Goal: Information Seeking & Learning: Learn about a topic

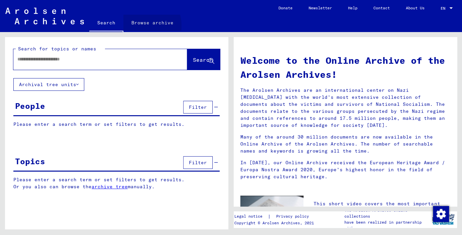
click at [143, 25] on link "Browse archive" at bounding box center [152, 23] width 58 height 16
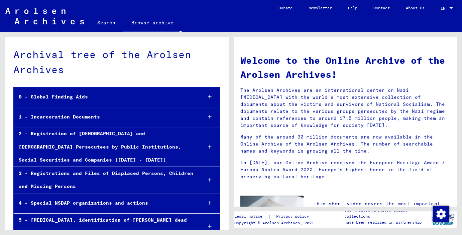
click at [208, 116] on icon at bounding box center [210, 117] width 4 height 5
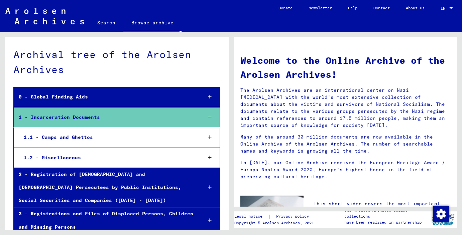
click at [200, 137] on div at bounding box center [210, 138] width 20 height 20
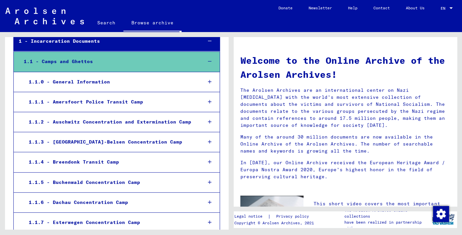
scroll to position [147, 0]
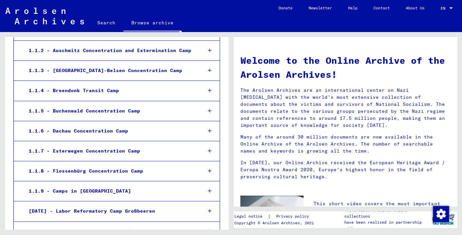
click at [208, 132] on icon at bounding box center [210, 131] width 4 height 5
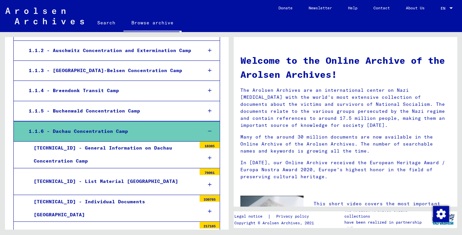
click at [208, 156] on icon at bounding box center [210, 158] width 4 height 5
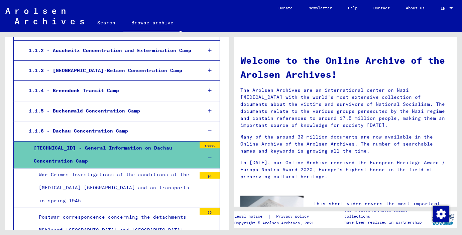
click at [210, 158] on div at bounding box center [209, 158] width 20 height 20
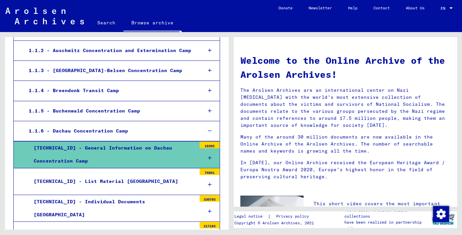
click at [206, 186] on div at bounding box center [209, 185] width 20 height 20
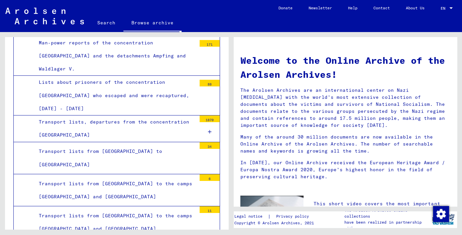
scroll to position [978, 0]
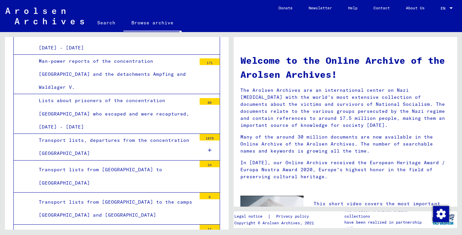
click at [208, 148] on icon at bounding box center [210, 150] width 4 height 5
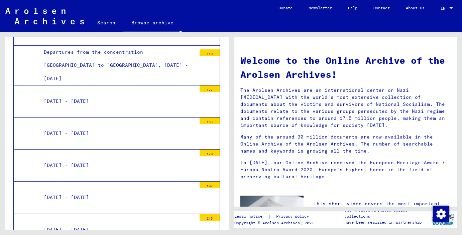
scroll to position [1125, 0]
click at [154, 214] on mat-tree-node "[DATE] - [DATE] 145" at bounding box center [116, 230] width 206 height 32
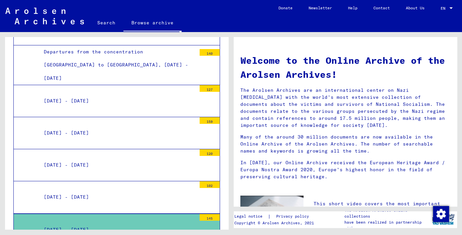
click at [152, 224] on div "[DATE] - [DATE]" at bounding box center [117, 230] width 157 height 13
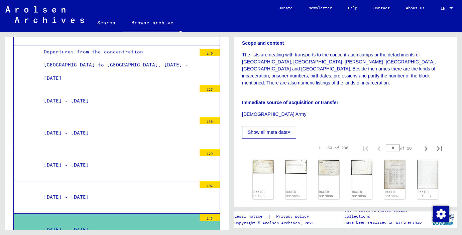
scroll to position [147, 0]
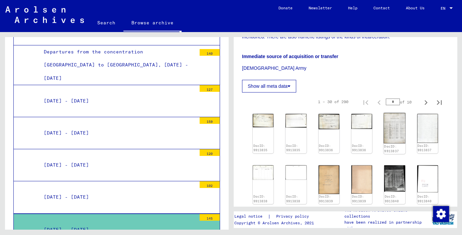
click at [397, 129] on img at bounding box center [395, 128] width 22 height 31
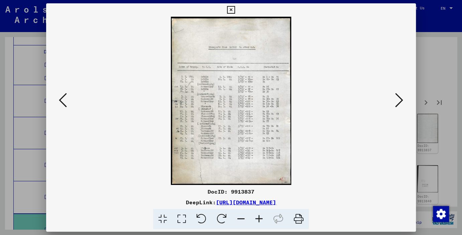
scroll to position [1125, 0]
click at [235, 7] on icon at bounding box center [231, 10] width 8 height 8
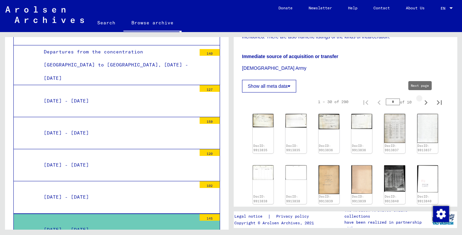
click at [424, 102] on icon "Next page" at bounding box center [425, 102] width 3 height 5
type input "*"
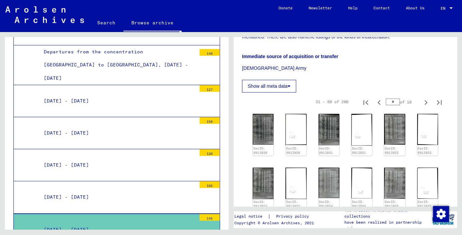
click at [421, 101] on icon "Next page" at bounding box center [425, 102] width 9 height 9
type input "*"
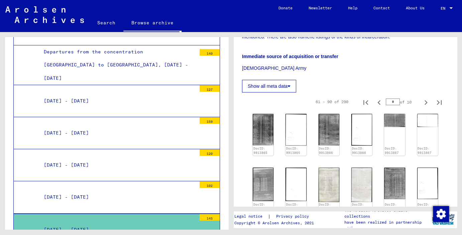
scroll to position [295, 0]
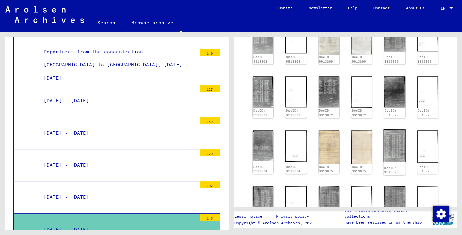
click at [390, 144] on img at bounding box center [395, 145] width 22 height 33
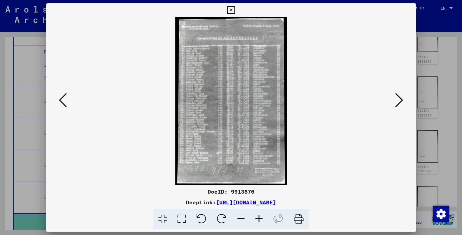
click at [260, 219] on icon at bounding box center [259, 219] width 18 height 20
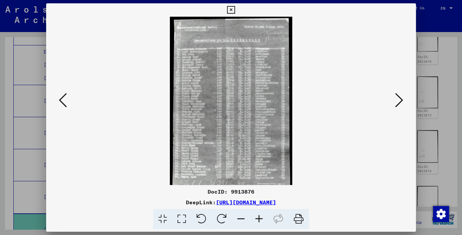
click at [260, 219] on icon at bounding box center [259, 219] width 18 height 20
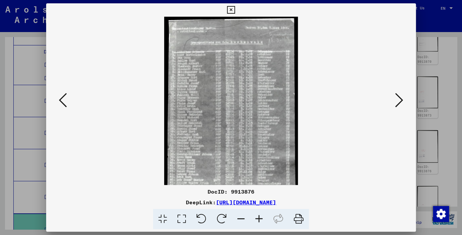
click at [260, 219] on icon at bounding box center [259, 219] width 18 height 20
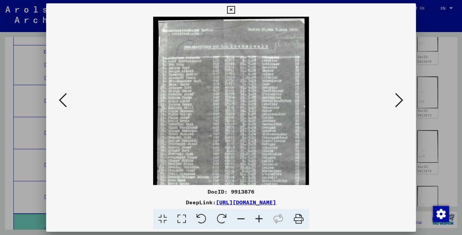
click at [260, 219] on icon at bounding box center [259, 219] width 18 height 20
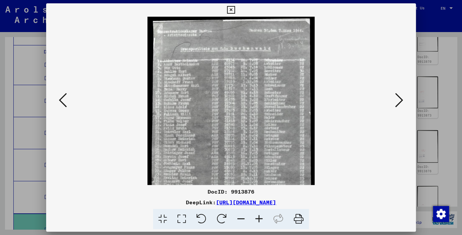
click at [260, 219] on icon at bounding box center [259, 219] width 18 height 20
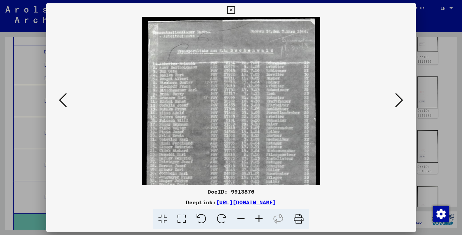
click at [260, 219] on icon at bounding box center [259, 219] width 18 height 20
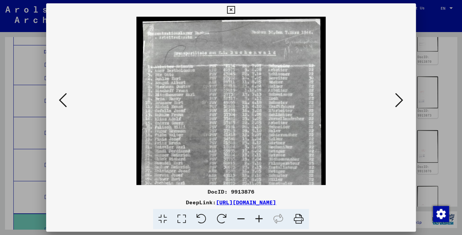
drag, startPoint x: 260, startPoint y: 219, endPoint x: 373, endPoint y: 158, distance: 128.3
click at [260, 218] on icon at bounding box center [259, 219] width 18 height 20
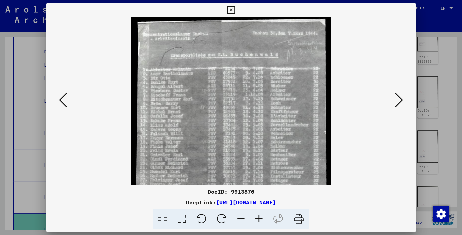
click at [400, 100] on icon at bounding box center [399, 100] width 8 height 16
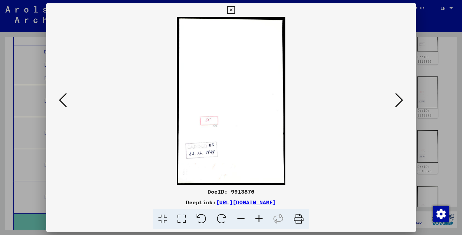
click at [400, 100] on icon at bounding box center [399, 100] width 8 height 16
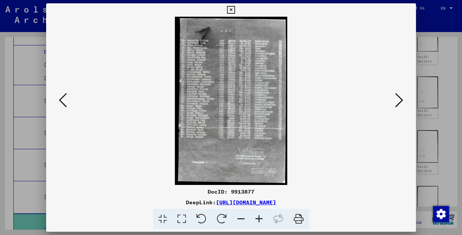
click at [400, 100] on icon at bounding box center [399, 100] width 8 height 16
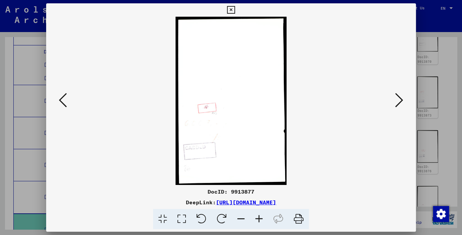
click at [400, 100] on icon at bounding box center [399, 100] width 8 height 16
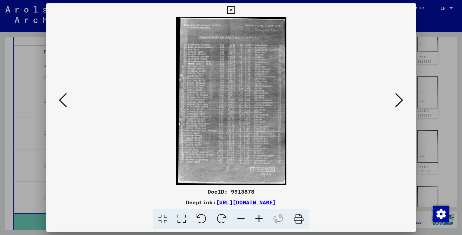
click at [400, 100] on icon at bounding box center [399, 100] width 8 height 16
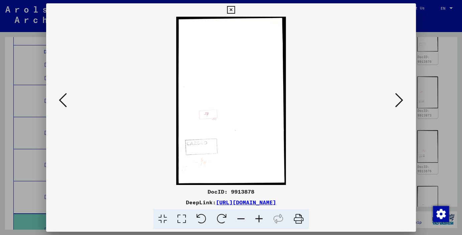
click at [400, 100] on icon at bounding box center [399, 100] width 8 height 16
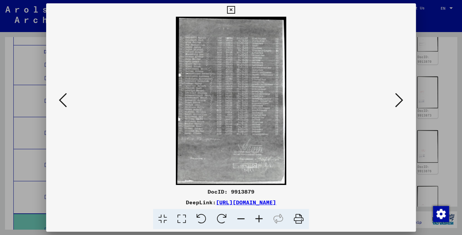
click at [400, 100] on icon at bounding box center [399, 100] width 8 height 16
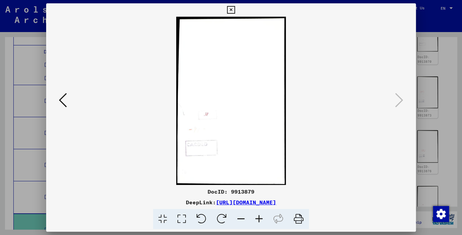
drag, startPoint x: 410, startPoint y: 8, endPoint x: 409, endPoint y: 22, distance: 13.7
click at [235, 8] on icon at bounding box center [231, 10] width 8 height 8
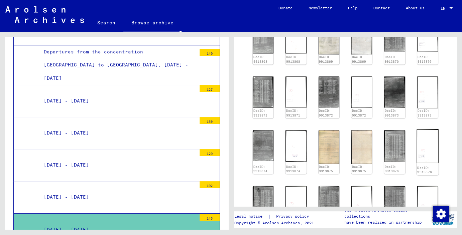
scroll to position [147, 0]
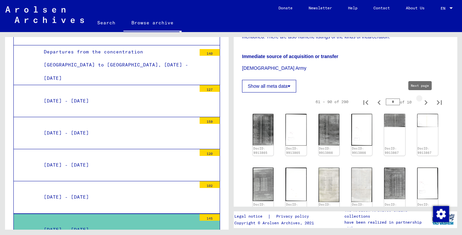
click at [421, 102] on icon "Next page" at bounding box center [425, 102] width 9 height 9
type input "*"
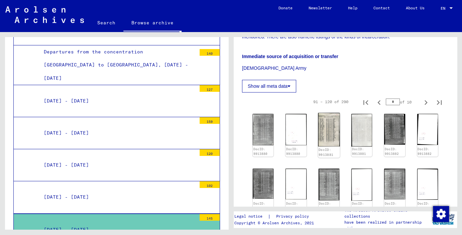
click at [330, 129] on img at bounding box center [329, 130] width 22 height 34
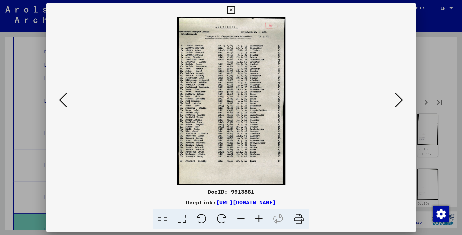
scroll to position [1125, 0]
click at [400, 103] on icon at bounding box center [399, 100] width 8 height 16
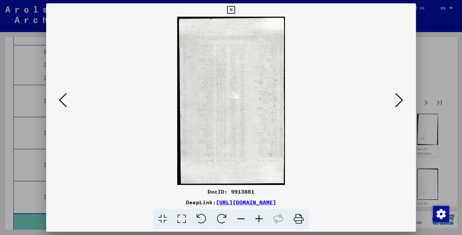
click at [400, 103] on icon at bounding box center [399, 100] width 8 height 16
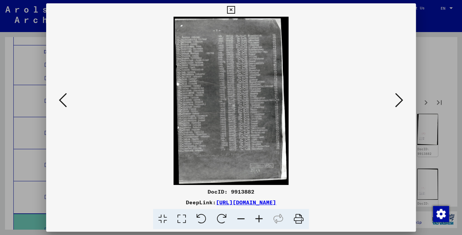
click at [400, 103] on icon at bounding box center [399, 100] width 8 height 16
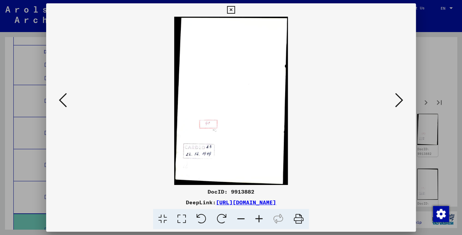
click at [400, 103] on icon at bounding box center [399, 100] width 8 height 16
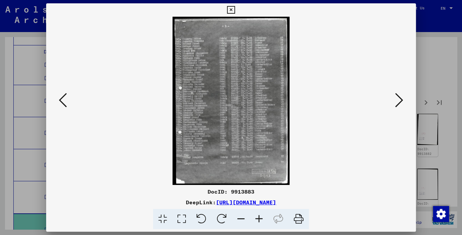
click at [399, 103] on icon at bounding box center [399, 100] width 8 height 16
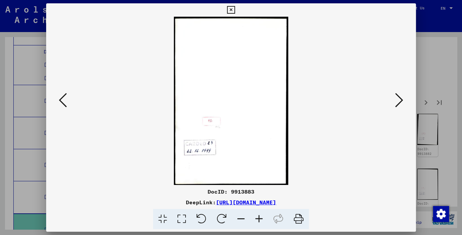
click at [399, 103] on icon at bounding box center [399, 100] width 8 height 16
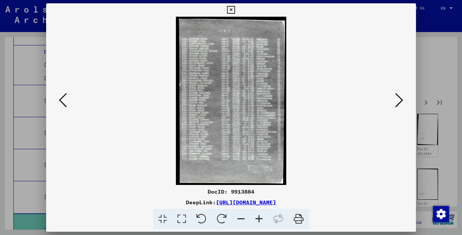
click at [399, 103] on icon at bounding box center [399, 100] width 8 height 16
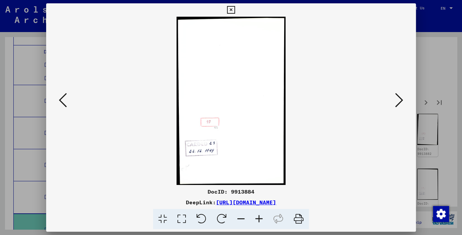
click at [399, 103] on icon at bounding box center [399, 100] width 8 height 16
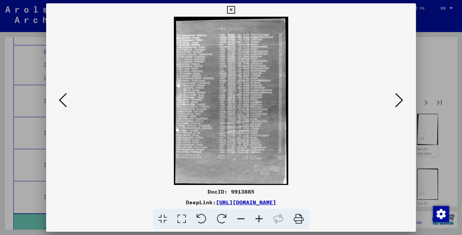
click at [399, 103] on icon at bounding box center [399, 100] width 8 height 16
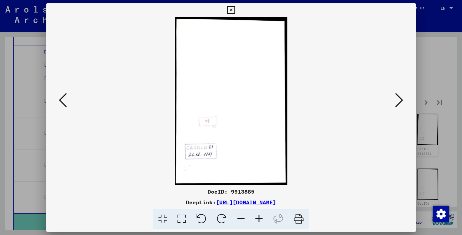
click at [399, 103] on icon at bounding box center [399, 100] width 8 height 16
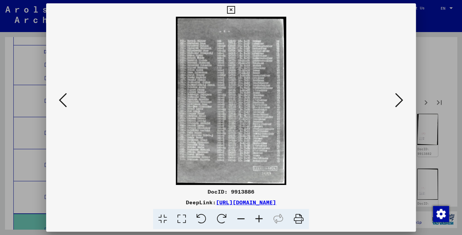
click at [399, 104] on icon at bounding box center [399, 100] width 8 height 16
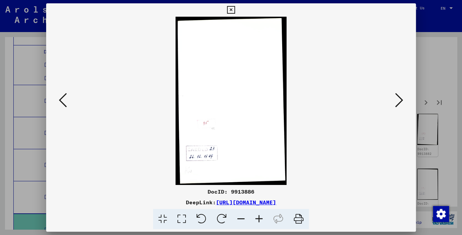
click at [399, 104] on icon at bounding box center [399, 100] width 8 height 16
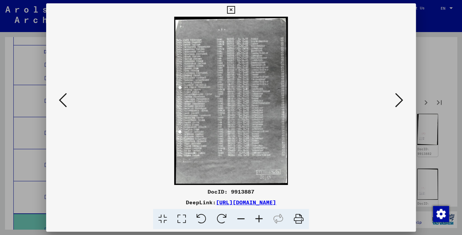
click at [399, 104] on icon at bounding box center [399, 100] width 8 height 16
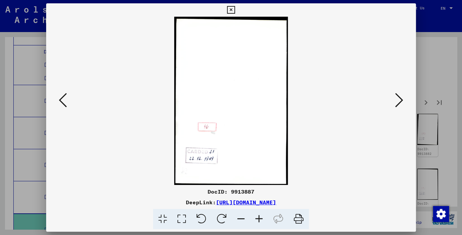
click at [399, 104] on icon at bounding box center [399, 100] width 8 height 16
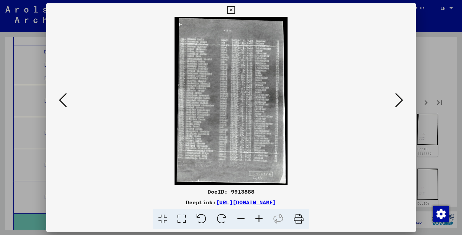
click at [399, 104] on icon at bounding box center [399, 100] width 8 height 16
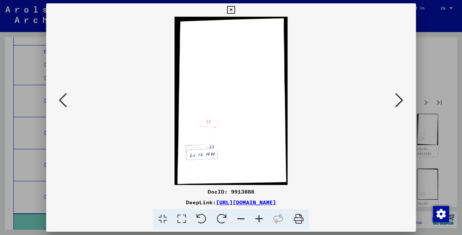
click at [399, 104] on icon at bounding box center [399, 100] width 8 height 16
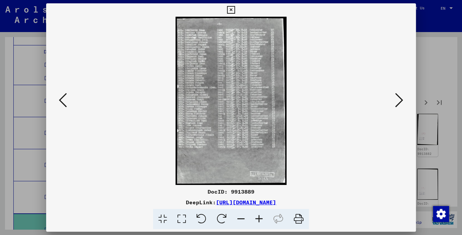
click at [399, 104] on icon at bounding box center [399, 100] width 8 height 16
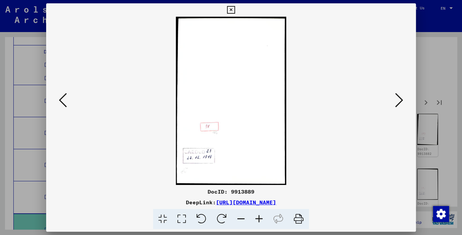
click at [399, 104] on icon at bounding box center [399, 100] width 8 height 16
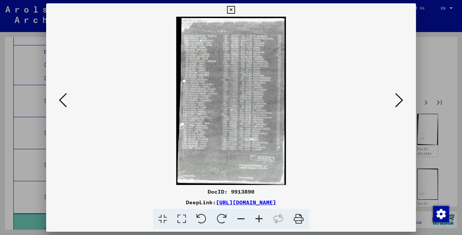
click at [399, 104] on icon at bounding box center [399, 100] width 8 height 16
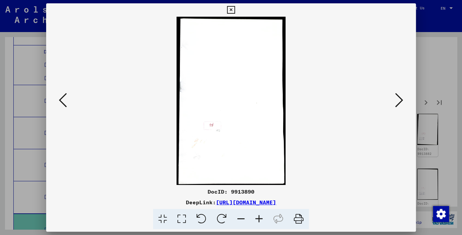
click at [399, 104] on icon at bounding box center [399, 100] width 8 height 16
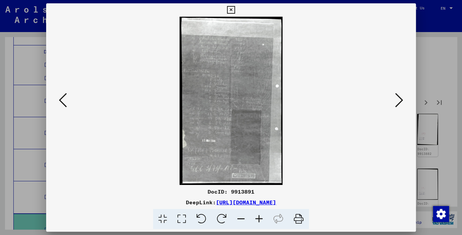
click at [399, 104] on icon at bounding box center [399, 100] width 8 height 16
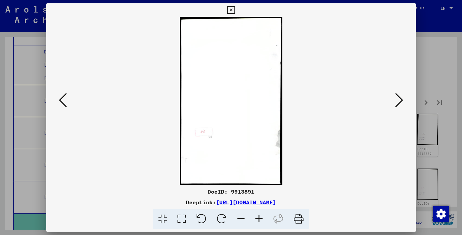
click at [399, 104] on icon at bounding box center [399, 100] width 8 height 16
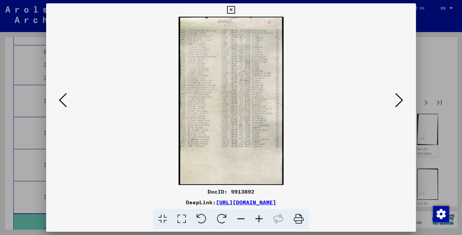
click at [399, 104] on icon at bounding box center [399, 100] width 8 height 16
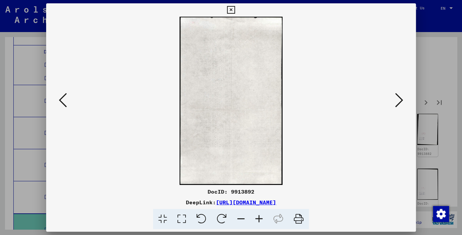
click at [399, 104] on icon at bounding box center [399, 100] width 8 height 16
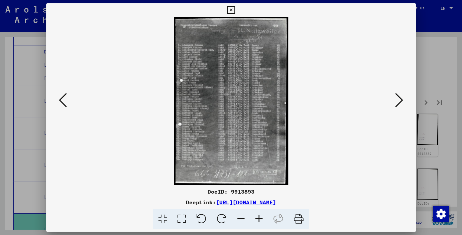
click at [258, 220] on icon at bounding box center [259, 219] width 18 height 20
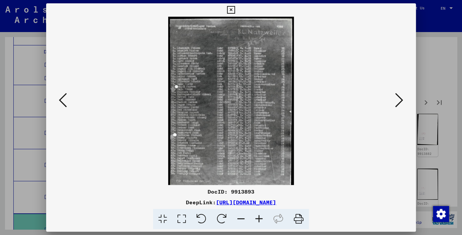
click at [258, 220] on icon at bounding box center [259, 219] width 18 height 20
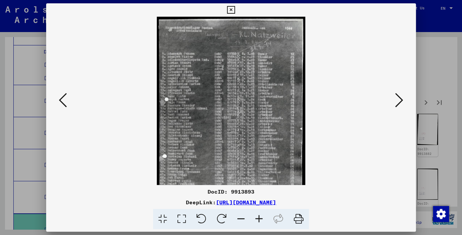
click at [258, 220] on icon at bounding box center [259, 219] width 18 height 20
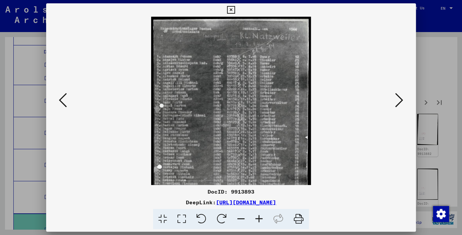
click at [258, 220] on icon at bounding box center [259, 219] width 18 height 20
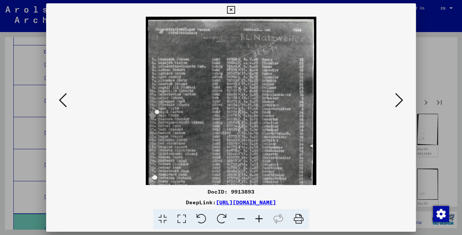
click at [258, 220] on icon at bounding box center [259, 219] width 18 height 20
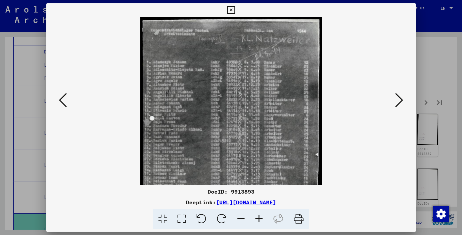
click at [258, 220] on icon at bounding box center [259, 219] width 18 height 20
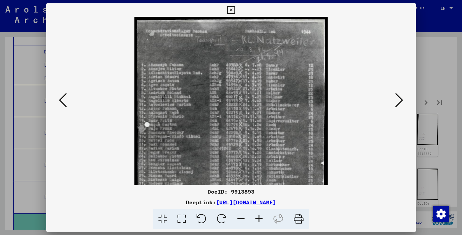
click at [258, 220] on icon at bounding box center [259, 219] width 18 height 20
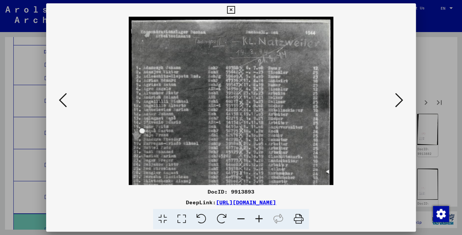
click at [258, 220] on icon at bounding box center [259, 219] width 18 height 20
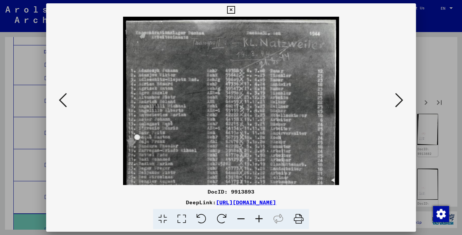
click at [258, 220] on icon at bounding box center [259, 219] width 18 height 20
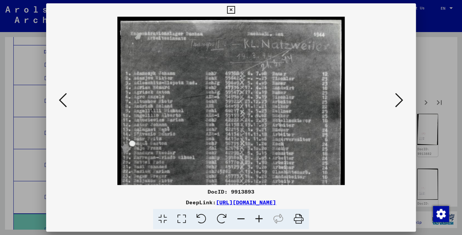
click at [258, 220] on icon at bounding box center [259, 219] width 18 height 20
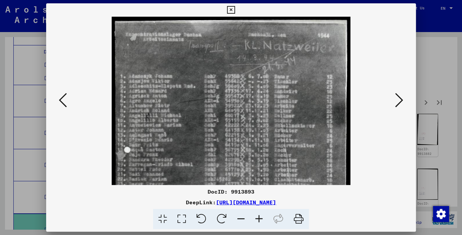
click at [258, 220] on icon at bounding box center [259, 219] width 18 height 20
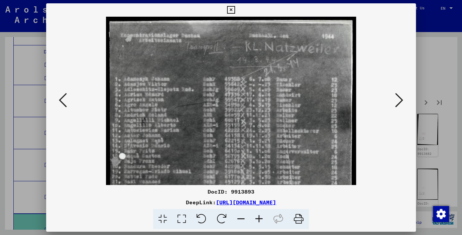
click at [258, 220] on icon at bounding box center [259, 219] width 18 height 20
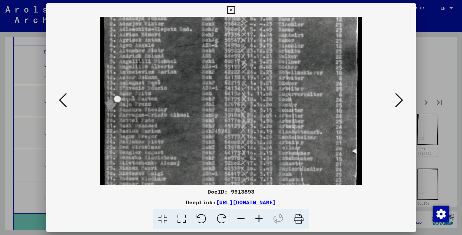
scroll to position [67, 0]
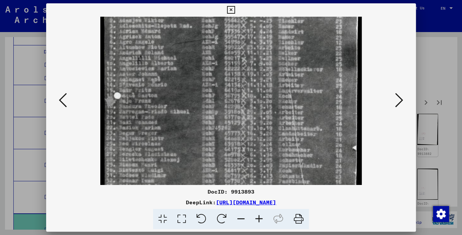
drag, startPoint x: 192, startPoint y: 164, endPoint x: 201, endPoint y: 98, distance: 66.8
click at [201, 98] on img at bounding box center [230, 143] width 261 height 386
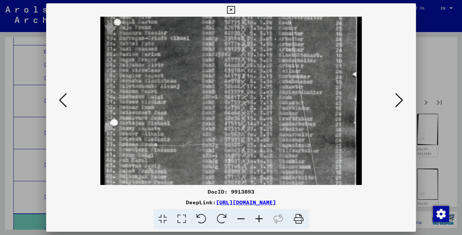
drag, startPoint x: 218, startPoint y: 170, endPoint x: 263, endPoint y: 101, distance: 82.6
click at [256, 98] on img at bounding box center [230, 69] width 261 height 386
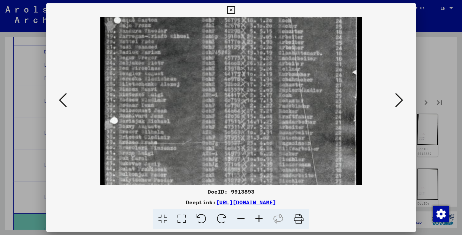
click at [400, 101] on icon at bounding box center [399, 100] width 8 height 16
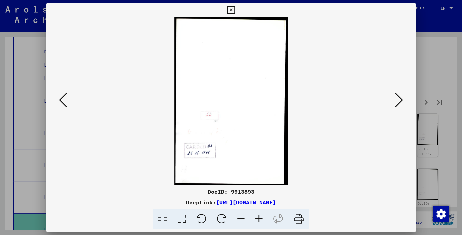
scroll to position [0, 0]
click at [400, 101] on icon at bounding box center [399, 100] width 8 height 16
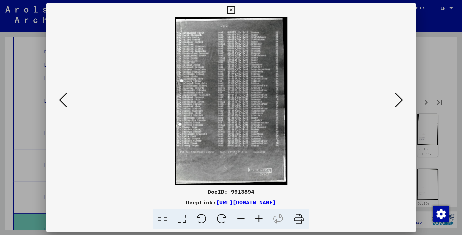
click at [400, 101] on icon at bounding box center [399, 100] width 8 height 16
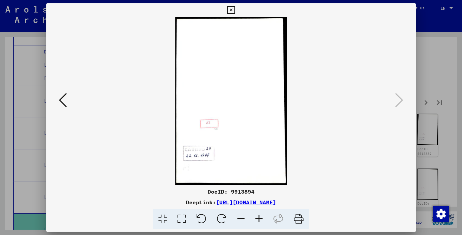
click at [235, 10] on icon at bounding box center [231, 10] width 8 height 8
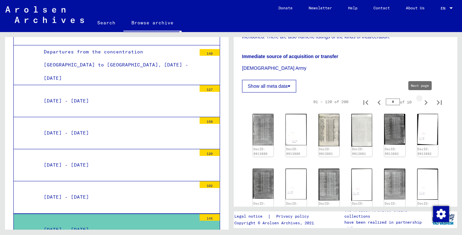
click at [421, 102] on icon "Next page" at bounding box center [425, 102] width 9 height 9
type input "*"
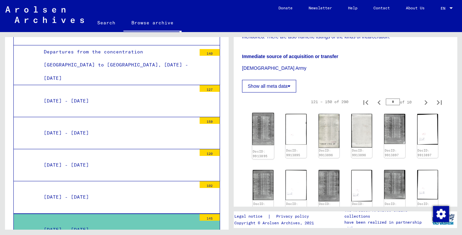
click at [260, 130] on img at bounding box center [263, 129] width 22 height 32
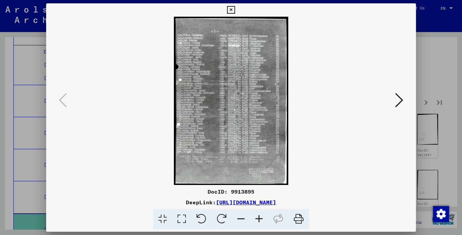
scroll to position [1125, 0]
click at [258, 219] on icon at bounding box center [259, 219] width 18 height 20
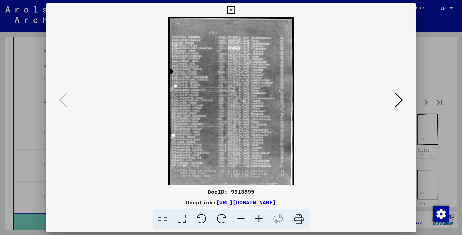
click at [258, 219] on icon at bounding box center [259, 219] width 18 height 20
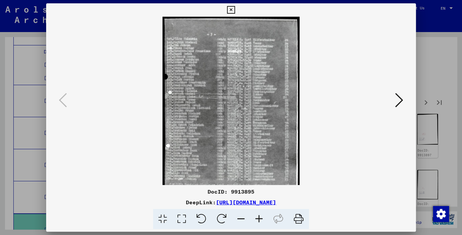
click at [258, 220] on icon at bounding box center [259, 219] width 18 height 20
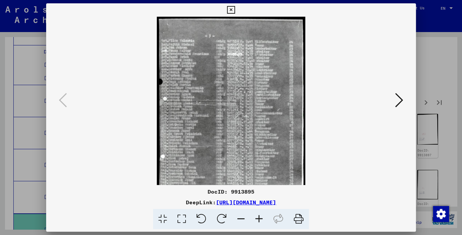
click at [257, 220] on icon at bounding box center [259, 219] width 18 height 20
click at [257, 219] on icon at bounding box center [259, 219] width 18 height 20
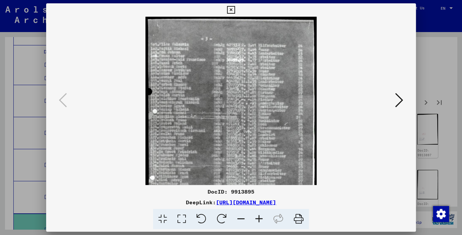
click at [256, 219] on icon at bounding box center [259, 219] width 18 height 20
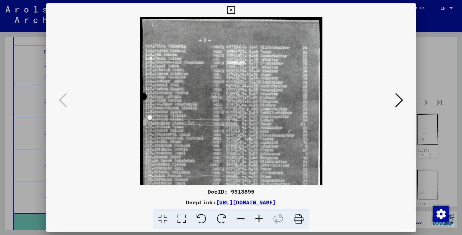
click at [256, 219] on icon at bounding box center [259, 219] width 18 height 20
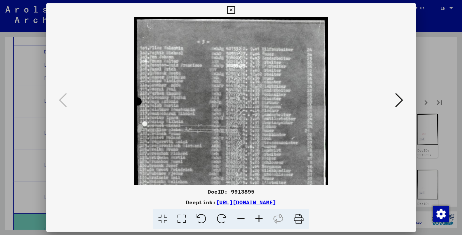
click at [255, 218] on icon at bounding box center [259, 219] width 18 height 20
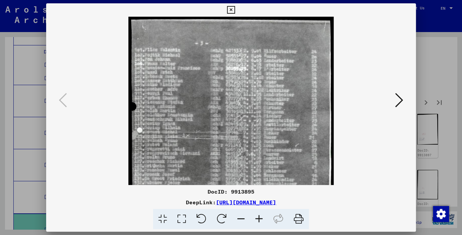
drag, startPoint x: 253, startPoint y: 215, endPoint x: 253, endPoint y: 211, distance: 4.4
click at [253, 215] on icon at bounding box center [259, 219] width 18 height 20
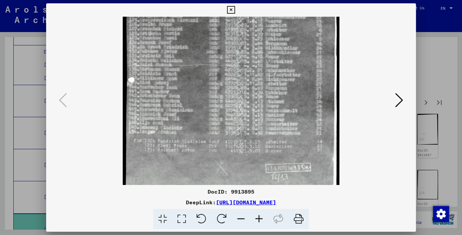
scroll to position [150, 0]
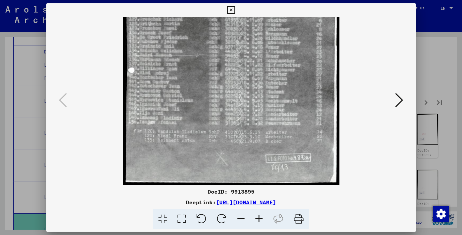
drag, startPoint x: 272, startPoint y: 167, endPoint x: 306, endPoint y: 13, distance: 158.4
click at [306, 13] on div "DocID: 9913895 DeepLink: [URL][DOMAIN_NAME]" at bounding box center [231, 116] width 370 height 226
click at [398, 104] on icon at bounding box center [399, 100] width 8 height 16
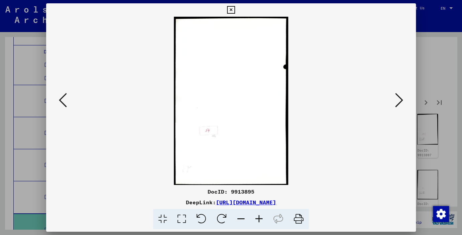
click at [398, 104] on icon at bounding box center [399, 100] width 8 height 16
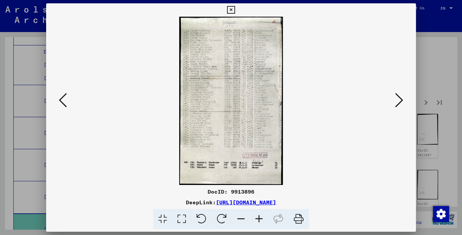
click at [398, 104] on icon at bounding box center [399, 100] width 8 height 16
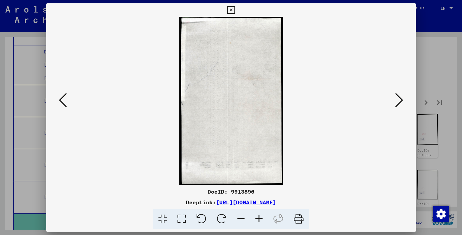
click at [398, 104] on icon at bounding box center [399, 100] width 8 height 16
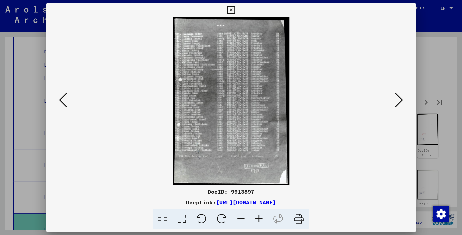
click at [398, 104] on icon at bounding box center [399, 100] width 8 height 16
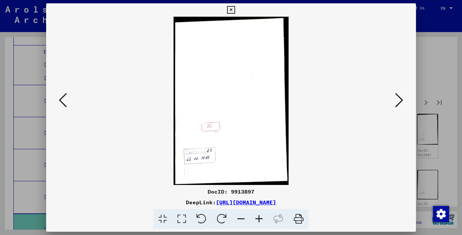
click at [398, 103] on icon at bounding box center [399, 100] width 8 height 16
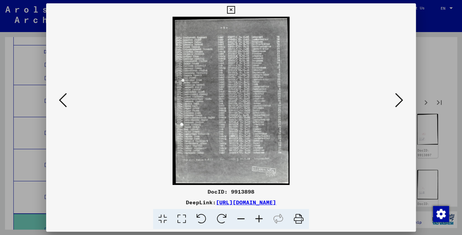
click at [398, 103] on icon at bounding box center [399, 100] width 8 height 16
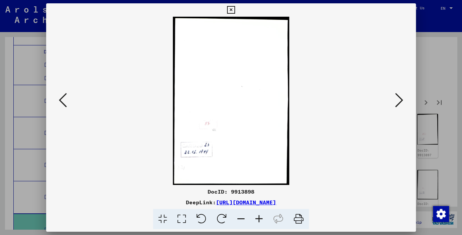
click at [398, 103] on icon at bounding box center [399, 100] width 8 height 16
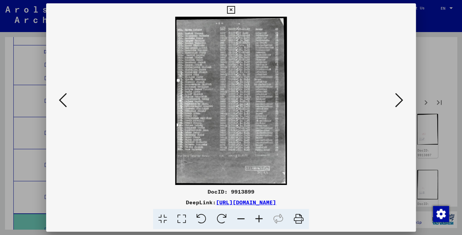
click at [398, 103] on icon at bounding box center [399, 100] width 8 height 16
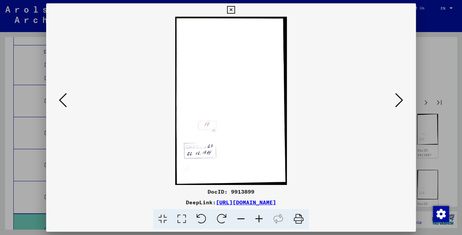
click at [398, 103] on icon at bounding box center [399, 100] width 8 height 16
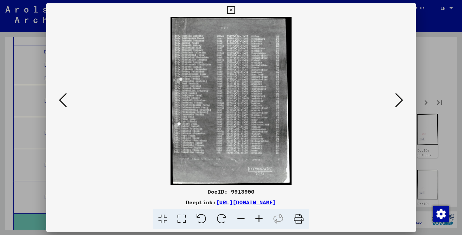
click at [398, 103] on icon at bounding box center [399, 100] width 8 height 16
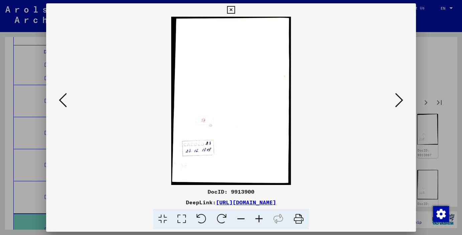
click at [398, 103] on icon at bounding box center [399, 100] width 8 height 16
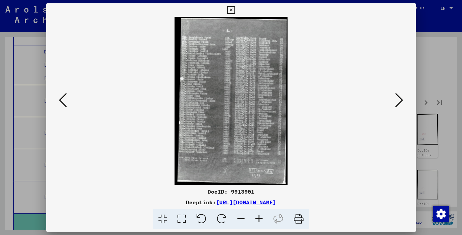
click at [398, 102] on icon at bounding box center [399, 100] width 8 height 16
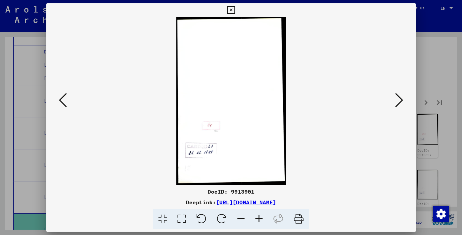
click at [398, 102] on icon at bounding box center [399, 100] width 8 height 16
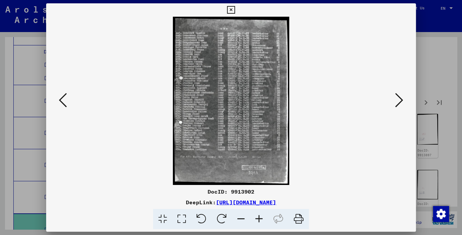
click at [398, 102] on icon at bounding box center [399, 100] width 8 height 16
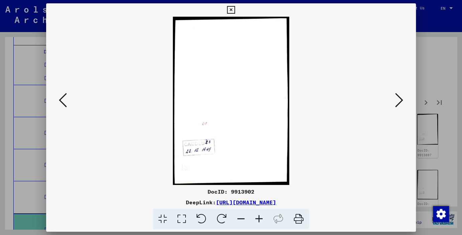
click at [398, 102] on icon at bounding box center [399, 100] width 8 height 16
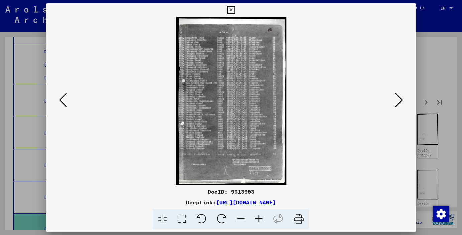
click at [398, 102] on icon at bounding box center [399, 100] width 8 height 16
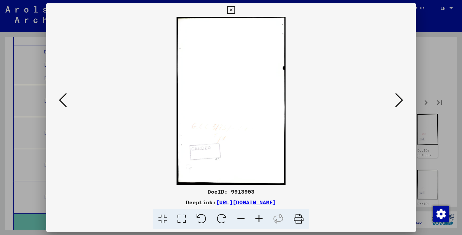
click at [398, 102] on icon at bounding box center [399, 100] width 8 height 16
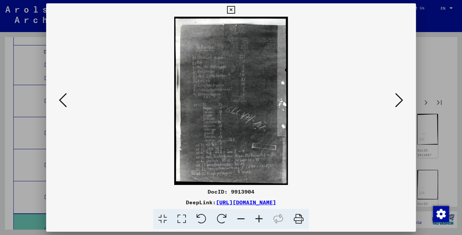
click at [398, 102] on icon at bounding box center [399, 100] width 8 height 16
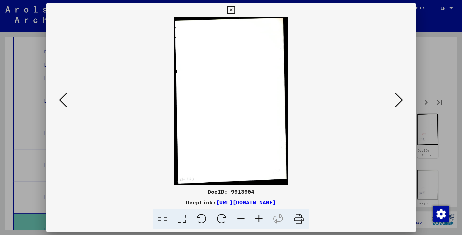
click at [398, 101] on icon at bounding box center [399, 100] width 8 height 16
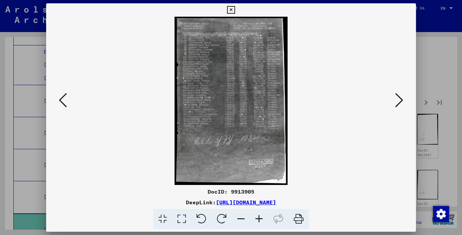
click at [261, 217] on icon at bounding box center [259, 219] width 18 height 20
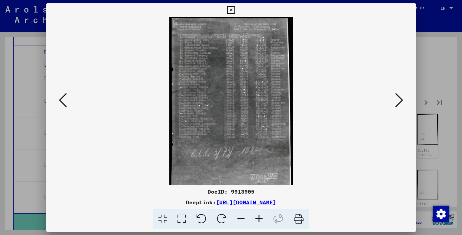
click at [261, 217] on icon at bounding box center [259, 219] width 18 height 20
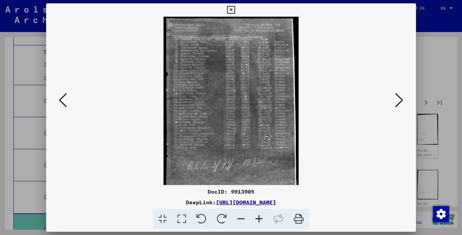
click at [261, 217] on icon at bounding box center [259, 219] width 18 height 20
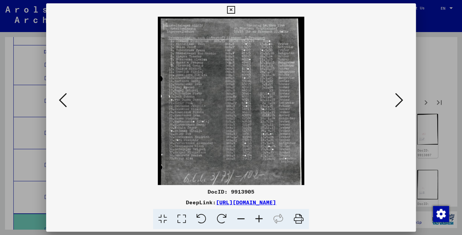
click at [261, 217] on icon at bounding box center [259, 219] width 18 height 20
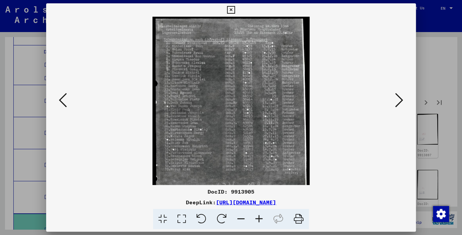
click at [261, 217] on icon at bounding box center [259, 219] width 18 height 20
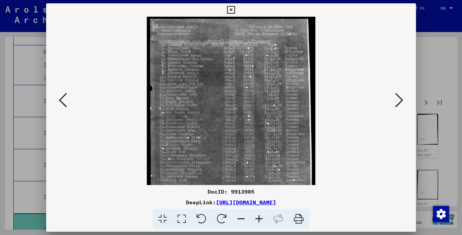
click at [261, 217] on icon at bounding box center [259, 219] width 18 height 20
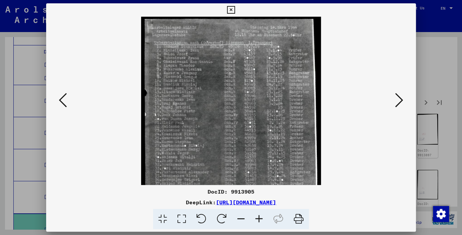
click at [261, 217] on icon at bounding box center [259, 219] width 18 height 20
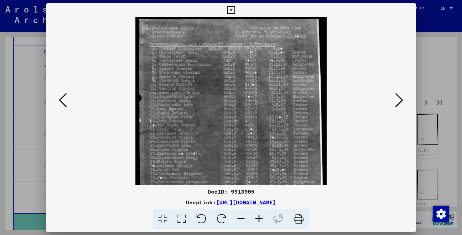
click at [261, 217] on icon at bounding box center [259, 219] width 18 height 20
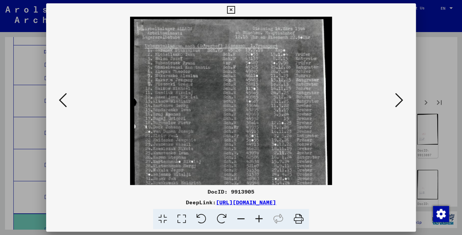
click at [261, 217] on icon at bounding box center [259, 219] width 18 height 20
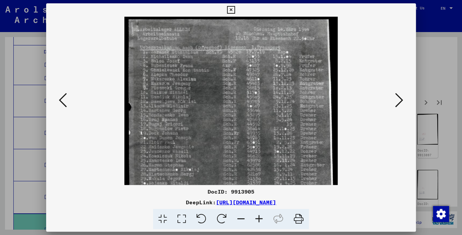
click at [261, 216] on icon at bounding box center [259, 219] width 18 height 20
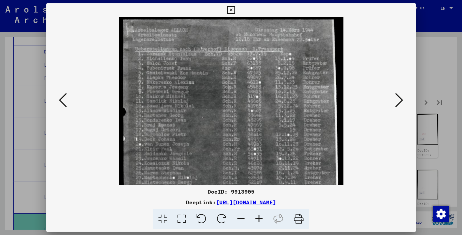
click at [260, 216] on icon at bounding box center [259, 219] width 18 height 20
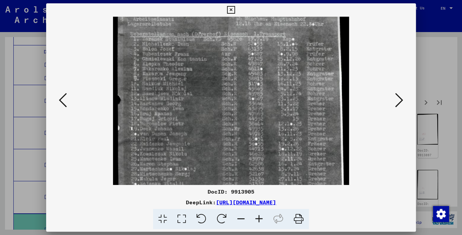
scroll to position [17, 0]
drag, startPoint x: 302, startPoint y: 154, endPoint x: 301, endPoint y: 137, distance: 17.1
click at [301, 137] on img at bounding box center [231, 175] width 236 height 352
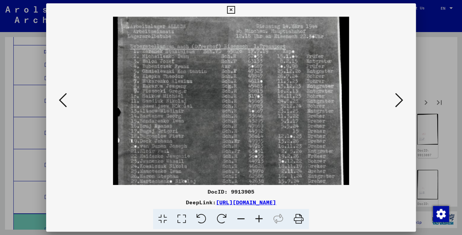
scroll to position [0, 0]
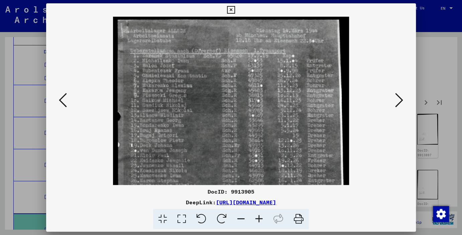
drag, startPoint x: 257, startPoint y: 102, endPoint x: 267, endPoint y: 130, distance: 29.6
click at [267, 130] on img at bounding box center [231, 193] width 236 height 352
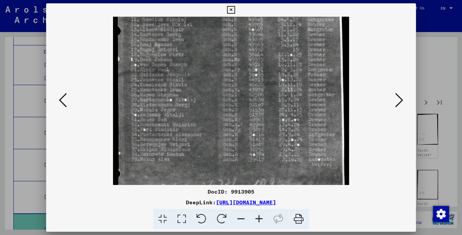
drag, startPoint x: 243, startPoint y: 157, endPoint x: 250, endPoint y: 69, distance: 88.2
click at [250, 69] on img at bounding box center [231, 107] width 236 height 352
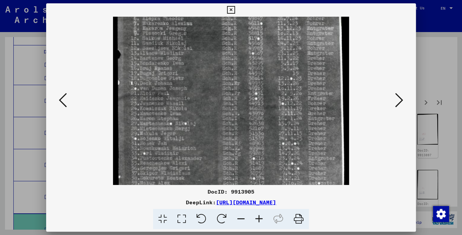
drag, startPoint x: 251, startPoint y: 69, endPoint x: 400, endPoint y: 113, distance: 155.8
click at [264, 99] on img at bounding box center [231, 131] width 236 height 352
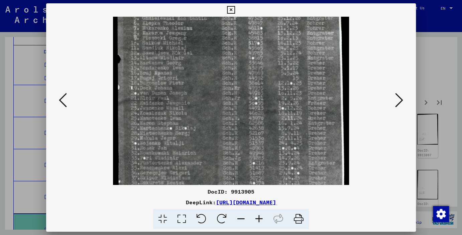
click at [400, 100] on icon at bounding box center [399, 100] width 8 height 16
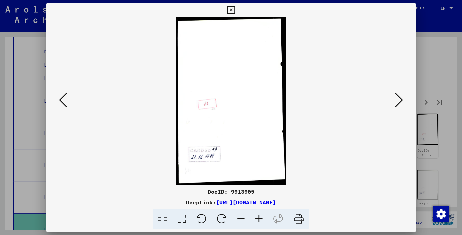
scroll to position [0, 0]
click at [400, 101] on icon at bounding box center [399, 100] width 8 height 16
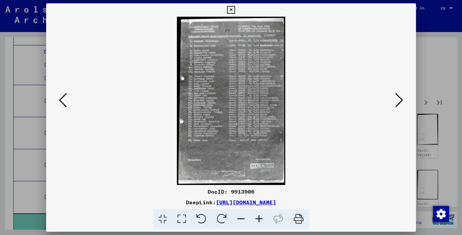
click at [258, 218] on icon at bounding box center [259, 219] width 18 height 20
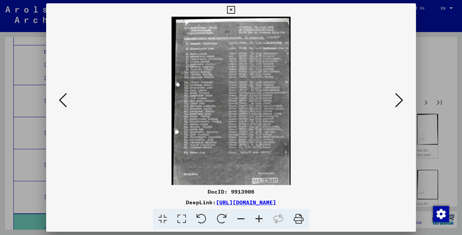
click at [258, 218] on icon at bounding box center [259, 219] width 18 height 20
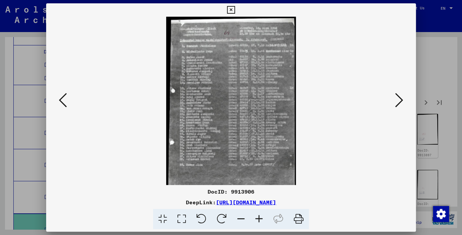
click at [258, 218] on icon at bounding box center [259, 219] width 18 height 20
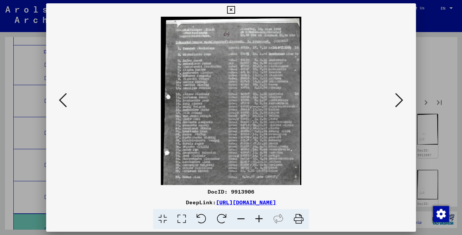
click at [258, 218] on icon at bounding box center [259, 219] width 18 height 20
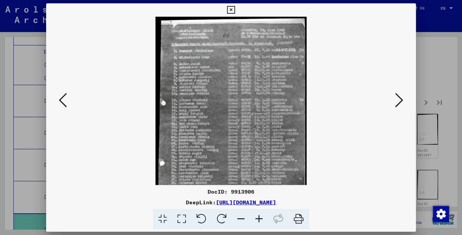
click at [258, 218] on icon at bounding box center [259, 219] width 18 height 20
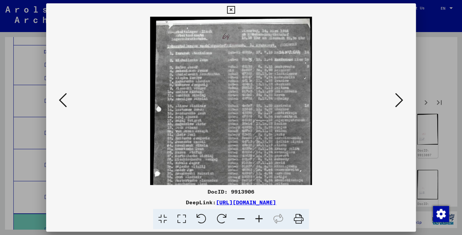
click at [258, 218] on icon at bounding box center [259, 219] width 18 height 20
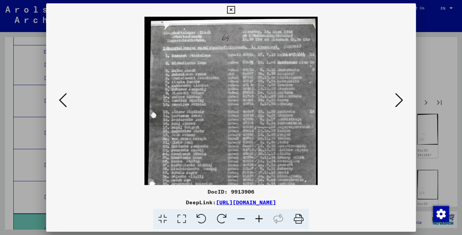
click at [258, 218] on icon at bounding box center [259, 219] width 18 height 20
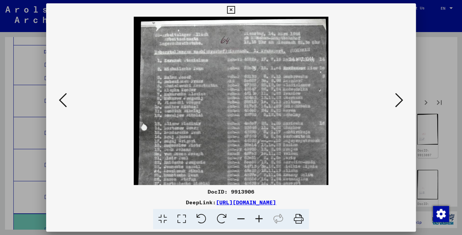
click at [257, 217] on icon at bounding box center [259, 219] width 18 height 20
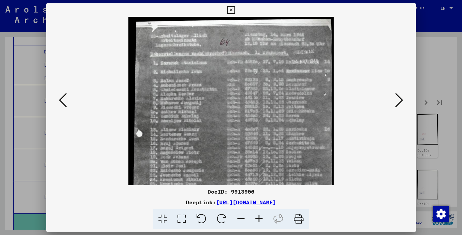
click at [257, 217] on icon at bounding box center [259, 219] width 18 height 20
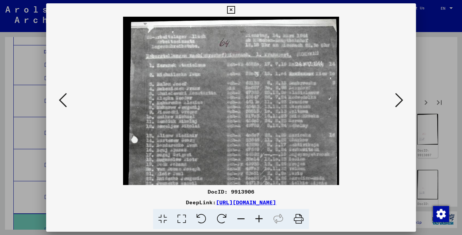
click at [257, 217] on icon at bounding box center [259, 219] width 18 height 20
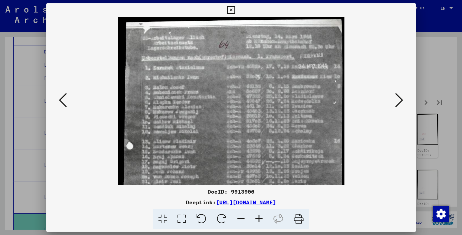
click at [257, 217] on icon at bounding box center [259, 219] width 18 height 20
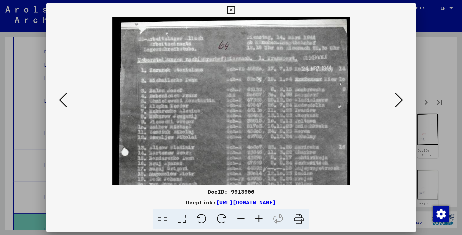
click at [257, 217] on icon at bounding box center [259, 219] width 18 height 20
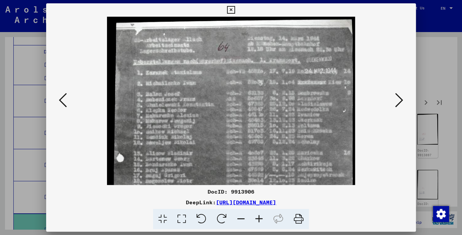
click at [257, 217] on icon at bounding box center [259, 219] width 18 height 20
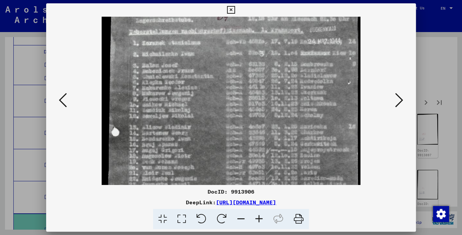
drag, startPoint x: 262, startPoint y: 159, endPoint x: 276, endPoint y: 120, distance: 41.7
click at [274, 122] on img at bounding box center [231, 186] width 259 height 402
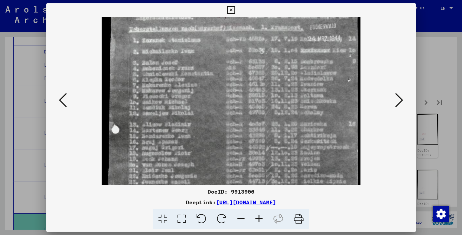
click at [397, 101] on icon at bounding box center [399, 100] width 8 height 16
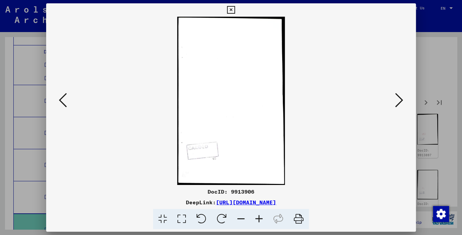
click at [397, 101] on icon at bounding box center [399, 100] width 8 height 16
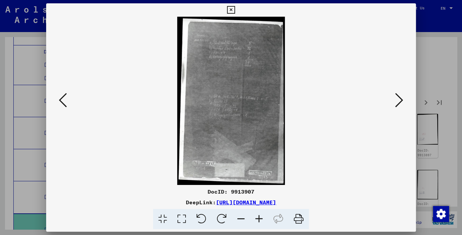
click at [398, 100] on icon at bounding box center [399, 100] width 8 height 16
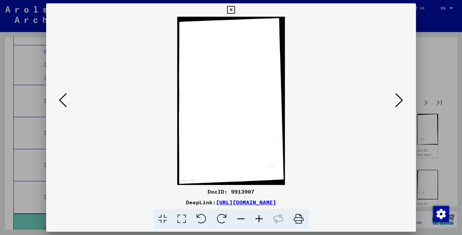
click at [398, 100] on icon at bounding box center [399, 100] width 8 height 16
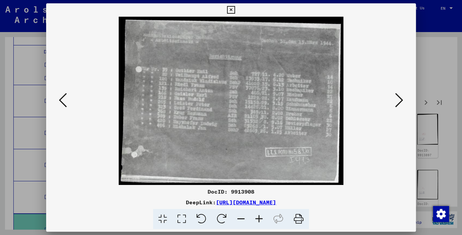
click at [398, 100] on icon at bounding box center [399, 100] width 8 height 16
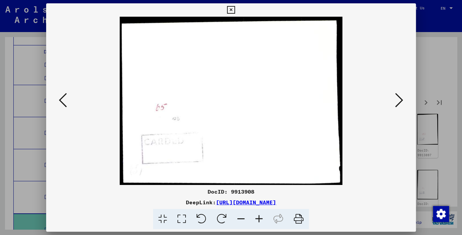
click at [398, 100] on icon at bounding box center [399, 100] width 8 height 16
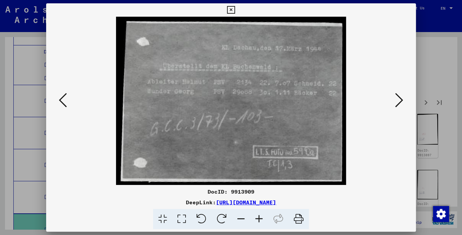
click at [398, 100] on icon at bounding box center [399, 100] width 8 height 16
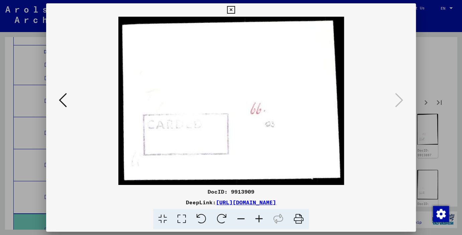
click at [235, 11] on icon at bounding box center [231, 10] width 8 height 8
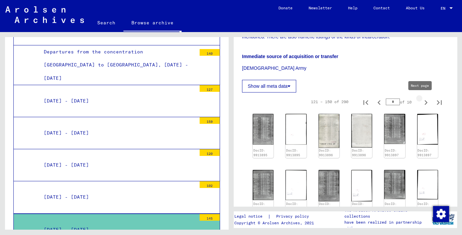
click at [422, 100] on icon "Next page" at bounding box center [425, 102] width 9 height 9
type input "*"
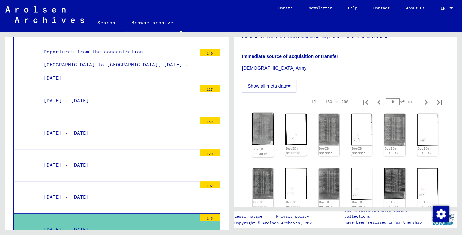
click at [263, 133] on img at bounding box center [263, 129] width 22 height 32
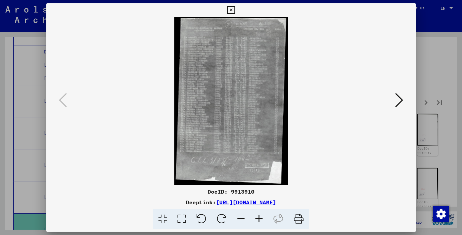
scroll to position [1125, 0]
click at [260, 220] on icon at bounding box center [259, 219] width 18 height 20
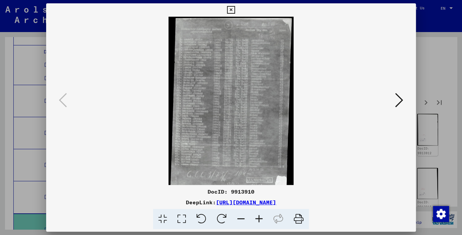
click at [260, 220] on icon at bounding box center [259, 219] width 18 height 20
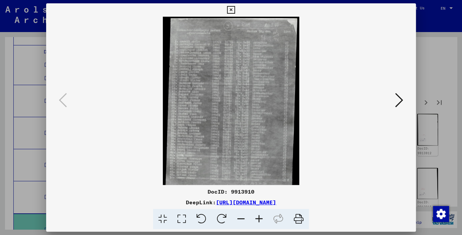
click at [260, 220] on icon at bounding box center [259, 219] width 18 height 20
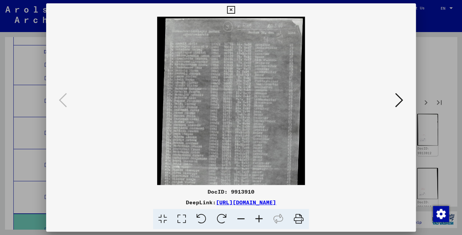
click at [260, 220] on icon at bounding box center [259, 219] width 18 height 20
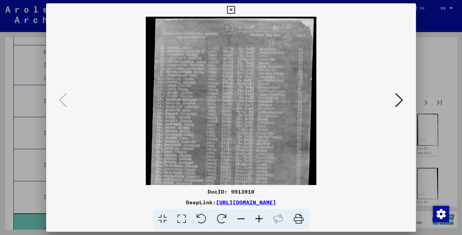
click at [260, 220] on icon at bounding box center [259, 219] width 18 height 20
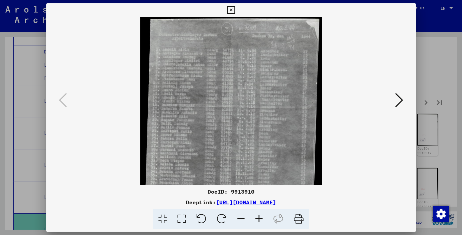
click at [260, 220] on icon at bounding box center [259, 219] width 18 height 20
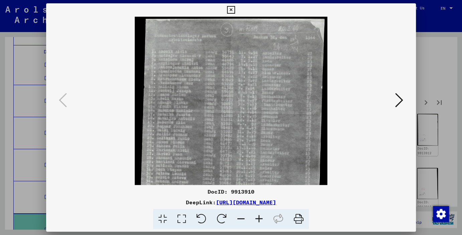
click at [260, 220] on icon at bounding box center [259, 219] width 18 height 20
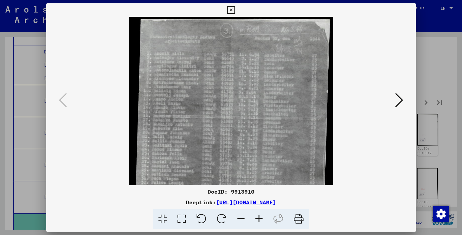
click at [260, 220] on icon at bounding box center [259, 219] width 18 height 20
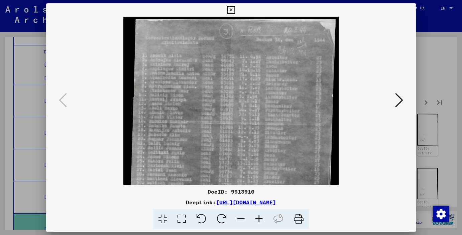
click at [260, 220] on icon at bounding box center [259, 219] width 18 height 20
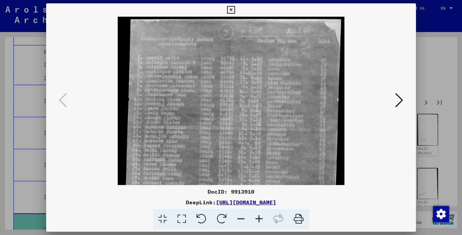
click at [260, 220] on icon at bounding box center [259, 219] width 18 height 20
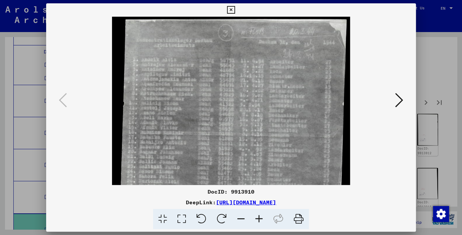
click at [401, 99] on icon at bounding box center [399, 100] width 8 height 16
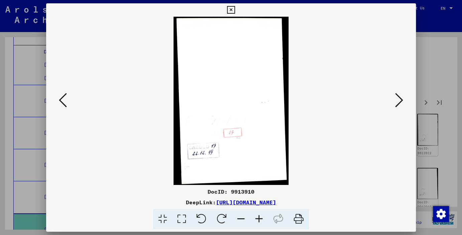
click at [401, 99] on icon at bounding box center [399, 100] width 8 height 16
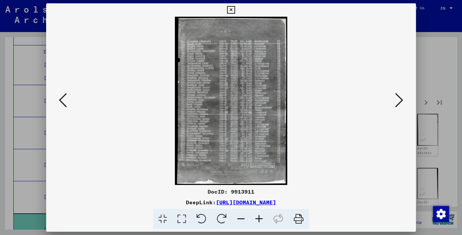
click at [401, 99] on icon at bounding box center [399, 100] width 8 height 16
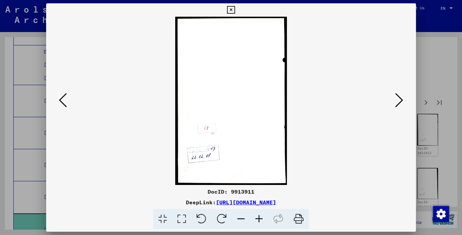
click at [401, 99] on icon at bounding box center [399, 100] width 8 height 16
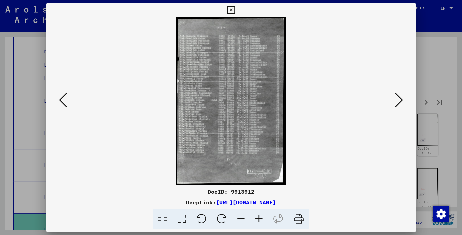
click at [401, 99] on icon at bounding box center [399, 100] width 8 height 16
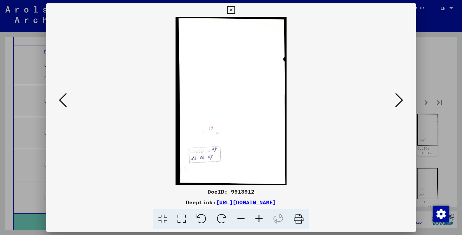
click at [401, 99] on icon at bounding box center [399, 100] width 8 height 16
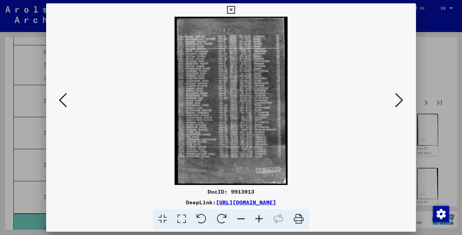
click at [401, 99] on icon at bounding box center [399, 100] width 8 height 16
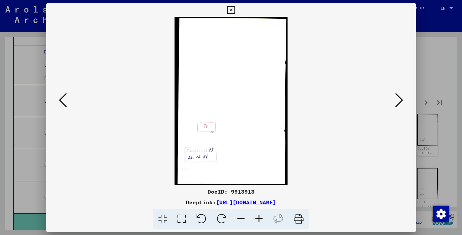
click at [401, 99] on icon at bounding box center [399, 100] width 8 height 16
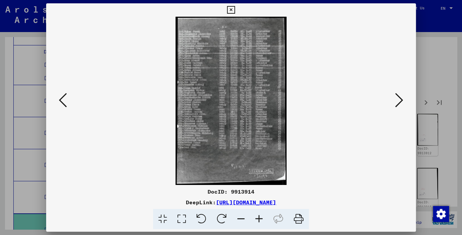
click at [401, 98] on icon at bounding box center [399, 100] width 8 height 16
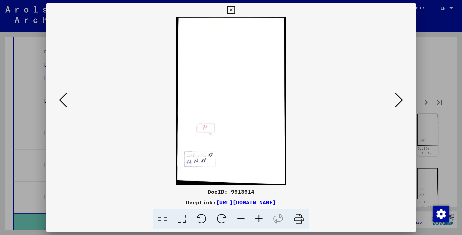
click at [402, 99] on icon at bounding box center [399, 100] width 8 height 16
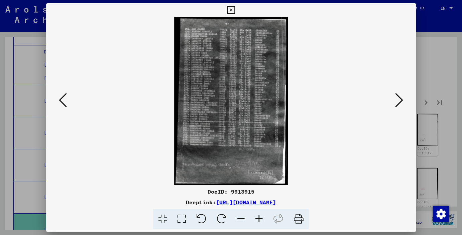
click at [402, 98] on icon at bounding box center [399, 100] width 8 height 16
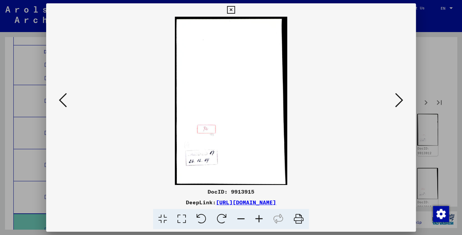
click at [402, 98] on icon at bounding box center [399, 100] width 8 height 16
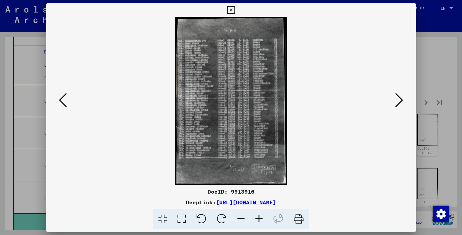
click at [402, 98] on icon at bounding box center [399, 100] width 8 height 16
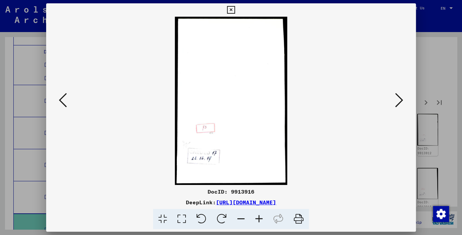
click at [402, 98] on icon at bounding box center [399, 100] width 8 height 16
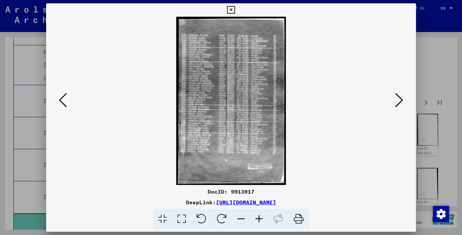
click at [402, 96] on icon at bounding box center [399, 100] width 8 height 16
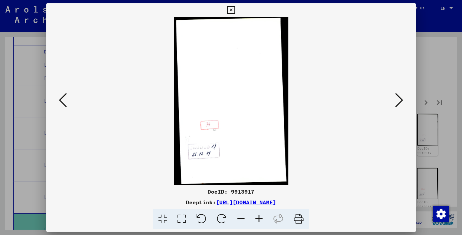
click at [402, 96] on icon at bounding box center [399, 100] width 8 height 16
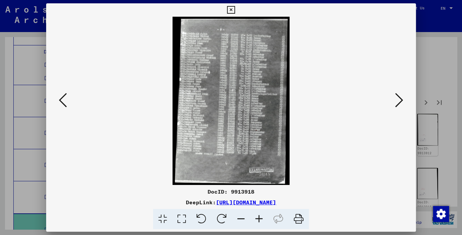
click at [402, 95] on icon at bounding box center [399, 100] width 8 height 16
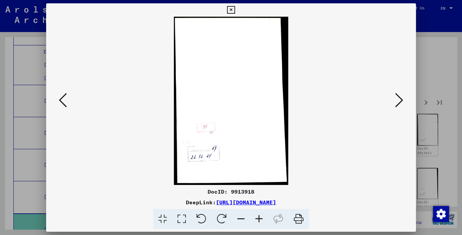
click at [402, 95] on icon at bounding box center [399, 100] width 8 height 16
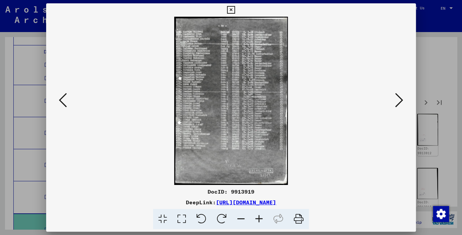
click at [402, 94] on icon at bounding box center [399, 100] width 8 height 16
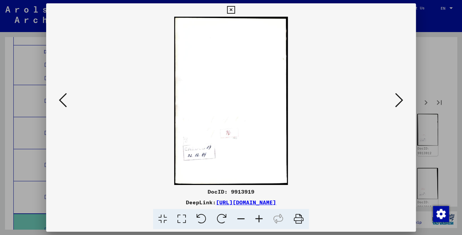
click at [402, 94] on icon at bounding box center [399, 100] width 8 height 16
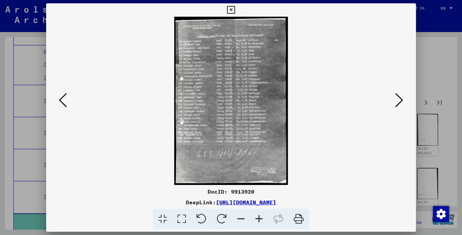
click at [256, 220] on icon at bounding box center [259, 219] width 18 height 20
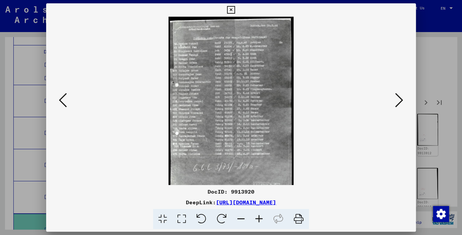
click at [256, 220] on icon at bounding box center [259, 219] width 18 height 20
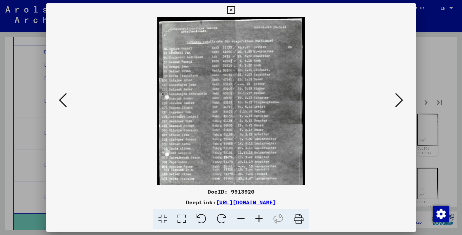
click at [256, 220] on icon at bounding box center [259, 219] width 18 height 20
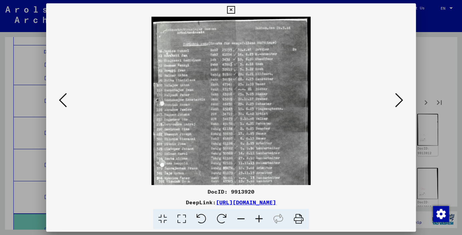
click at [256, 220] on icon at bounding box center [259, 219] width 18 height 20
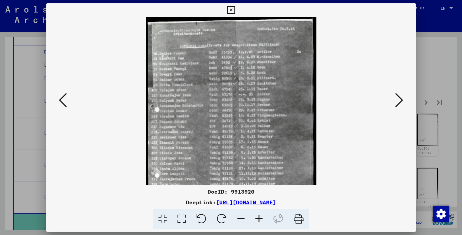
click at [256, 220] on icon at bounding box center [259, 219] width 18 height 20
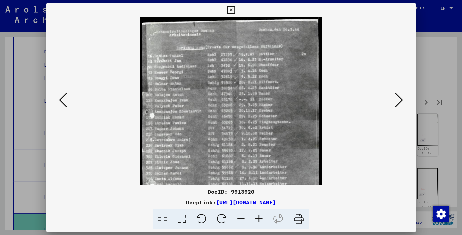
click at [256, 220] on icon at bounding box center [259, 219] width 18 height 20
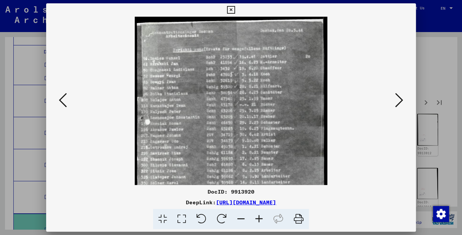
click at [256, 220] on icon at bounding box center [259, 219] width 18 height 20
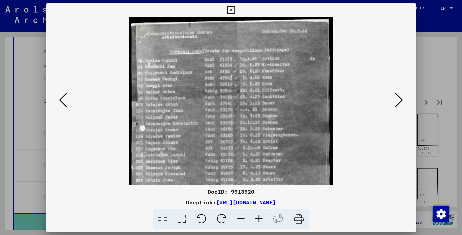
click at [256, 220] on icon at bounding box center [259, 219] width 18 height 20
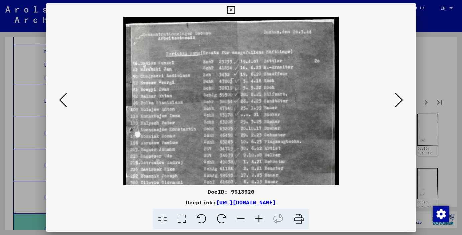
click at [256, 219] on icon at bounding box center [259, 219] width 18 height 20
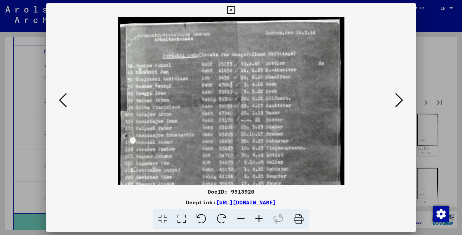
click at [256, 219] on icon at bounding box center [259, 219] width 18 height 20
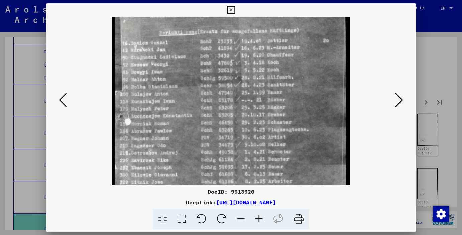
drag, startPoint x: 292, startPoint y: 165, endPoint x: 298, endPoint y: 136, distance: 29.6
click at [296, 138] on img at bounding box center [231, 168] width 238 height 352
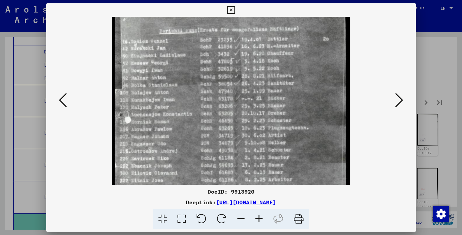
click at [404, 101] on button at bounding box center [399, 100] width 12 height 19
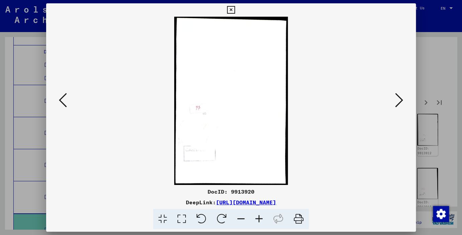
scroll to position [0, 0]
click at [401, 101] on icon at bounding box center [399, 100] width 8 height 16
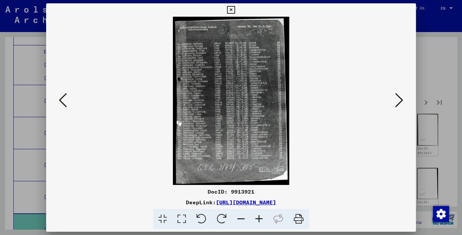
click at [257, 217] on icon at bounding box center [259, 219] width 18 height 20
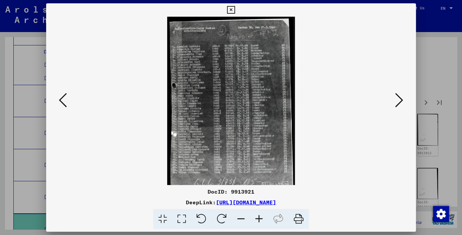
click at [257, 217] on icon at bounding box center [259, 219] width 18 height 20
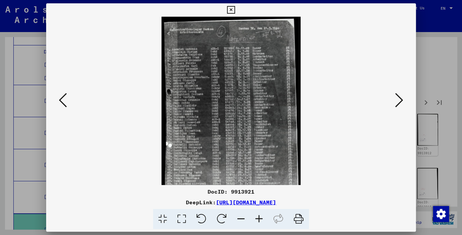
click at [256, 216] on icon at bounding box center [259, 219] width 18 height 20
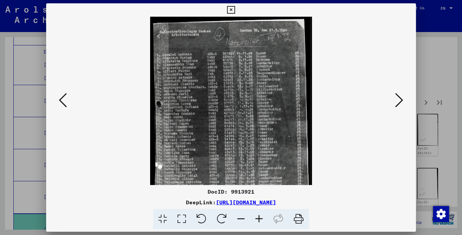
click at [256, 216] on icon at bounding box center [259, 219] width 18 height 20
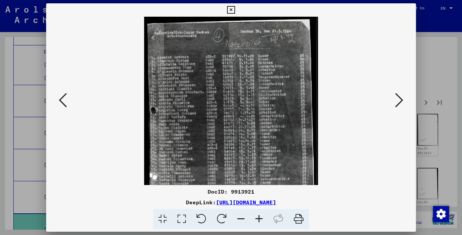
click at [256, 216] on icon at bounding box center [259, 219] width 18 height 20
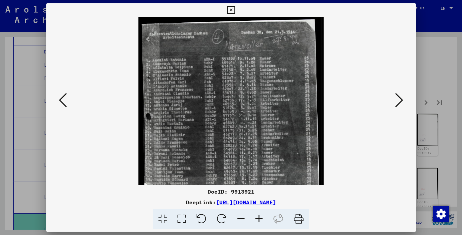
click at [256, 216] on icon at bounding box center [259, 219] width 18 height 20
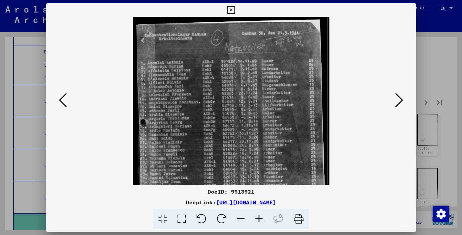
click at [256, 216] on icon at bounding box center [259, 219] width 18 height 20
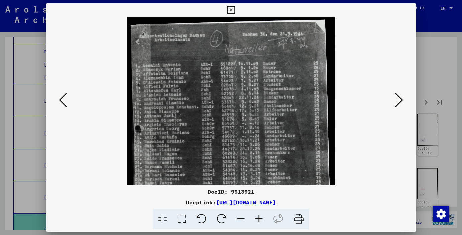
click at [256, 216] on icon at bounding box center [259, 219] width 18 height 20
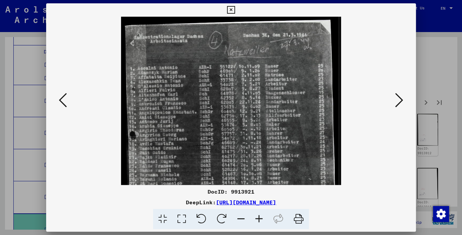
click at [256, 215] on icon at bounding box center [259, 219] width 18 height 20
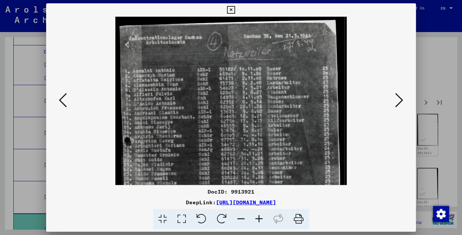
click at [256, 215] on icon at bounding box center [259, 219] width 18 height 20
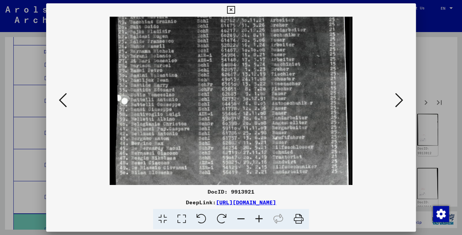
scroll to position [140, 0]
drag, startPoint x: 272, startPoint y: 145, endPoint x: 374, endPoint y: 7, distance: 171.1
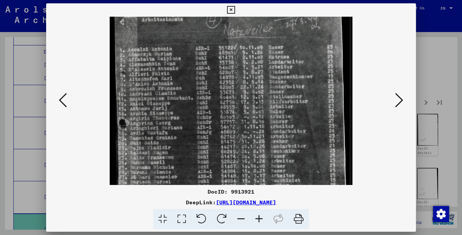
drag, startPoint x: 265, startPoint y: 40, endPoint x: 267, endPoint y: 156, distance: 116.3
click at [267, 156] on img at bounding box center [231, 169] width 243 height 352
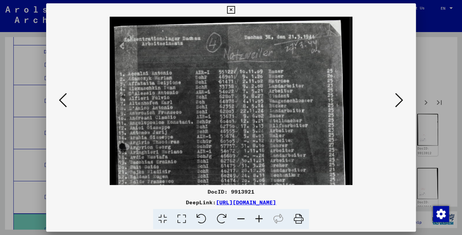
drag, startPoint x: 257, startPoint y: 51, endPoint x: 261, endPoint y: 90, distance: 39.3
click at [261, 90] on img at bounding box center [231, 193] width 243 height 352
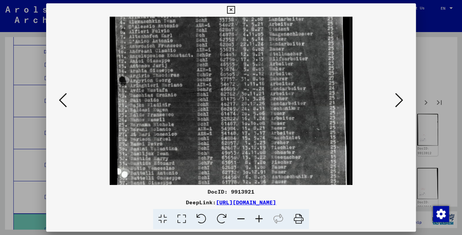
drag, startPoint x: 273, startPoint y: 153, endPoint x: 290, endPoint y: 85, distance: 70.2
click at [291, 85] on img at bounding box center [231, 126] width 243 height 352
click at [263, 158] on img at bounding box center [231, 125] width 243 height 352
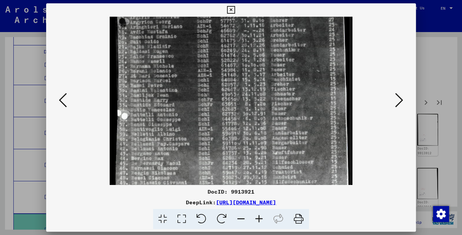
scroll to position [126, 0]
drag, startPoint x: 248, startPoint y: 147, endPoint x: 256, endPoint y: 90, distance: 57.0
click at [256, 90] on img at bounding box center [231, 67] width 243 height 352
click at [459, 24] on div at bounding box center [231, 117] width 462 height 235
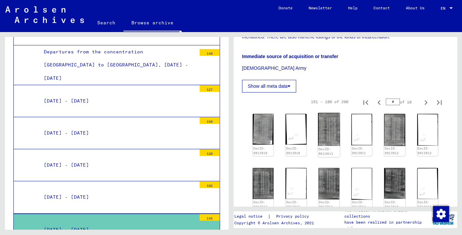
click at [333, 129] on img at bounding box center [329, 129] width 22 height 33
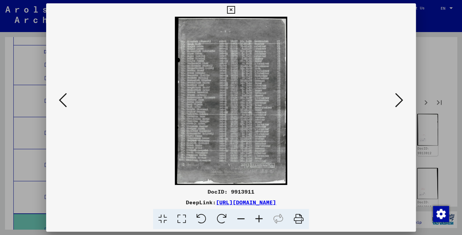
scroll to position [1125, 0]
click at [393, 97] on img at bounding box center [231, 101] width 324 height 168
click at [398, 99] on icon at bounding box center [399, 100] width 8 height 16
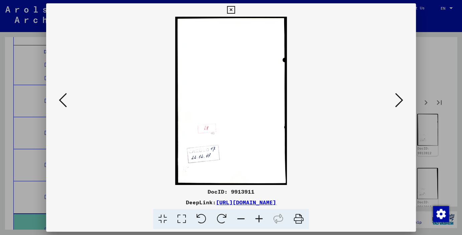
click at [398, 99] on icon at bounding box center [399, 100] width 8 height 16
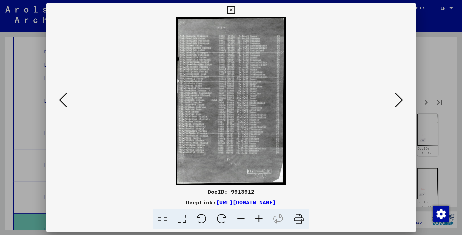
click at [398, 99] on icon at bounding box center [399, 100] width 8 height 16
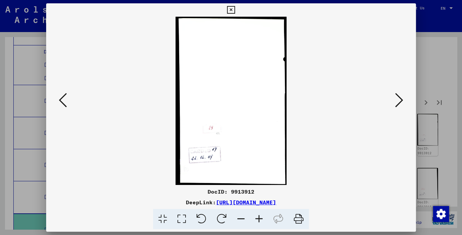
click at [398, 99] on icon at bounding box center [399, 100] width 8 height 16
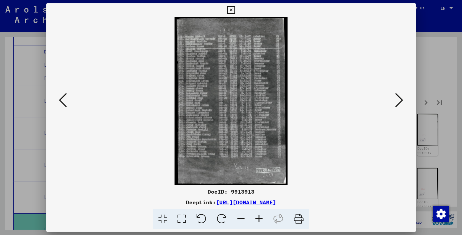
click at [398, 99] on icon at bounding box center [399, 100] width 8 height 16
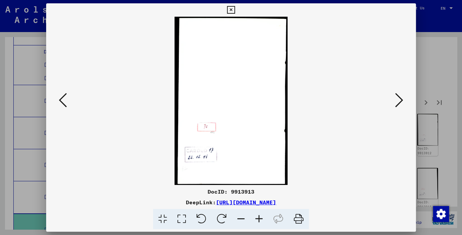
click at [398, 99] on icon at bounding box center [399, 100] width 8 height 16
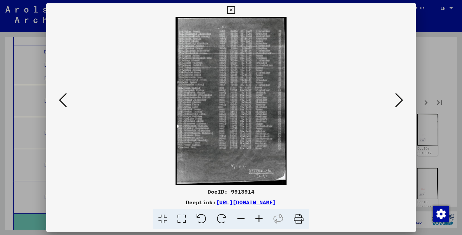
click at [398, 99] on icon at bounding box center [399, 100] width 8 height 16
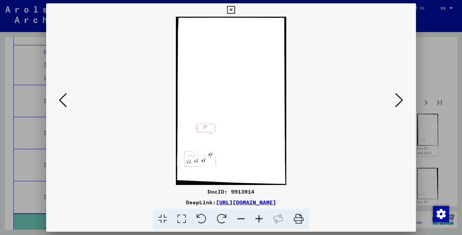
click at [398, 99] on icon at bounding box center [399, 100] width 8 height 16
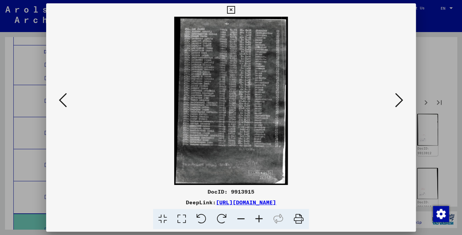
click at [398, 99] on icon at bounding box center [399, 100] width 8 height 16
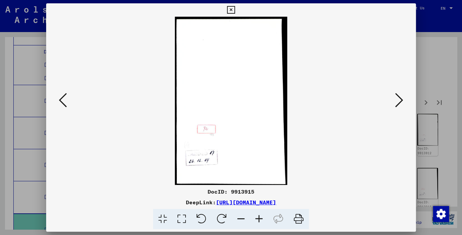
click at [398, 99] on icon at bounding box center [399, 100] width 8 height 16
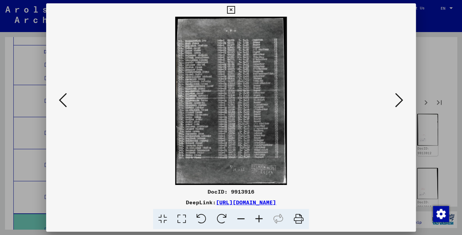
click at [398, 99] on icon at bounding box center [399, 100] width 8 height 16
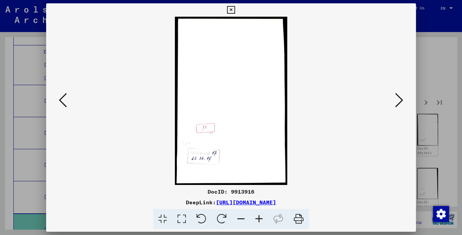
click at [398, 99] on icon at bounding box center [399, 100] width 8 height 16
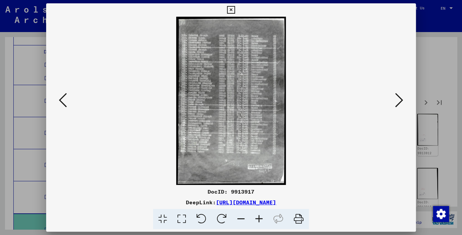
click at [398, 99] on icon at bounding box center [399, 100] width 8 height 16
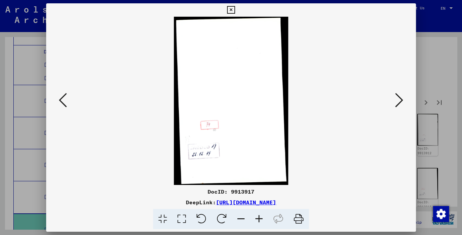
click at [398, 99] on icon at bounding box center [399, 100] width 8 height 16
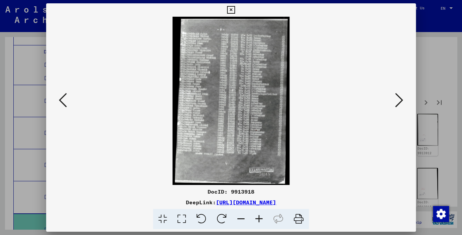
click at [398, 99] on icon at bounding box center [399, 100] width 8 height 16
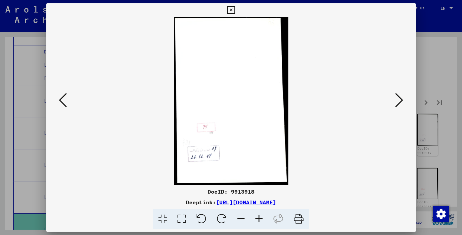
click at [398, 99] on icon at bounding box center [399, 100] width 8 height 16
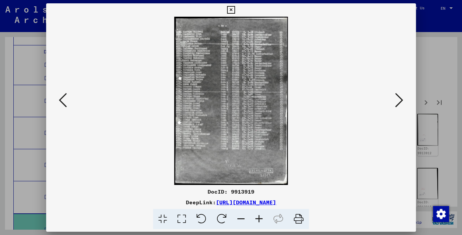
click at [398, 99] on icon at bounding box center [399, 100] width 8 height 16
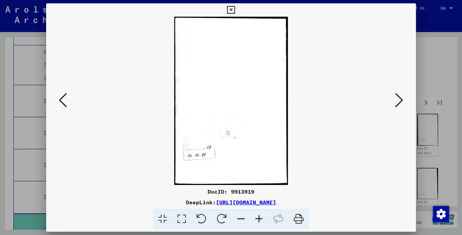
click at [398, 99] on icon at bounding box center [399, 100] width 8 height 16
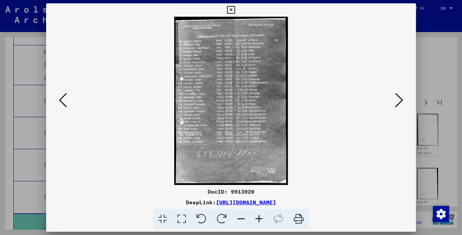
click at [398, 99] on icon at bounding box center [399, 100] width 8 height 16
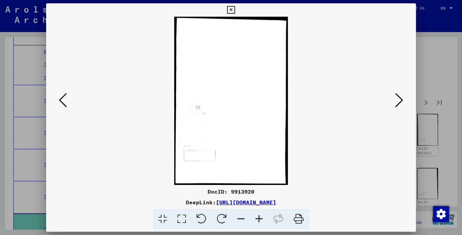
click at [398, 99] on icon at bounding box center [399, 100] width 8 height 16
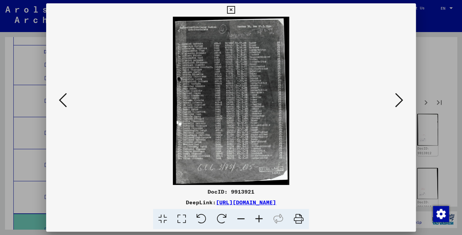
click at [261, 220] on icon at bounding box center [259, 219] width 18 height 20
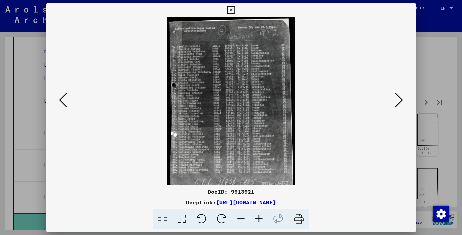
click at [261, 220] on icon at bounding box center [259, 219] width 18 height 20
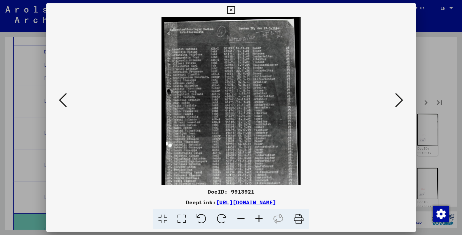
click at [261, 220] on icon at bounding box center [259, 219] width 18 height 20
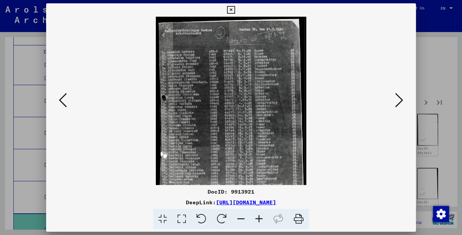
click at [261, 220] on icon at bounding box center [259, 219] width 18 height 20
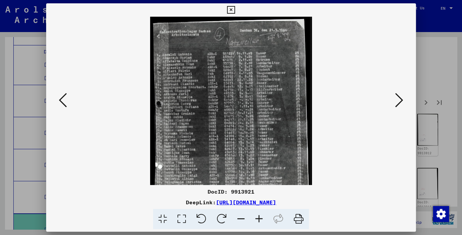
click at [261, 220] on icon at bounding box center [259, 219] width 18 height 20
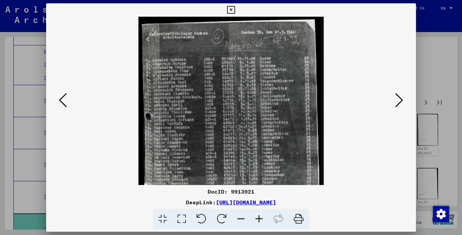
click at [261, 220] on icon at bounding box center [259, 219] width 18 height 20
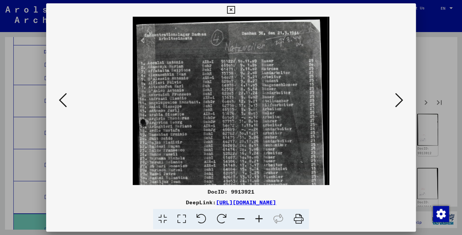
click at [261, 220] on icon at bounding box center [259, 219] width 18 height 20
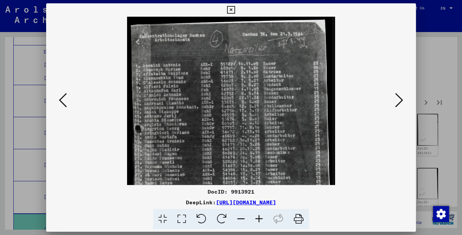
click at [261, 220] on icon at bounding box center [259, 219] width 18 height 20
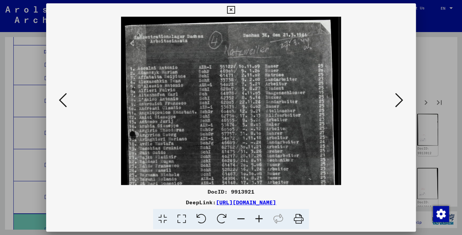
click at [261, 220] on icon at bounding box center [259, 219] width 18 height 20
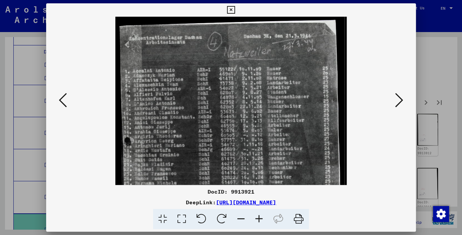
click at [261, 220] on icon at bounding box center [259, 219] width 18 height 20
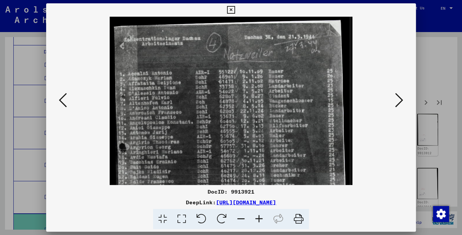
click at [261, 221] on icon at bounding box center [259, 219] width 18 height 20
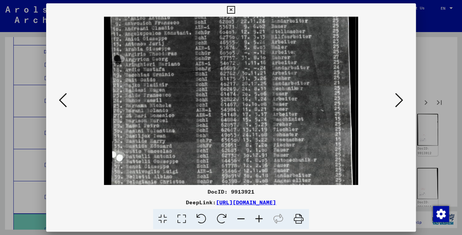
scroll to position [96, 0]
drag, startPoint x: 204, startPoint y: 171, endPoint x: 230, endPoint y: 76, distance: 99.0
click at [230, 76] on img at bounding box center [231, 105] width 254 height 369
click at [400, 103] on icon at bounding box center [399, 100] width 8 height 16
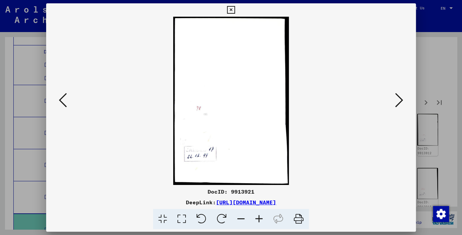
scroll to position [0, 0]
click at [400, 103] on icon at bounding box center [399, 100] width 8 height 16
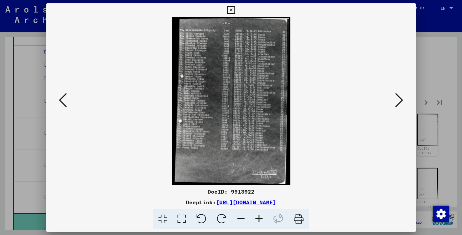
click at [400, 103] on icon at bounding box center [399, 100] width 8 height 16
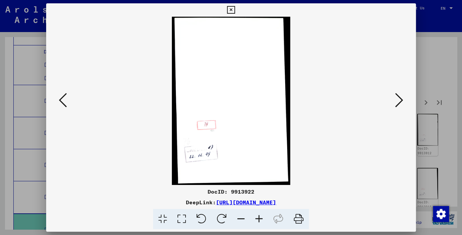
click at [400, 103] on icon at bounding box center [399, 100] width 8 height 16
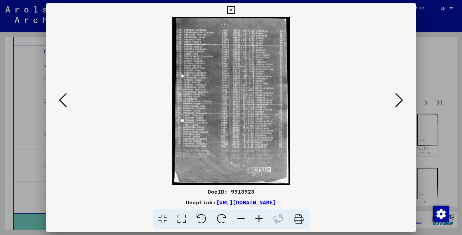
click at [400, 103] on icon at bounding box center [399, 100] width 8 height 16
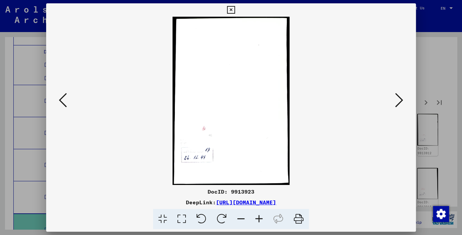
click at [400, 103] on icon at bounding box center [399, 100] width 8 height 16
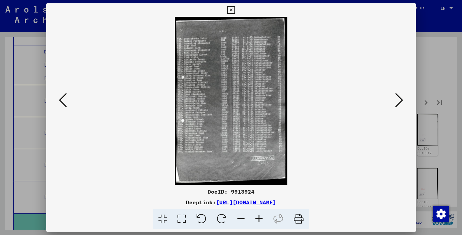
click at [399, 103] on icon at bounding box center [399, 100] width 8 height 16
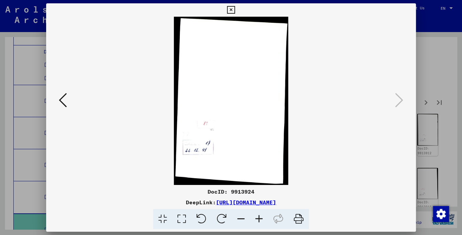
click at [235, 9] on icon at bounding box center [231, 10] width 8 height 8
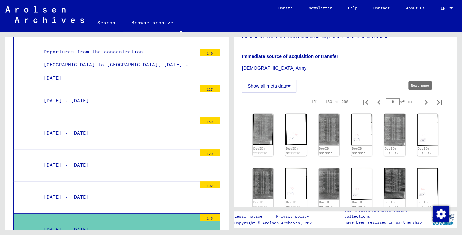
click at [424, 102] on icon "Next page" at bounding box center [425, 102] width 3 height 5
type input "*"
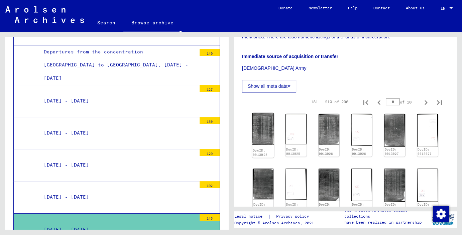
click at [264, 128] on img at bounding box center [263, 129] width 22 height 32
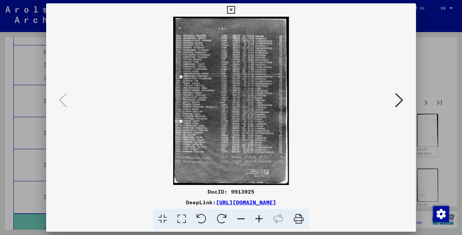
scroll to position [1125, 0]
click at [399, 98] on icon at bounding box center [399, 100] width 8 height 16
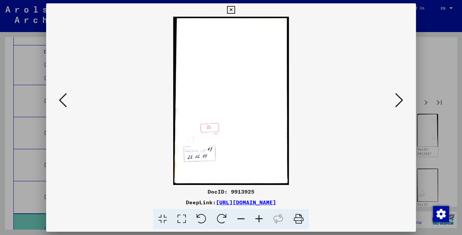
click at [399, 98] on icon at bounding box center [399, 100] width 8 height 16
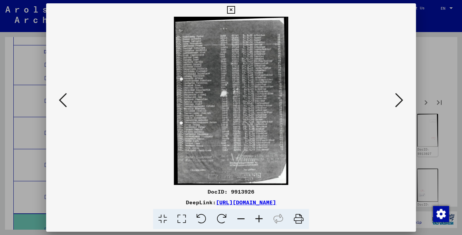
click at [256, 220] on icon at bounding box center [259, 219] width 18 height 20
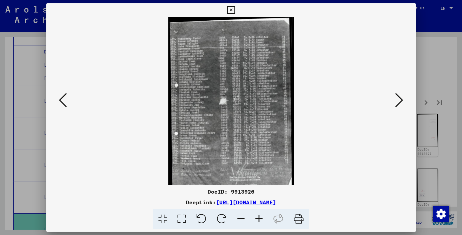
click at [256, 219] on icon at bounding box center [259, 219] width 18 height 20
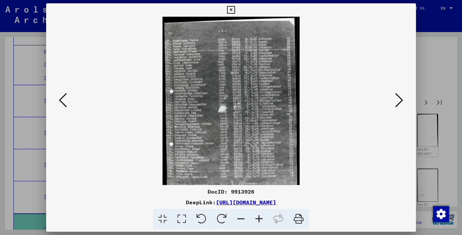
click at [256, 219] on icon at bounding box center [259, 219] width 18 height 20
click at [256, 218] on icon at bounding box center [259, 219] width 18 height 20
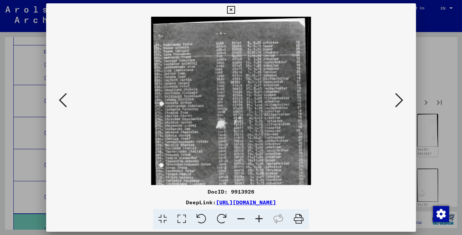
click at [256, 218] on icon at bounding box center [259, 219] width 18 height 20
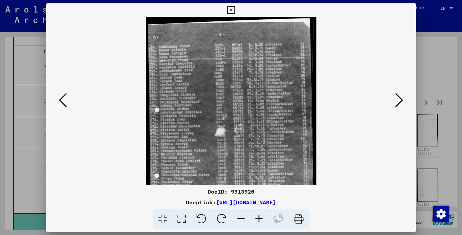
click at [256, 218] on icon at bounding box center [259, 219] width 18 height 20
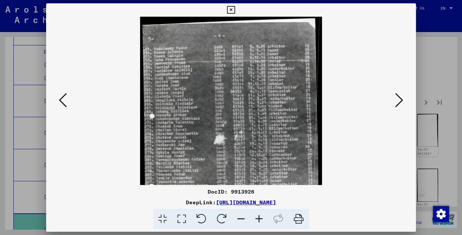
click at [255, 216] on icon at bounding box center [259, 219] width 18 height 20
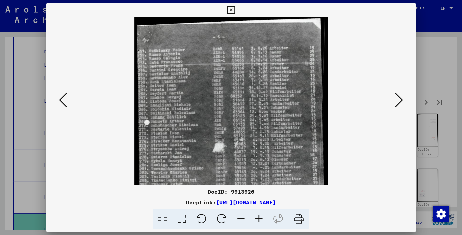
click at [255, 215] on icon at bounding box center [259, 219] width 18 height 20
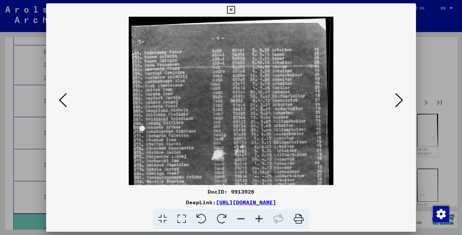
click at [254, 213] on icon at bounding box center [259, 219] width 18 height 20
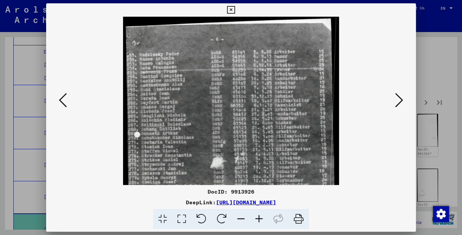
drag, startPoint x: 254, startPoint y: 211, endPoint x: 248, endPoint y: 192, distance: 20.3
click at [253, 206] on div "DocID: 9913926 DeepLink: [URL][DOMAIN_NAME]" at bounding box center [231, 209] width 370 height 42
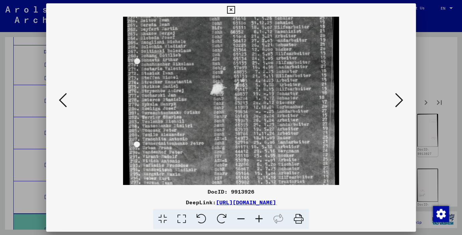
drag, startPoint x: 264, startPoint y: 152, endPoint x: 284, endPoint y: 81, distance: 73.9
click at [284, 81] on img at bounding box center [231, 102] width 216 height 319
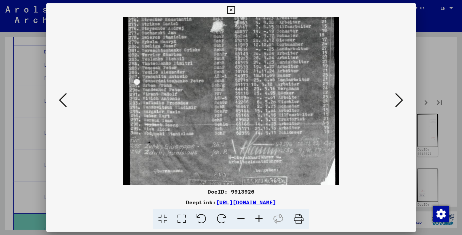
scroll to position [136, 0]
drag, startPoint x: 260, startPoint y: 156, endPoint x: 279, endPoint y: 96, distance: 63.2
click at [292, 93] on img at bounding box center [231, 39] width 216 height 319
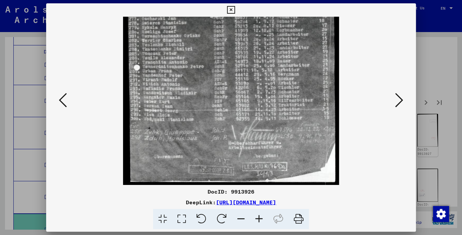
drag, startPoint x: 299, startPoint y: 173, endPoint x: 292, endPoint y: 153, distance: 21.6
click at [292, 153] on img at bounding box center [231, 25] width 216 height 319
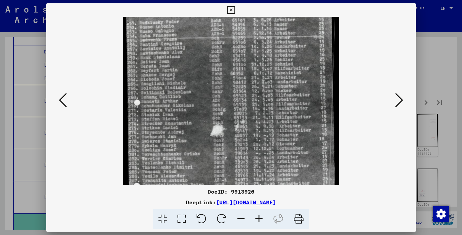
scroll to position [31, 0]
drag, startPoint x: 297, startPoint y: 82, endPoint x: 285, endPoint y: 202, distance: 120.9
click at [294, 209] on div "DocID: 9913926 DeepLink: [URL][DOMAIN_NAME]" at bounding box center [231, 116] width 370 height 226
click at [399, 103] on icon at bounding box center [399, 100] width 8 height 16
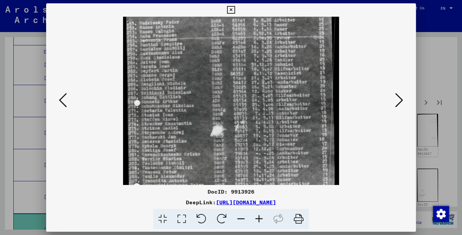
scroll to position [0, 0]
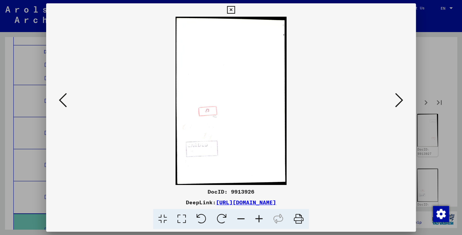
click at [399, 103] on icon at bounding box center [399, 100] width 8 height 16
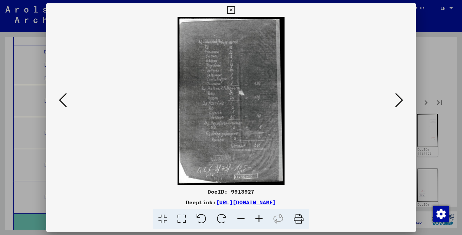
click at [261, 217] on icon at bounding box center [259, 219] width 18 height 20
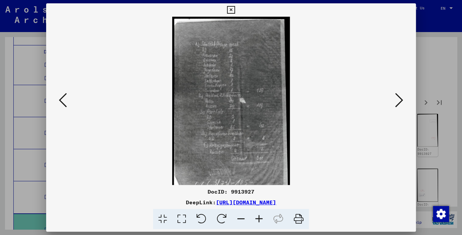
click at [261, 217] on icon at bounding box center [259, 219] width 18 height 20
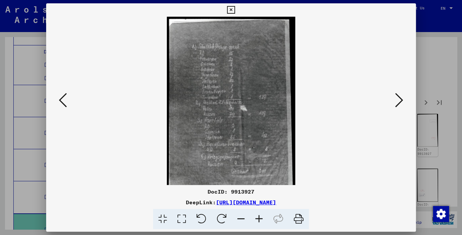
click at [261, 217] on icon at bounding box center [259, 219] width 18 height 20
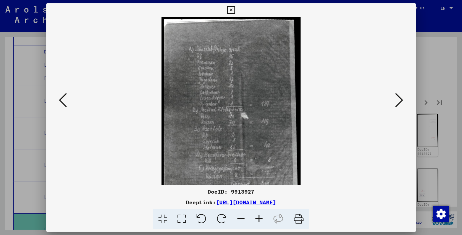
click at [261, 218] on icon at bounding box center [259, 219] width 18 height 20
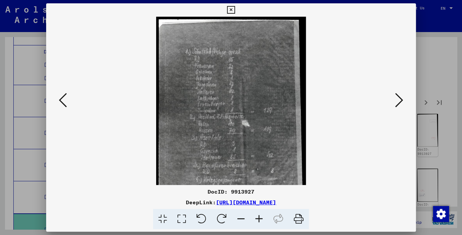
click at [261, 218] on icon at bounding box center [259, 219] width 18 height 20
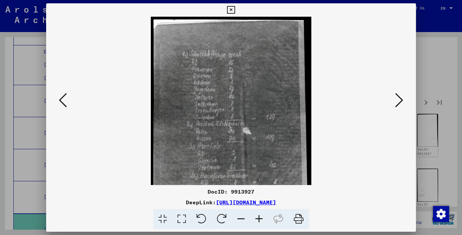
click at [261, 218] on icon at bounding box center [259, 219] width 18 height 20
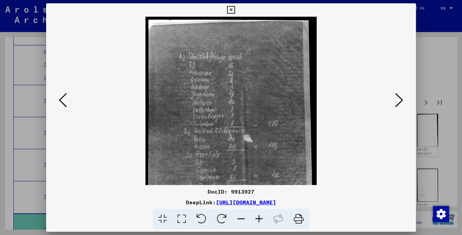
click at [261, 218] on icon at bounding box center [259, 219] width 18 height 20
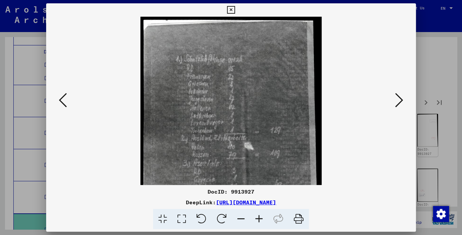
click at [261, 218] on icon at bounding box center [259, 219] width 18 height 20
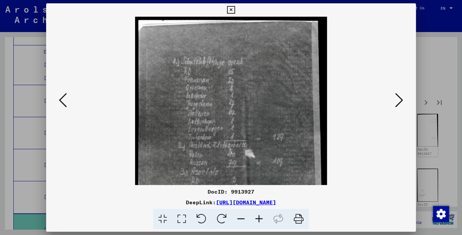
click at [261, 218] on icon at bounding box center [259, 219] width 18 height 20
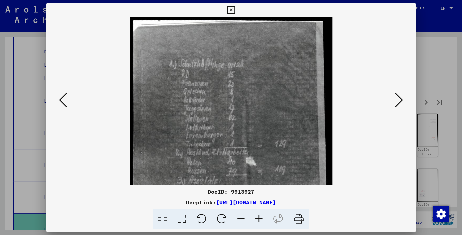
drag, startPoint x: 260, startPoint y: 218, endPoint x: 260, endPoint y: 206, distance: 12.4
click at [259, 217] on icon at bounding box center [259, 219] width 18 height 20
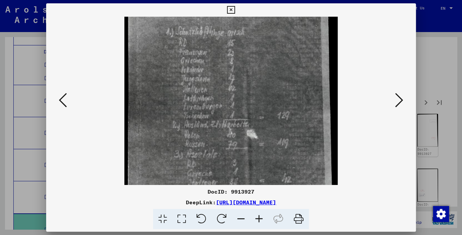
scroll to position [35, 0]
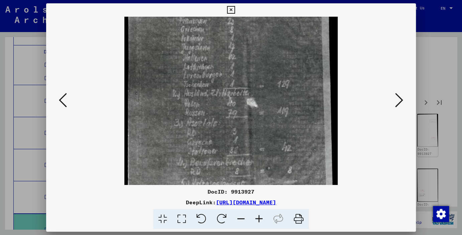
drag, startPoint x: 286, startPoint y: 124, endPoint x: 309, endPoint y: 53, distance: 74.5
click at [309, 53] on img at bounding box center [230, 118] width 213 height 335
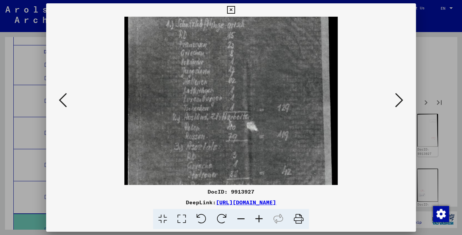
scroll to position [42, 0]
drag, startPoint x: 307, startPoint y: 145, endPoint x: 312, endPoint y: 168, distance: 23.6
click at [312, 168] on img at bounding box center [230, 142] width 213 height 335
click at [402, 104] on icon at bounding box center [399, 100] width 8 height 16
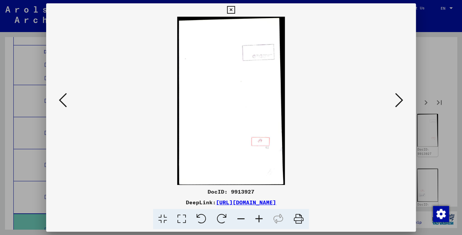
click at [402, 104] on icon at bounding box center [399, 100] width 8 height 16
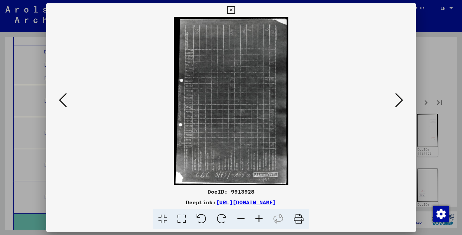
click at [402, 103] on icon at bounding box center [399, 100] width 8 height 16
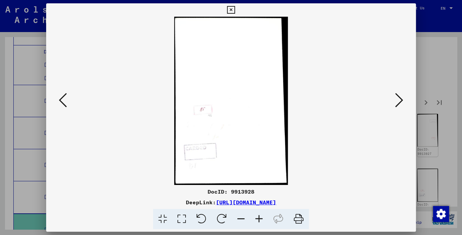
click at [402, 103] on icon at bounding box center [399, 100] width 8 height 16
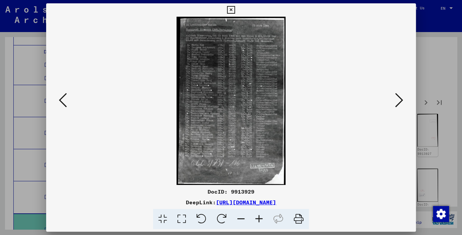
click at [260, 219] on icon at bounding box center [259, 219] width 18 height 20
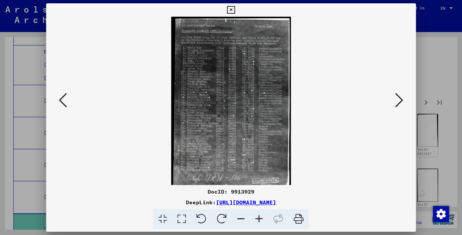
click at [260, 219] on icon at bounding box center [259, 219] width 18 height 20
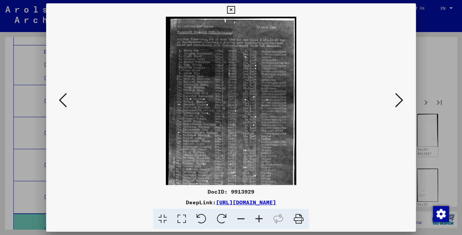
click at [260, 219] on icon at bounding box center [259, 219] width 18 height 20
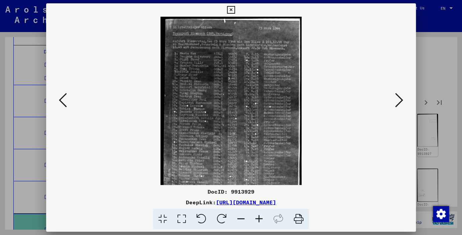
click at [260, 219] on icon at bounding box center [259, 219] width 18 height 20
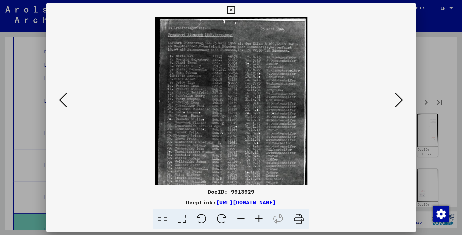
click at [260, 219] on icon at bounding box center [259, 219] width 18 height 20
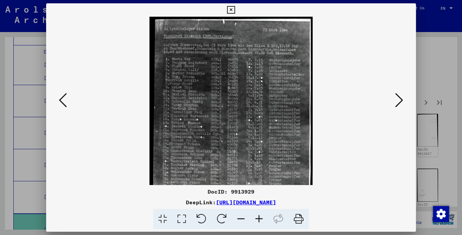
click at [260, 219] on icon at bounding box center [259, 219] width 18 height 20
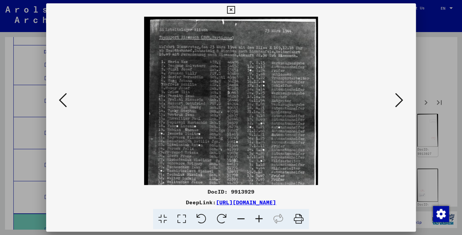
click at [260, 219] on icon at bounding box center [259, 219] width 18 height 20
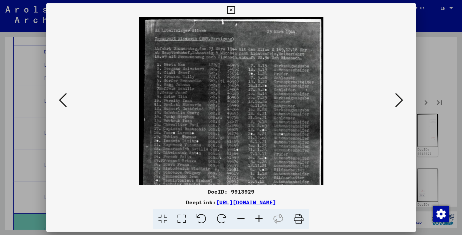
click at [260, 219] on icon at bounding box center [259, 219] width 18 height 20
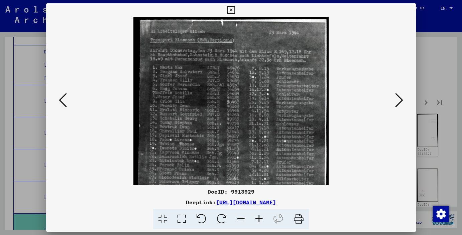
click at [260, 219] on icon at bounding box center [259, 219] width 18 height 20
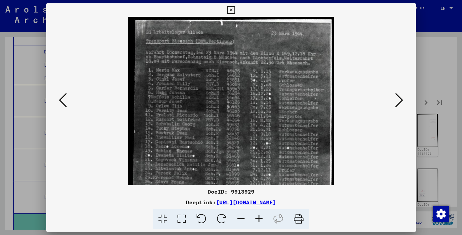
click at [260, 219] on icon at bounding box center [259, 219] width 18 height 20
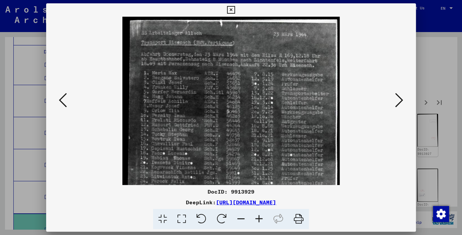
click at [260, 219] on icon at bounding box center [259, 219] width 18 height 20
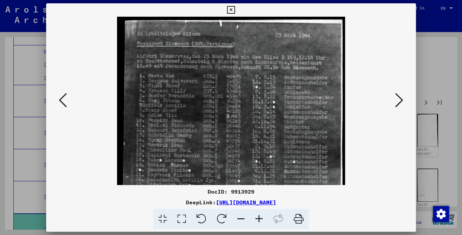
click at [260, 218] on icon at bounding box center [259, 219] width 18 height 20
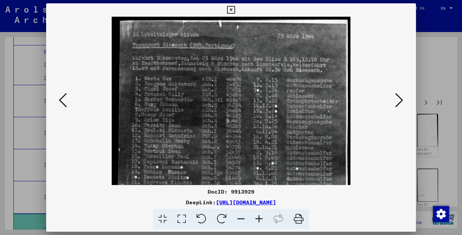
click at [260, 218] on icon at bounding box center [259, 219] width 18 height 20
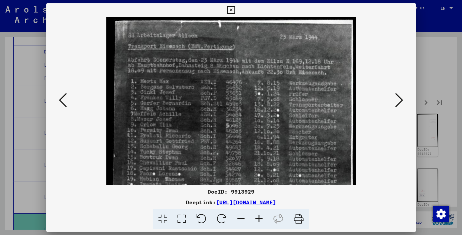
click at [260, 218] on icon at bounding box center [259, 219] width 18 height 20
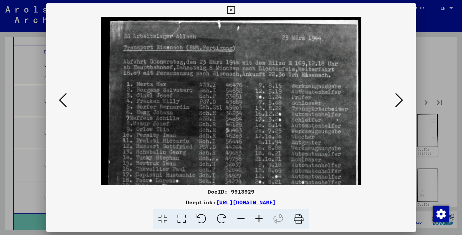
click at [260, 218] on icon at bounding box center [259, 219] width 18 height 20
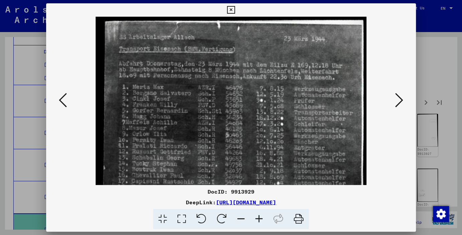
click at [260, 217] on icon at bounding box center [259, 219] width 18 height 20
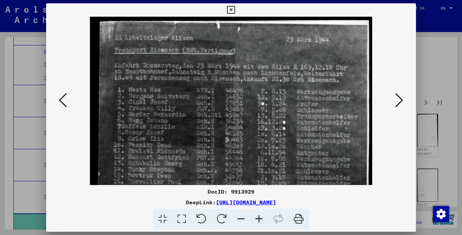
click at [260, 217] on icon at bounding box center [259, 219] width 18 height 20
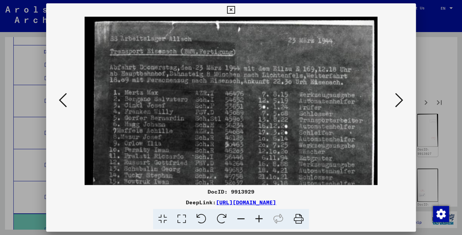
click at [260, 217] on icon at bounding box center [259, 219] width 18 height 20
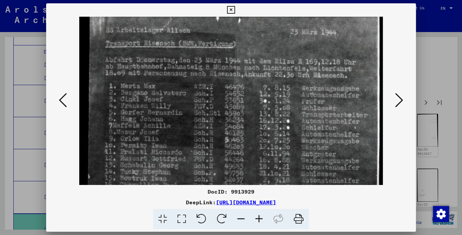
scroll to position [9, 0]
drag, startPoint x: 217, startPoint y: 152, endPoint x: 229, endPoint y: 145, distance: 13.2
click at [235, 9] on icon at bounding box center [231, 10] width 8 height 8
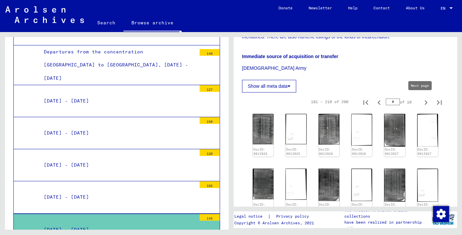
click at [424, 102] on icon "Next page" at bounding box center [425, 102] width 3 height 5
type input "*"
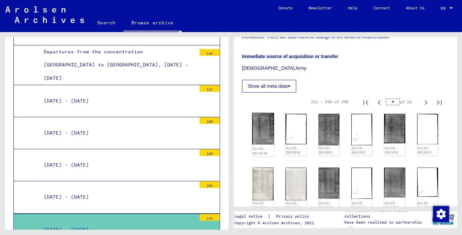
click at [255, 129] on img at bounding box center [263, 128] width 22 height 31
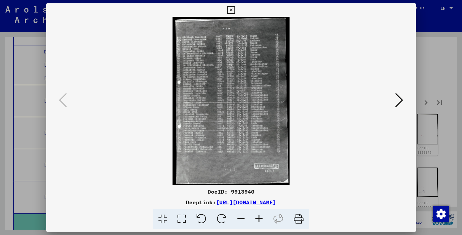
scroll to position [1125, 0]
click at [235, 9] on icon at bounding box center [231, 10] width 8 height 8
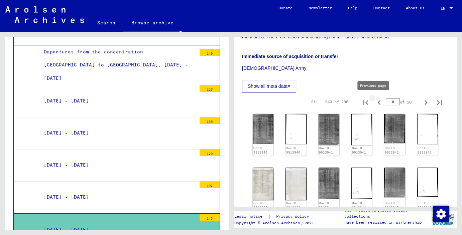
click at [374, 102] on icon "Previous page" at bounding box center [378, 102] width 9 height 9
type input "*"
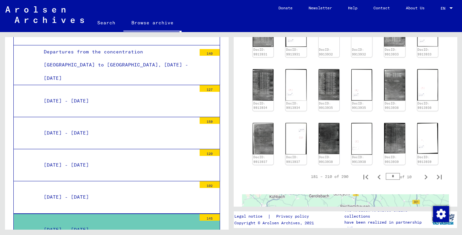
scroll to position [295, 0]
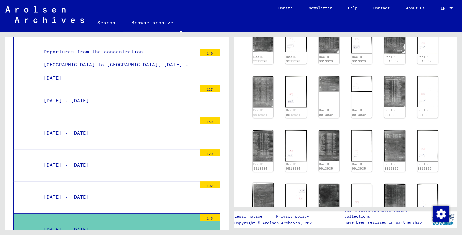
click at [264, 188] on img at bounding box center [263, 198] width 22 height 33
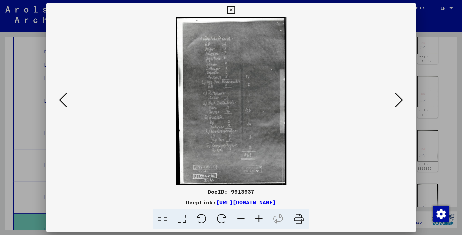
click at [399, 99] on icon at bounding box center [399, 100] width 8 height 16
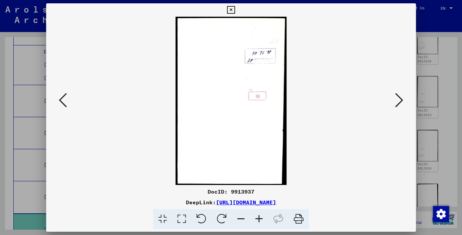
click at [399, 99] on icon at bounding box center [399, 100] width 8 height 16
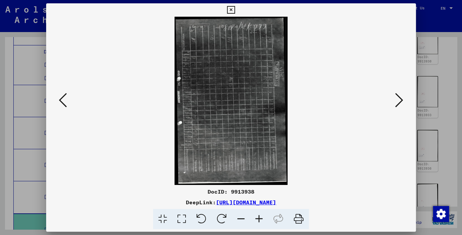
click at [261, 217] on icon at bounding box center [259, 219] width 18 height 20
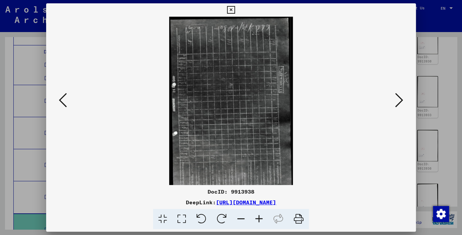
click at [261, 217] on icon at bounding box center [259, 219] width 18 height 20
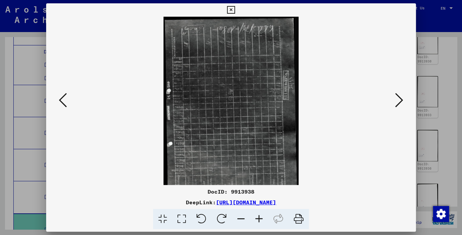
click at [261, 217] on icon at bounding box center [259, 219] width 18 height 20
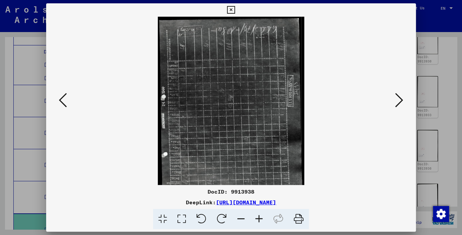
click at [261, 217] on icon at bounding box center [259, 219] width 18 height 20
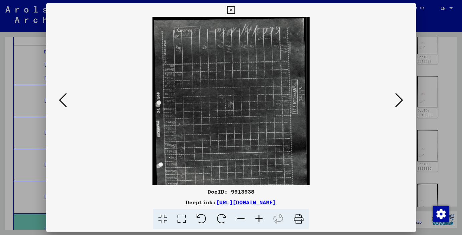
click at [261, 217] on icon at bounding box center [259, 219] width 18 height 20
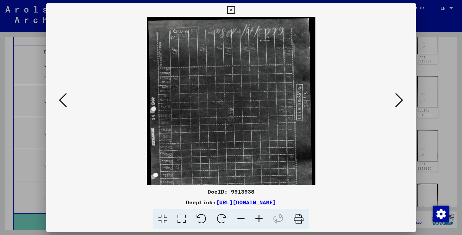
click at [261, 217] on icon at bounding box center [259, 219] width 18 height 20
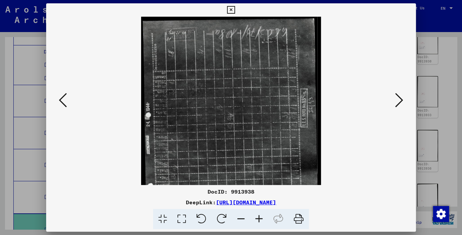
click at [261, 217] on icon at bounding box center [259, 219] width 18 height 20
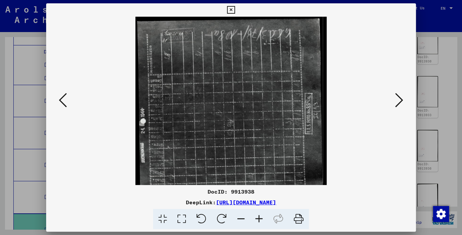
click at [261, 217] on icon at bounding box center [259, 219] width 18 height 20
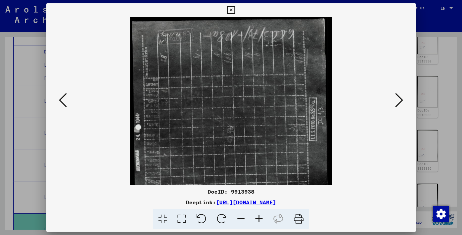
click at [261, 217] on icon at bounding box center [259, 219] width 18 height 20
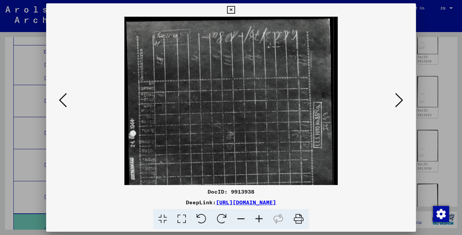
click at [261, 217] on icon at bounding box center [259, 219] width 18 height 20
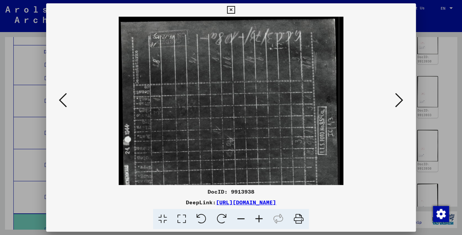
click at [261, 217] on icon at bounding box center [259, 219] width 18 height 20
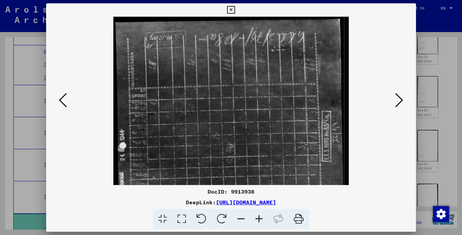
click at [217, 218] on icon at bounding box center [221, 219] width 20 height 20
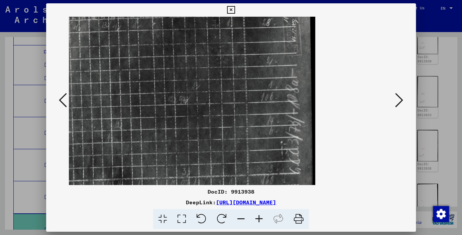
drag, startPoint x: 155, startPoint y: 86, endPoint x: 223, endPoint y: 123, distance: 77.3
click at [225, 124] on img at bounding box center [139, 101] width 352 height 236
click at [400, 101] on icon at bounding box center [399, 100] width 8 height 16
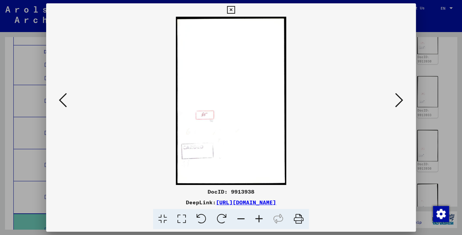
click at [400, 102] on icon at bounding box center [399, 100] width 8 height 16
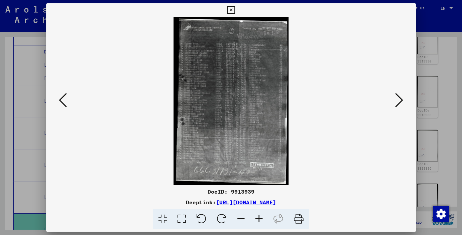
click at [258, 218] on icon at bounding box center [259, 219] width 18 height 20
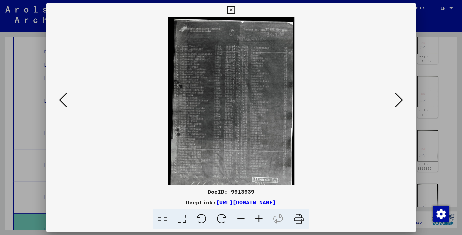
click at [258, 218] on icon at bounding box center [259, 219] width 18 height 20
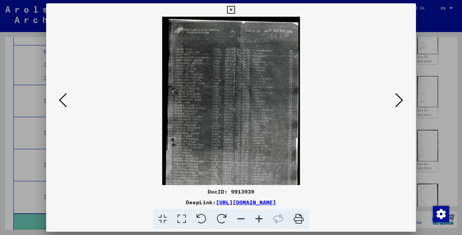
click at [258, 218] on icon at bounding box center [259, 219] width 18 height 20
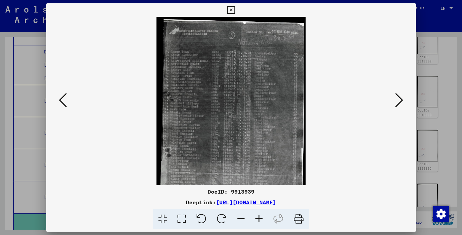
click at [258, 218] on icon at bounding box center [259, 219] width 18 height 20
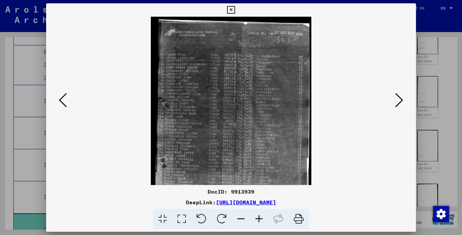
click at [258, 218] on icon at bounding box center [259, 219] width 18 height 20
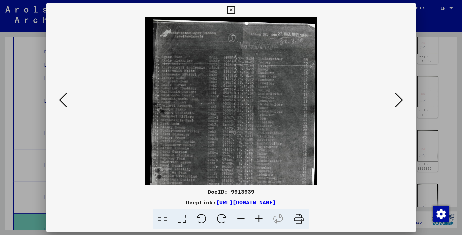
click at [258, 218] on icon at bounding box center [259, 219] width 18 height 20
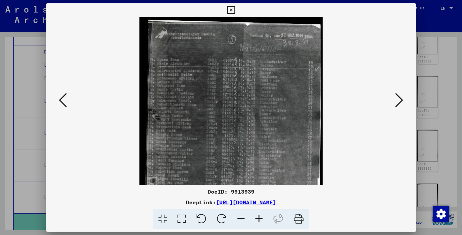
click at [258, 217] on icon at bounding box center [259, 219] width 18 height 20
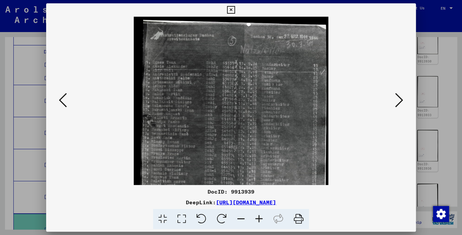
click at [258, 217] on icon at bounding box center [259, 219] width 18 height 20
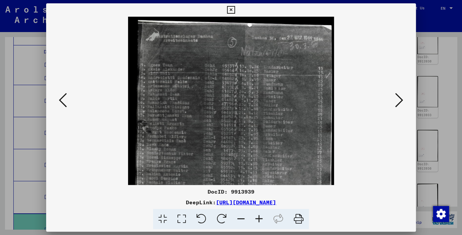
click at [257, 216] on icon at bounding box center [259, 219] width 18 height 20
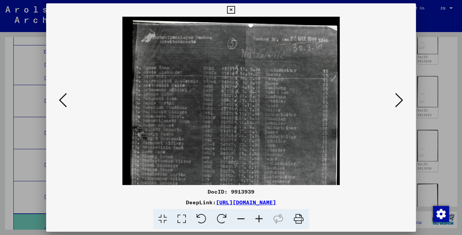
click at [257, 215] on icon at bounding box center [259, 219] width 18 height 20
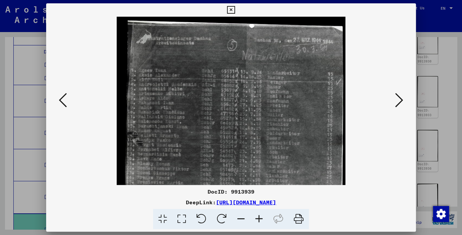
click at [257, 215] on icon at bounding box center [259, 219] width 18 height 20
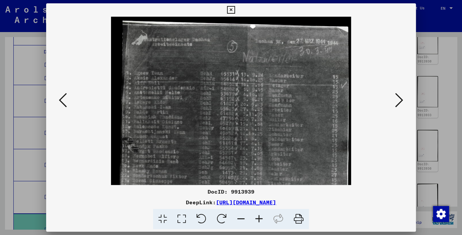
click at [257, 215] on icon at bounding box center [259, 219] width 18 height 20
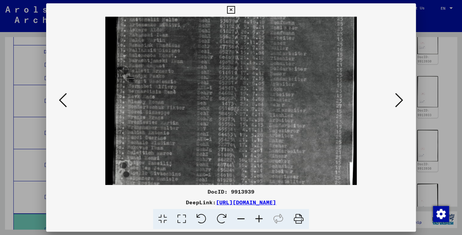
drag, startPoint x: 272, startPoint y: 151, endPoint x: 320, endPoint y: 91, distance: 77.2
click at [285, 77] on img at bounding box center [231, 124] width 252 height 369
click at [399, 99] on icon at bounding box center [399, 100] width 8 height 16
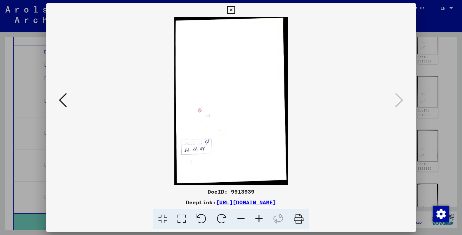
click at [235, 9] on icon at bounding box center [231, 10] width 8 height 8
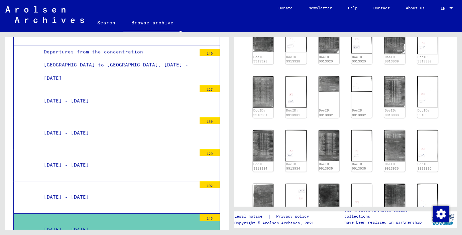
scroll to position [442, 0]
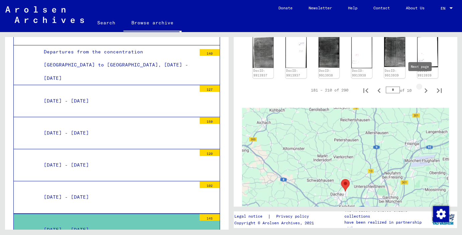
click at [424, 88] on icon "Next page" at bounding box center [425, 90] width 3 height 5
type input "*"
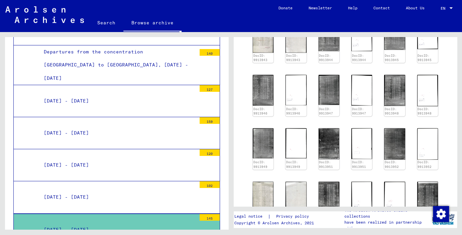
scroll to position [147, 0]
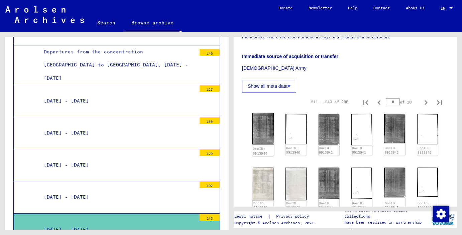
click at [263, 127] on img at bounding box center [263, 128] width 22 height 31
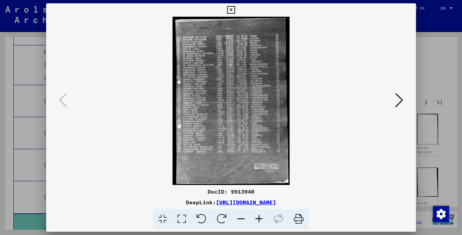
click at [400, 100] on icon at bounding box center [399, 100] width 8 height 16
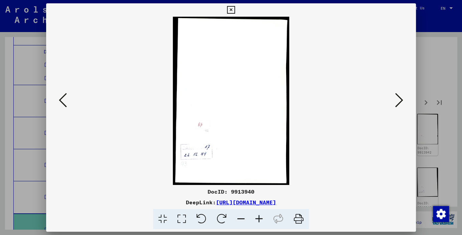
click at [400, 100] on icon at bounding box center [399, 100] width 8 height 16
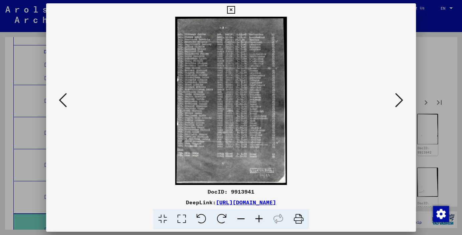
click at [400, 100] on icon at bounding box center [399, 100] width 8 height 16
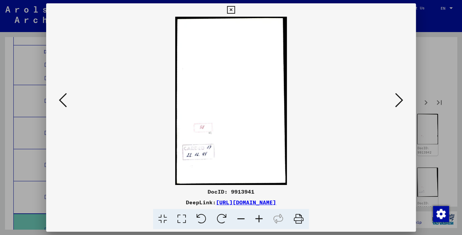
click at [400, 100] on icon at bounding box center [399, 100] width 8 height 16
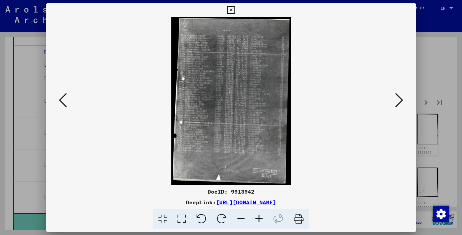
click at [400, 100] on icon at bounding box center [399, 100] width 8 height 16
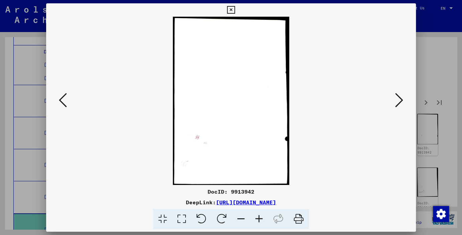
click at [400, 100] on icon at bounding box center [399, 100] width 8 height 16
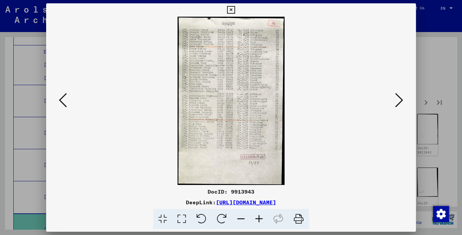
click at [400, 100] on icon at bounding box center [399, 100] width 8 height 16
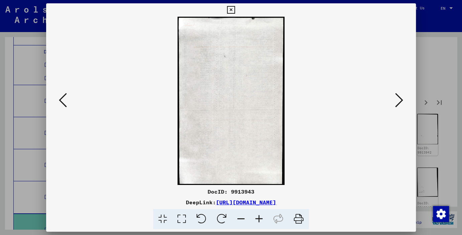
click at [400, 100] on icon at bounding box center [399, 100] width 8 height 16
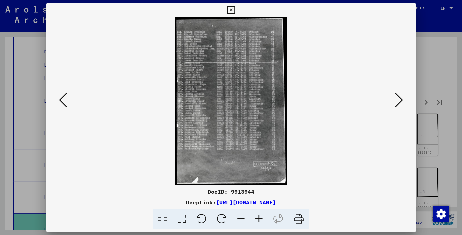
click at [400, 100] on icon at bounding box center [399, 100] width 8 height 16
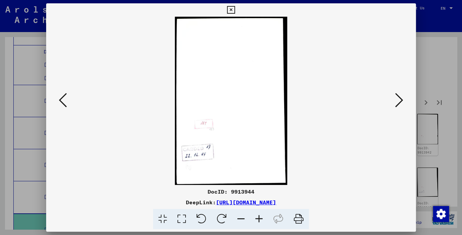
click at [400, 100] on icon at bounding box center [399, 100] width 8 height 16
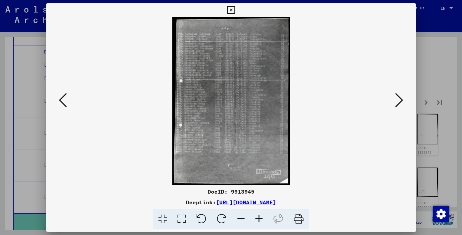
click at [400, 100] on icon at bounding box center [399, 100] width 8 height 16
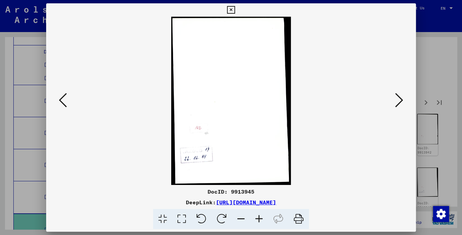
click at [400, 100] on icon at bounding box center [399, 100] width 8 height 16
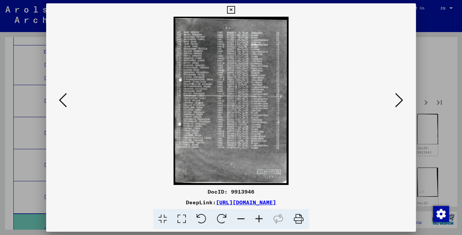
click at [400, 100] on icon at bounding box center [399, 100] width 8 height 16
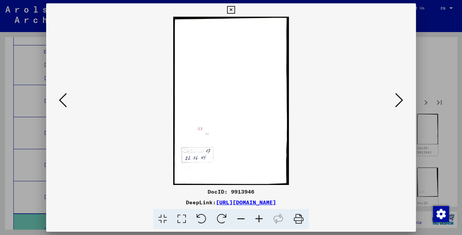
click at [400, 100] on icon at bounding box center [399, 100] width 8 height 16
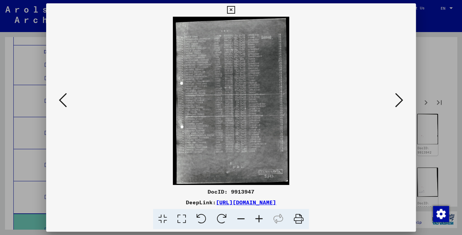
click at [400, 100] on icon at bounding box center [399, 100] width 8 height 16
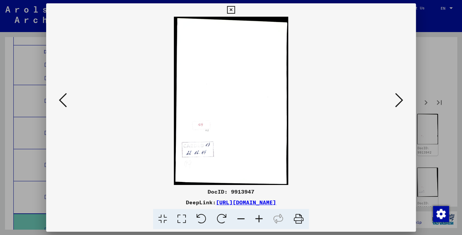
click at [400, 100] on icon at bounding box center [399, 100] width 8 height 16
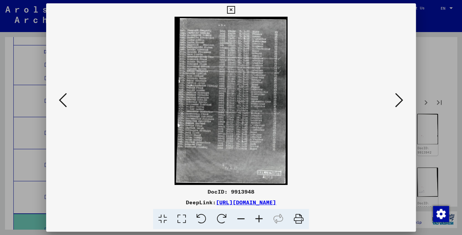
click at [400, 100] on icon at bounding box center [399, 100] width 8 height 16
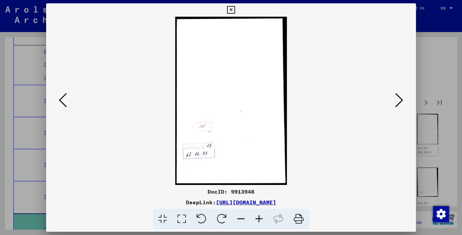
click at [400, 100] on icon at bounding box center [399, 100] width 8 height 16
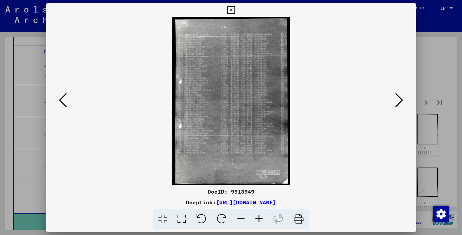
click at [400, 100] on icon at bounding box center [399, 100] width 8 height 16
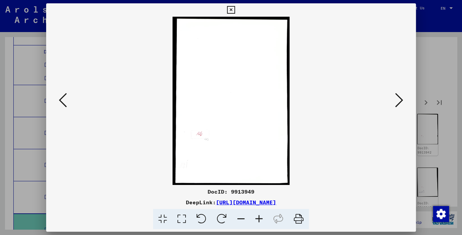
click at [400, 100] on icon at bounding box center [399, 100] width 8 height 16
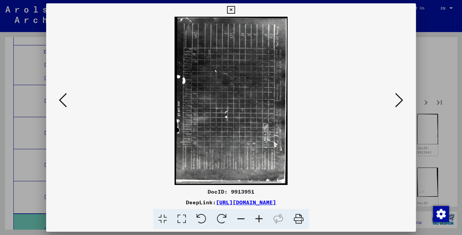
click at [235, 10] on icon at bounding box center [231, 10] width 8 height 8
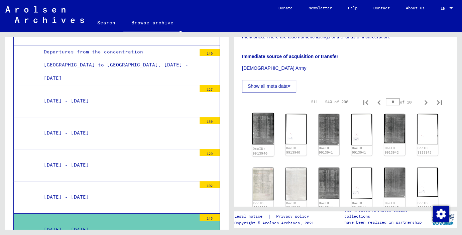
click at [259, 137] on img at bounding box center [263, 128] width 22 height 31
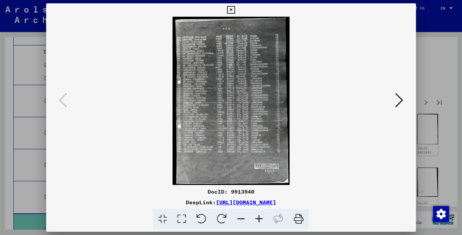
click at [258, 218] on icon at bounding box center [259, 219] width 18 height 20
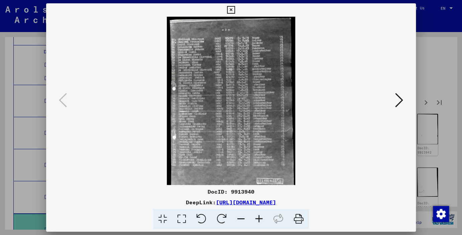
click at [258, 218] on icon at bounding box center [259, 219] width 18 height 20
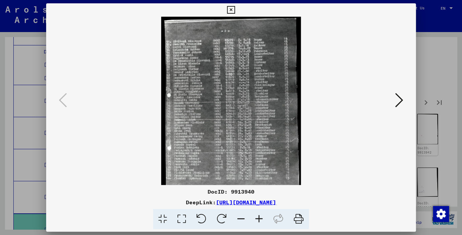
click at [258, 218] on icon at bounding box center [259, 219] width 18 height 20
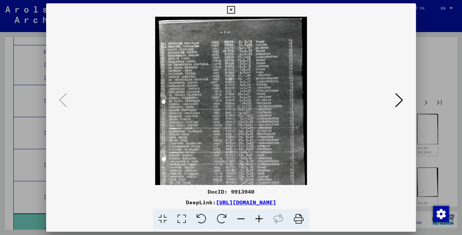
click at [258, 218] on icon at bounding box center [259, 219] width 18 height 20
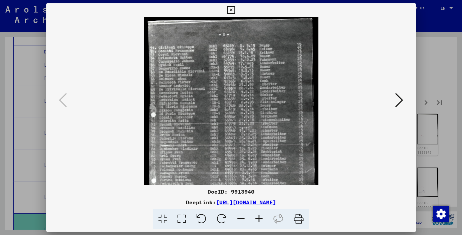
click at [258, 218] on icon at bounding box center [259, 219] width 18 height 20
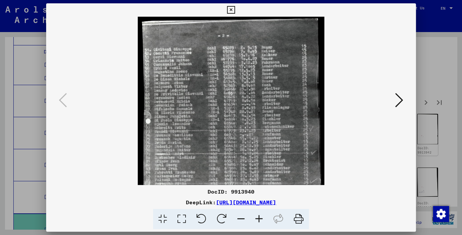
click at [258, 217] on icon at bounding box center [259, 219] width 18 height 20
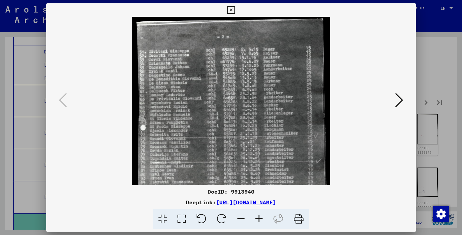
click at [257, 216] on icon at bounding box center [259, 219] width 18 height 20
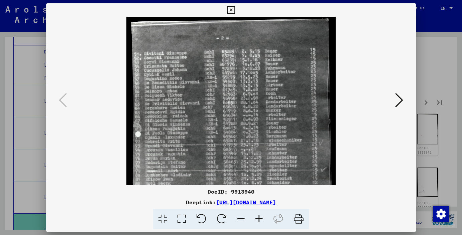
click at [256, 214] on icon at bounding box center [259, 219] width 18 height 20
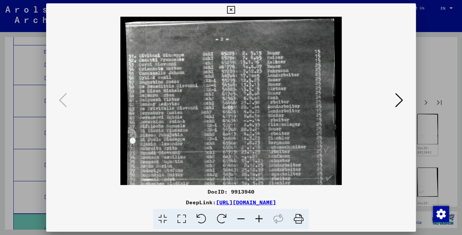
drag, startPoint x: 255, startPoint y: 212, endPoint x: 255, endPoint y: 175, distance: 37.4
click at [255, 212] on icon at bounding box center [259, 219] width 18 height 20
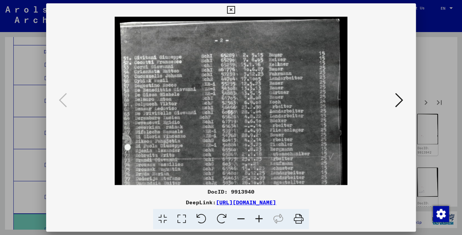
click at [400, 101] on icon at bounding box center [399, 100] width 8 height 16
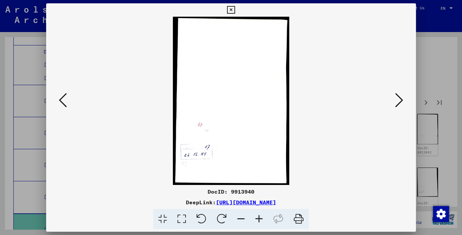
click at [400, 101] on icon at bounding box center [399, 100] width 8 height 16
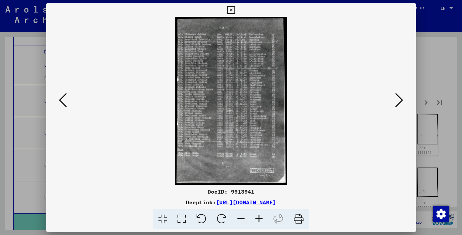
click at [400, 101] on icon at bounding box center [399, 100] width 8 height 16
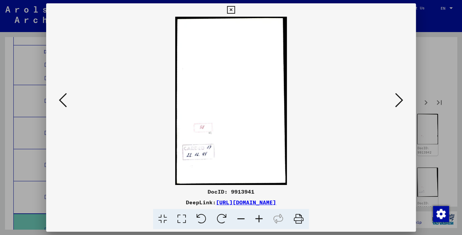
click at [400, 101] on icon at bounding box center [399, 100] width 8 height 16
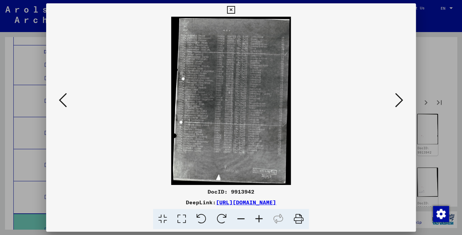
click at [399, 100] on icon at bounding box center [399, 100] width 8 height 16
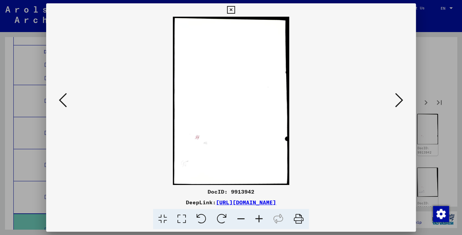
click at [399, 100] on icon at bounding box center [399, 100] width 8 height 16
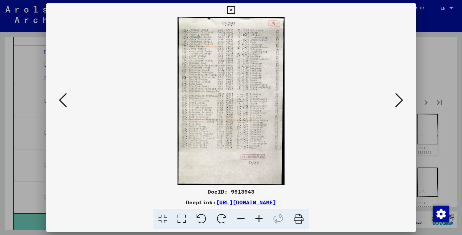
click at [399, 100] on icon at bounding box center [399, 100] width 8 height 16
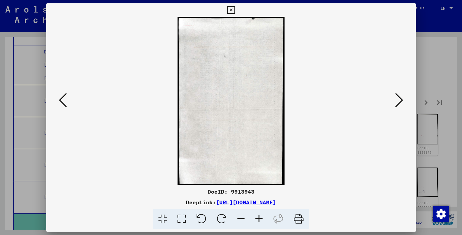
click at [399, 100] on icon at bounding box center [399, 100] width 8 height 16
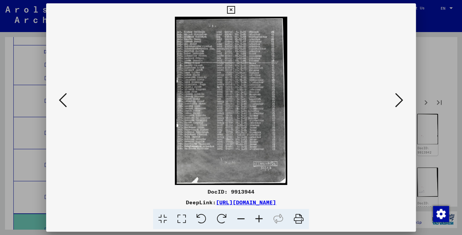
click at [399, 100] on icon at bounding box center [399, 100] width 8 height 16
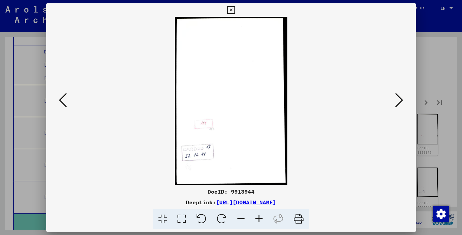
click at [399, 100] on icon at bounding box center [399, 100] width 8 height 16
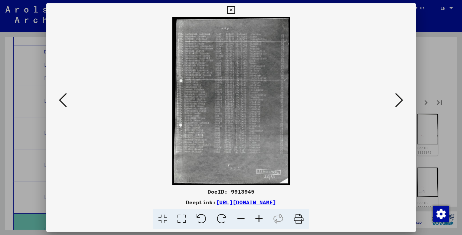
click at [399, 100] on icon at bounding box center [399, 100] width 8 height 16
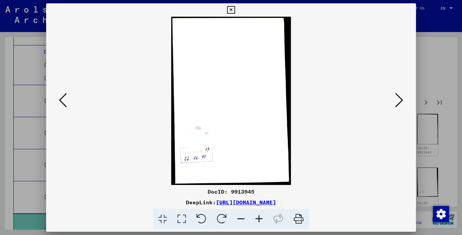
click at [399, 100] on icon at bounding box center [399, 100] width 8 height 16
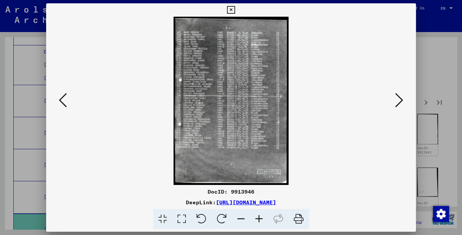
click at [399, 100] on icon at bounding box center [399, 100] width 8 height 16
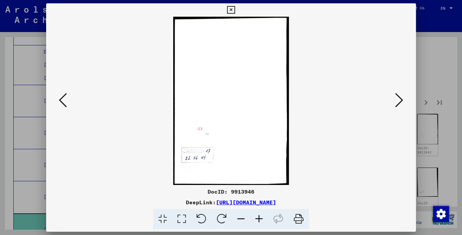
click at [399, 100] on icon at bounding box center [399, 100] width 8 height 16
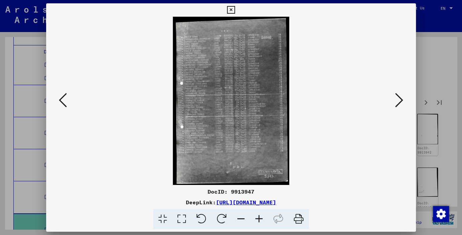
click at [399, 100] on icon at bounding box center [399, 100] width 8 height 16
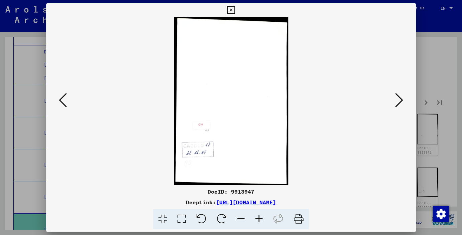
click at [399, 100] on icon at bounding box center [399, 100] width 8 height 16
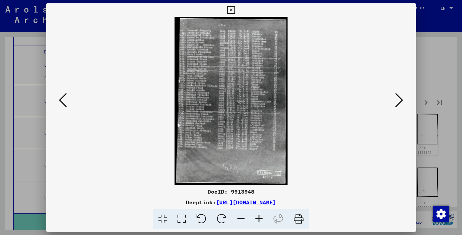
click at [399, 100] on icon at bounding box center [399, 100] width 8 height 16
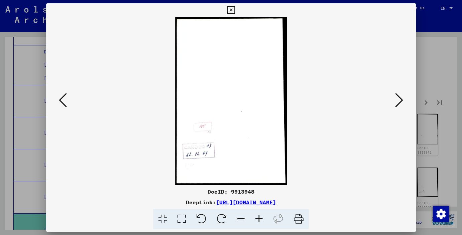
click at [399, 100] on icon at bounding box center [399, 100] width 8 height 16
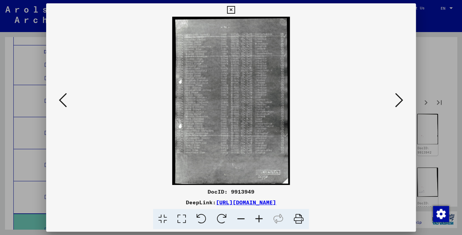
click at [399, 100] on icon at bounding box center [399, 100] width 8 height 16
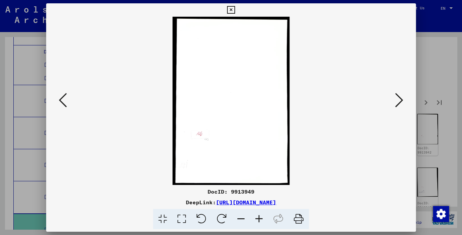
click at [399, 100] on icon at bounding box center [399, 100] width 8 height 16
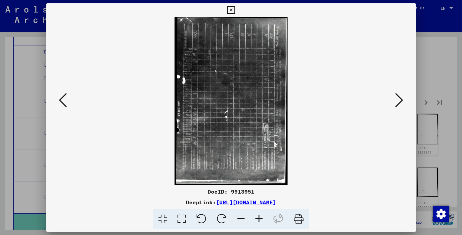
click at [399, 100] on icon at bounding box center [399, 100] width 8 height 16
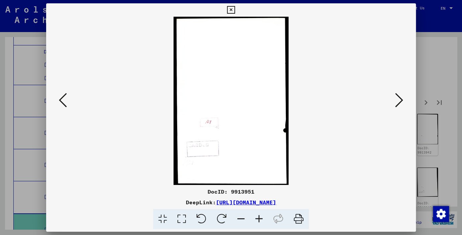
click at [399, 100] on icon at bounding box center [399, 100] width 8 height 16
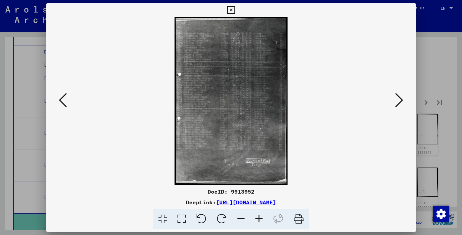
click at [399, 100] on icon at bounding box center [399, 100] width 8 height 16
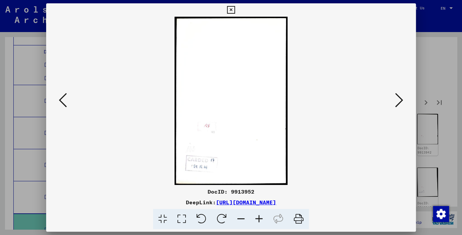
click at [399, 100] on icon at bounding box center [399, 100] width 8 height 16
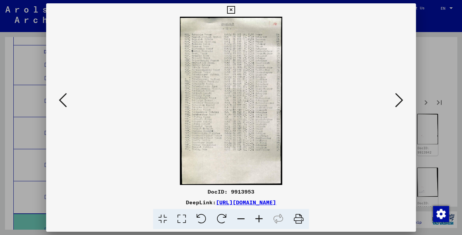
click at [399, 100] on icon at bounding box center [399, 100] width 8 height 16
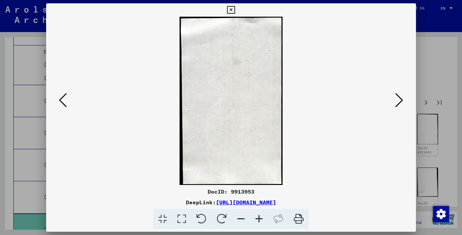
click at [399, 100] on icon at bounding box center [399, 100] width 8 height 16
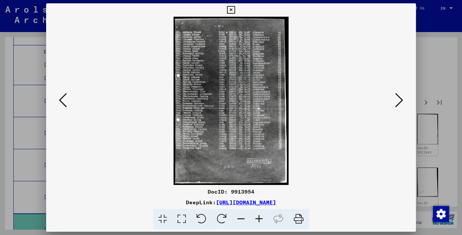
click at [399, 100] on icon at bounding box center [399, 100] width 8 height 16
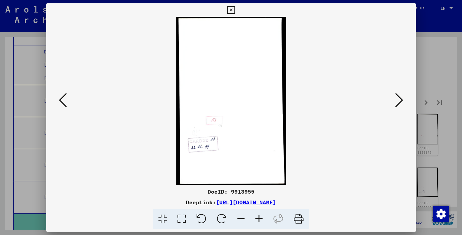
click at [399, 100] on icon at bounding box center [399, 100] width 8 height 16
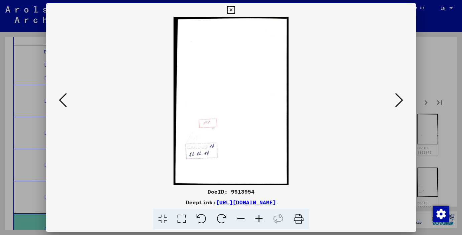
click at [399, 100] on icon at bounding box center [399, 100] width 8 height 16
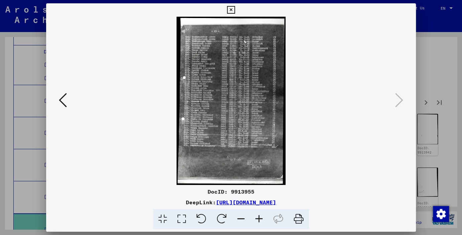
click at [235, 9] on icon at bounding box center [231, 10] width 8 height 8
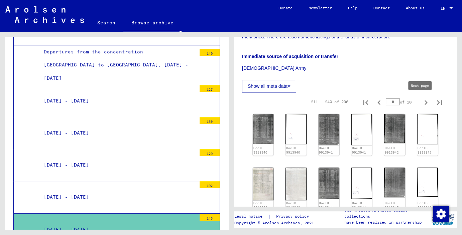
click at [421, 101] on icon "Next page" at bounding box center [425, 102] width 9 height 9
type input "*"
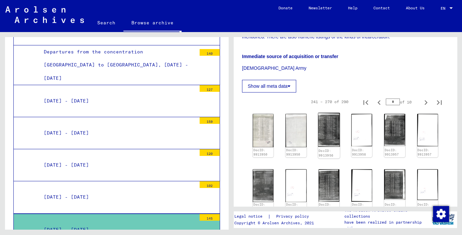
click at [322, 133] on img at bounding box center [329, 130] width 22 height 34
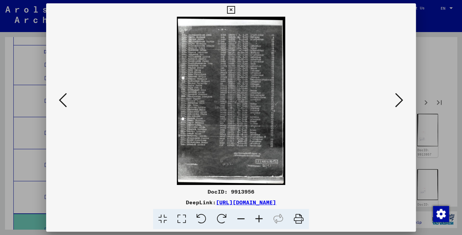
click at [258, 219] on icon at bounding box center [259, 219] width 18 height 20
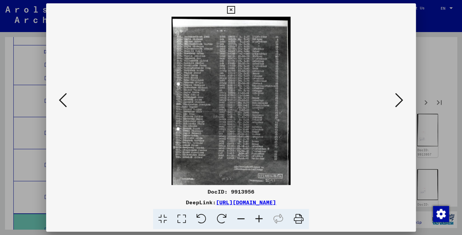
click at [258, 218] on icon at bounding box center [259, 219] width 18 height 20
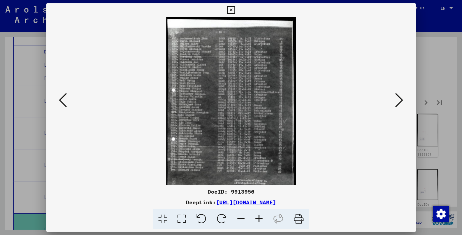
click at [258, 218] on icon at bounding box center [259, 219] width 18 height 20
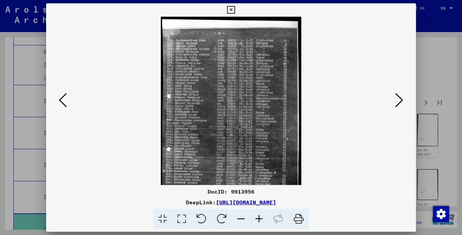
click at [258, 218] on icon at bounding box center [259, 219] width 18 height 20
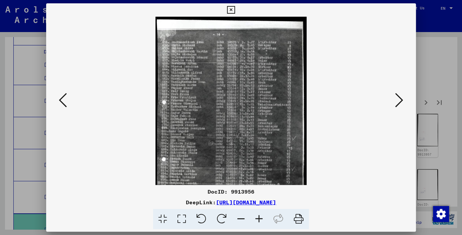
click at [258, 218] on icon at bounding box center [259, 219] width 18 height 20
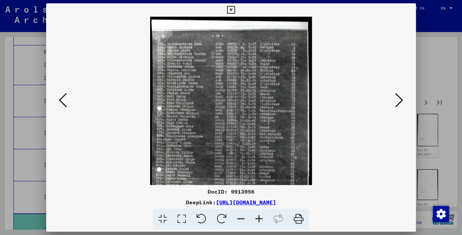
click at [258, 218] on icon at bounding box center [259, 219] width 18 height 20
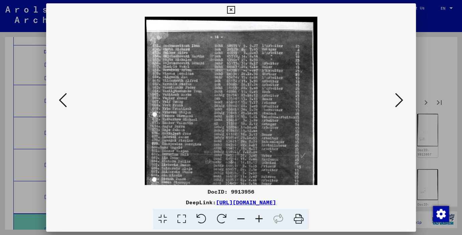
click at [258, 218] on icon at bounding box center [259, 219] width 18 height 20
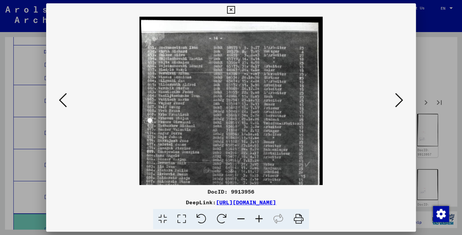
drag, startPoint x: 257, startPoint y: 217, endPoint x: 243, endPoint y: 180, distance: 39.9
click at [257, 216] on icon at bounding box center [259, 219] width 18 height 20
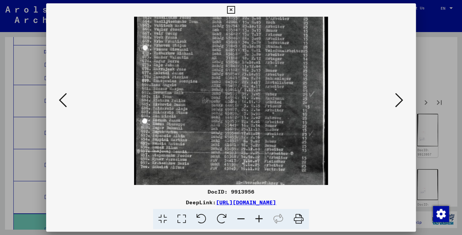
scroll to position [79, 0]
drag, startPoint x: 226, startPoint y: 148, endPoint x: 308, endPoint y: 71, distance: 112.5
click at [308, 71] on img at bounding box center [231, 89] width 194 height 302
click at [399, 101] on icon at bounding box center [399, 100] width 8 height 16
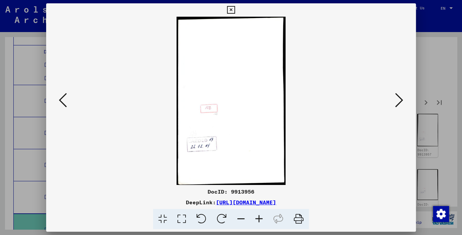
click at [399, 101] on icon at bounding box center [399, 100] width 8 height 16
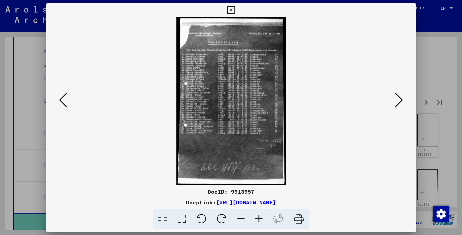
click at [257, 217] on icon at bounding box center [259, 219] width 18 height 20
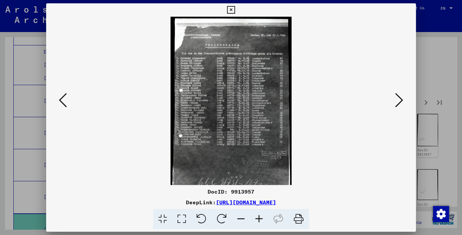
click at [257, 217] on icon at bounding box center [259, 219] width 18 height 20
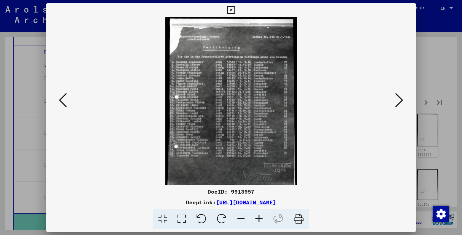
click at [257, 217] on icon at bounding box center [259, 219] width 18 height 20
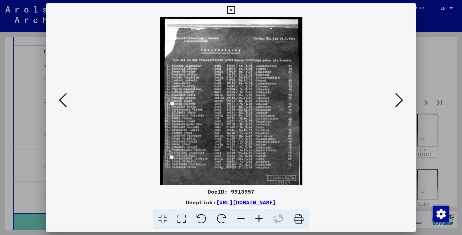
click at [257, 217] on icon at bounding box center [259, 219] width 18 height 20
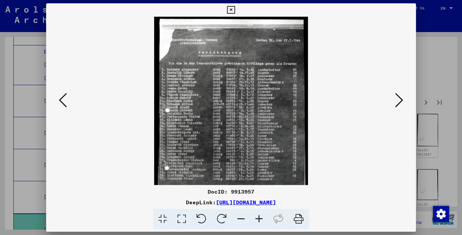
click at [257, 217] on icon at bounding box center [259, 219] width 18 height 20
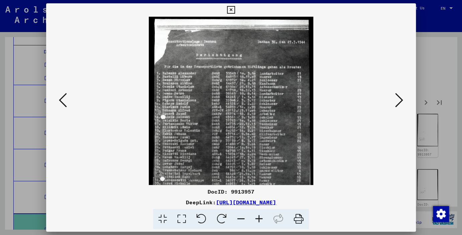
click at [257, 217] on icon at bounding box center [259, 219] width 18 height 20
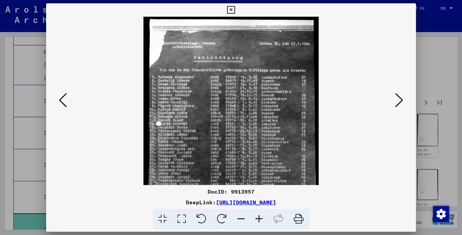
click at [257, 217] on icon at bounding box center [259, 219] width 18 height 20
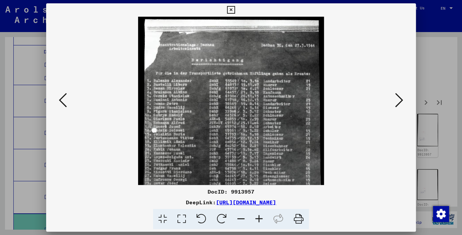
click at [257, 217] on icon at bounding box center [259, 219] width 18 height 20
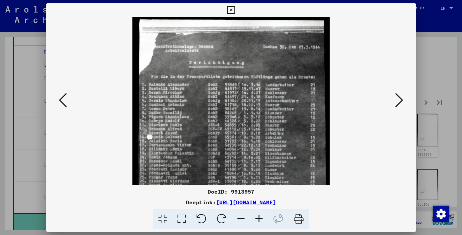
click at [257, 217] on icon at bounding box center [259, 219] width 18 height 20
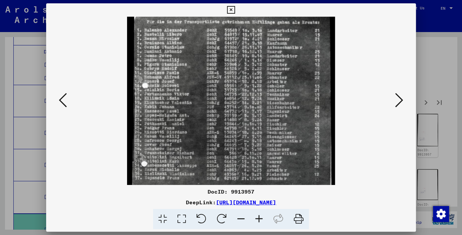
scroll to position [61, 0]
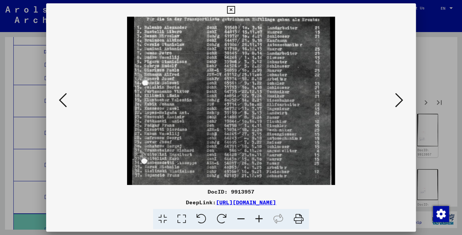
drag, startPoint x: 234, startPoint y: 159, endPoint x: 254, endPoint y: 98, distance: 65.0
click at [254, 99] on img at bounding box center [231, 115] width 208 height 319
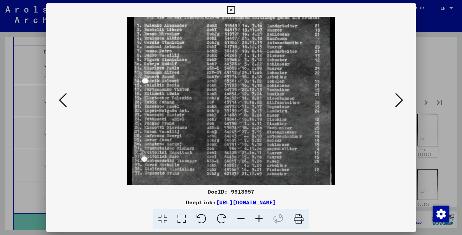
drag, startPoint x: 390, startPoint y: 106, endPoint x: 403, endPoint y: 99, distance: 14.5
click at [391, 105] on viewer-one-image at bounding box center [231, 38] width 324 height 168
click at [405, 99] on div at bounding box center [231, 101] width 370 height 168
click at [402, 100] on icon at bounding box center [399, 100] width 8 height 16
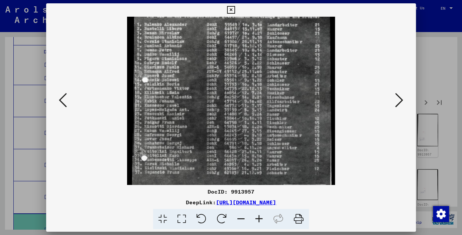
scroll to position [0, 0]
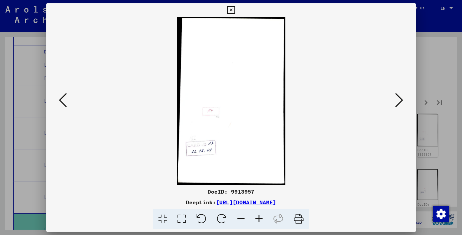
click at [402, 100] on icon at bounding box center [399, 100] width 8 height 16
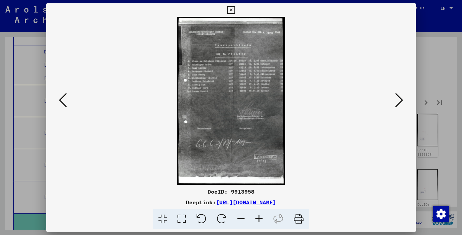
click at [402, 100] on icon at bounding box center [399, 100] width 8 height 16
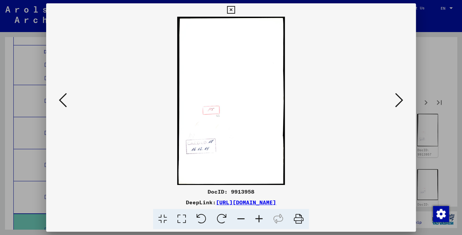
click at [401, 100] on icon at bounding box center [399, 100] width 8 height 16
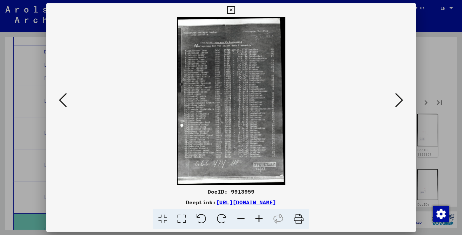
click at [259, 215] on icon at bounding box center [259, 219] width 18 height 20
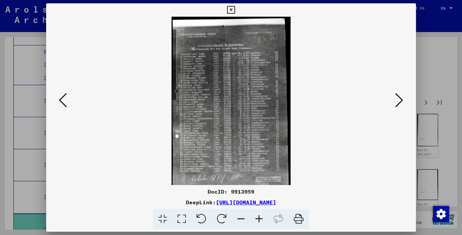
click at [259, 215] on icon at bounding box center [259, 219] width 18 height 20
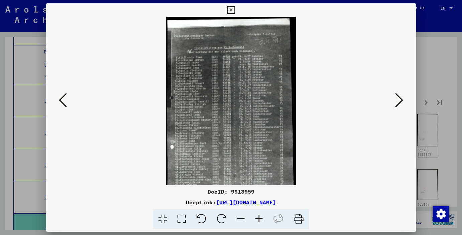
click at [259, 215] on icon at bounding box center [259, 219] width 18 height 20
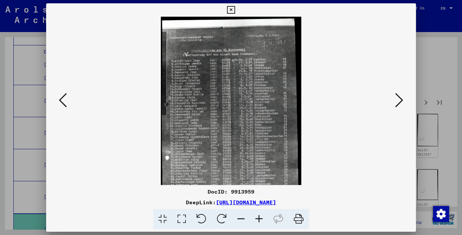
click at [258, 214] on icon at bounding box center [259, 219] width 18 height 20
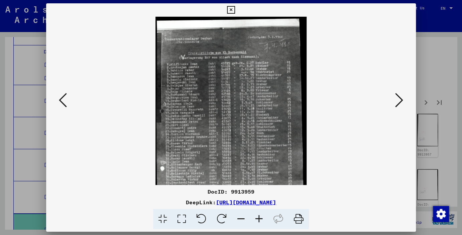
click at [258, 214] on icon at bounding box center [259, 219] width 18 height 20
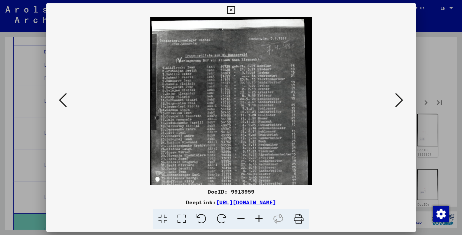
click at [257, 213] on icon at bounding box center [259, 219] width 18 height 20
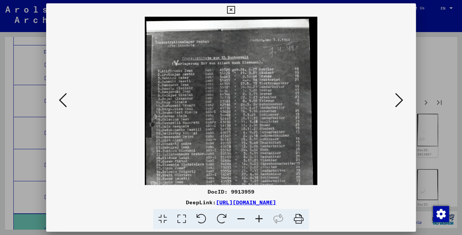
click at [256, 212] on icon at bounding box center [259, 219] width 18 height 20
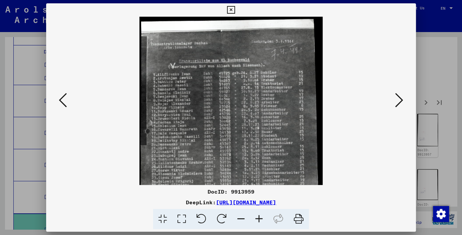
click at [255, 210] on icon at bounding box center [259, 219] width 18 height 20
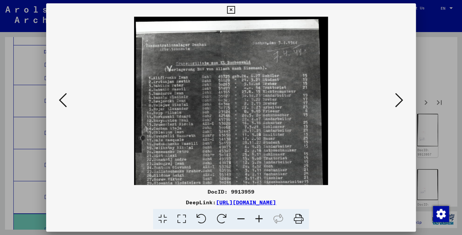
drag, startPoint x: 254, startPoint y: 209, endPoint x: 251, endPoint y: 203, distance: 6.4
click at [253, 208] on div "DocID: 9913959 DeepLink: [URL][DOMAIN_NAME]" at bounding box center [231, 209] width 370 height 42
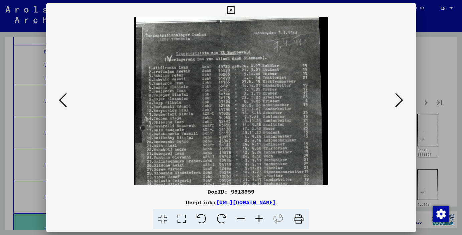
scroll to position [11, 0]
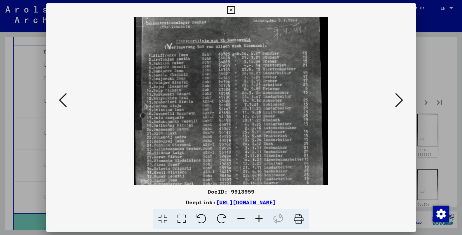
drag, startPoint x: 259, startPoint y: 165, endPoint x: 269, endPoint y: 134, distance: 33.0
click at [269, 135] on img at bounding box center [231, 145] width 194 height 302
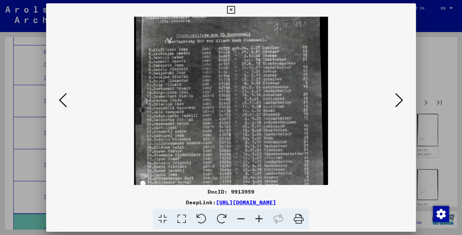
click at [401, 98] on icon at bounding box center [399, 100] width 8 height 16
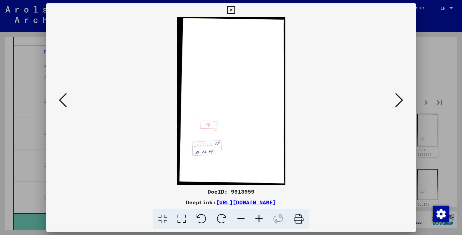
scroll to position [0, 0]
click at [401, 98] on icon at bounding box center [399, 100] width 8 height 16
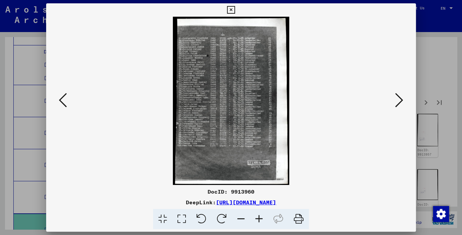
click at [401, 98] on icon at bounding box center [399, 100] width 8 height 16
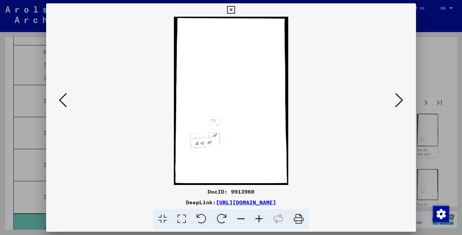
click at [401, 98] on icon at bounding box center [399, 100] width 8 height 16
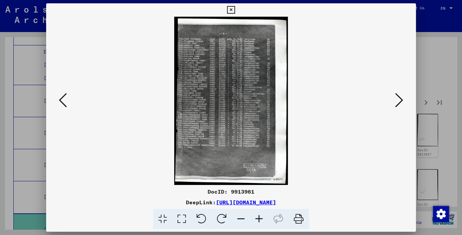
click at [401, 98] on icon at bounding box center [399, 100] width 8 height 16
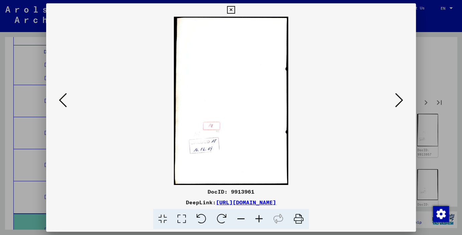
click at [401, 98] on icon at bounding box center [399, 100] width 8 height 16
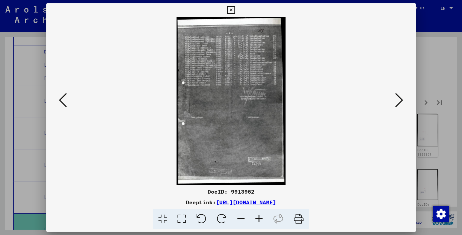
click at [401, 98] on icon at bounding box center [399, 100] width 8 height 16
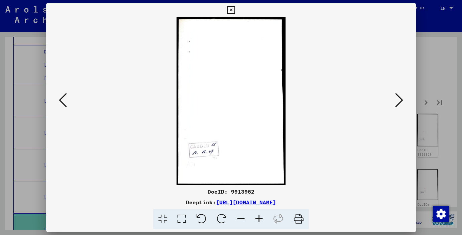
click at [401, 98] on icon at bounding box center [399, 100] width 8 height 16
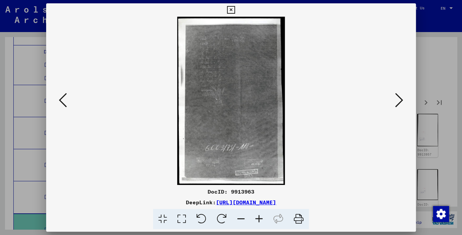
click at [401, 98] on icon at bounding box center [399, 100] width 8 height 16
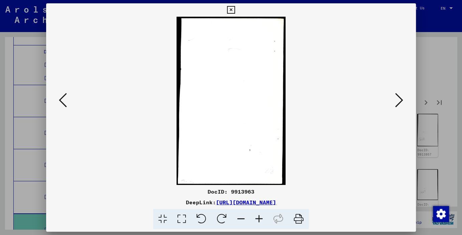
click at [401, 98] on icon at bounding box center [399, 100] width 8 height 16
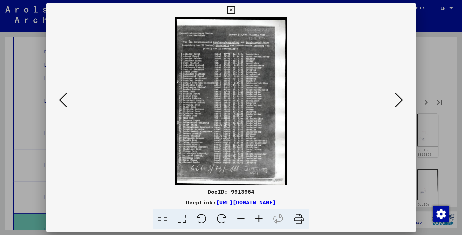
click at [255, 220] on icon at bounding box center [259, 219] width 18 height 20
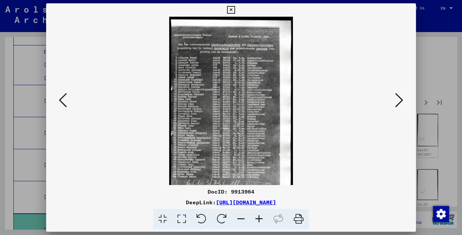
click at [255, 220] on icon at bounding box center [259, 219] width 18 height 20
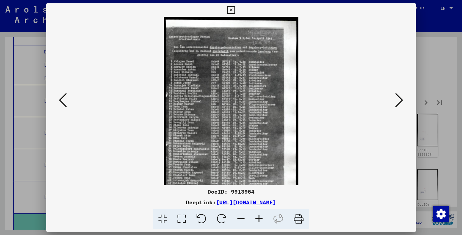
click at [255, 220] on icon at bounding box center [259, 219] width 18 height 20
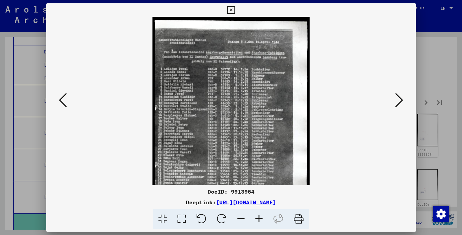
click at [255, 220] on icon at bounding box center [259, 219] width 18 height 20
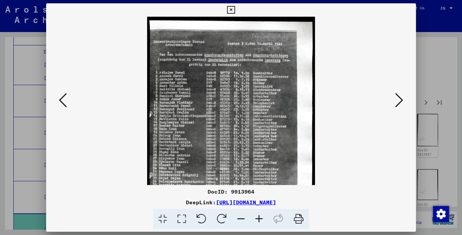
click at [255, 220] on icon at bounding box center [259, 219] width 18 height 20
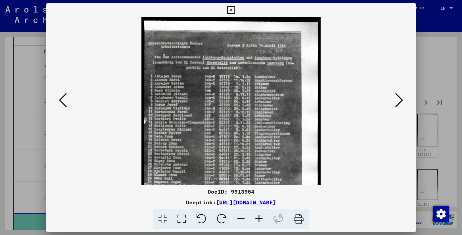
click at [255, 220] on icon at bounding box center [259, 219] width 18 height 20
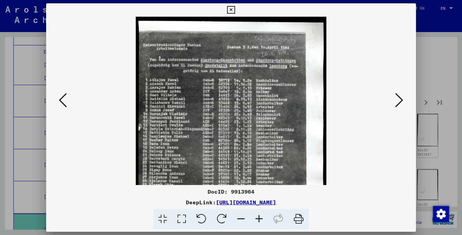
click at [255, 220] on icon at bounding box center [259, 219] width 18 height 20
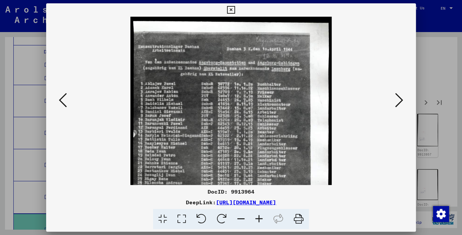
click at [255, 220] on icon at bounding box center [259, 219] width 18 height 20
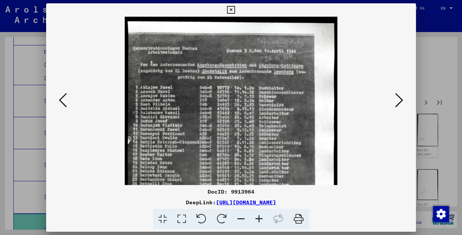
click at [255, 220] on icon at bounding box center [259, 219] width 18 height 20
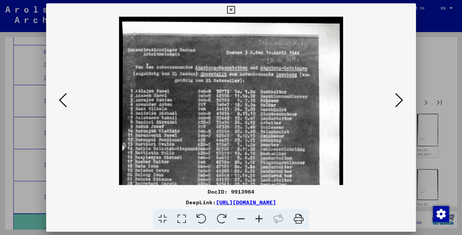
click at [255, 220] on icon at bounding box center [259, 219] width 18 height 20
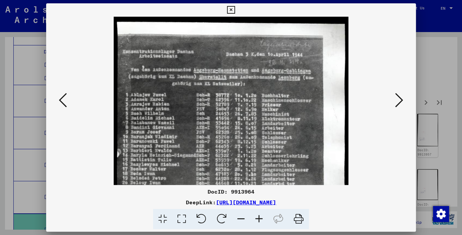
click at [255, 220] on icon at bounding box center [259, 219] width 18 height 20
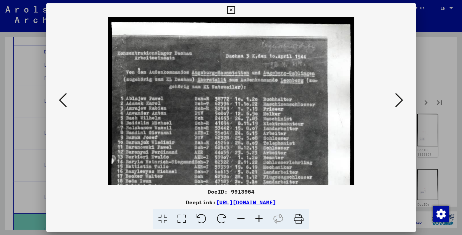
click at [257, 215] on icon at bounding box center [259, 219] width 18 height 20
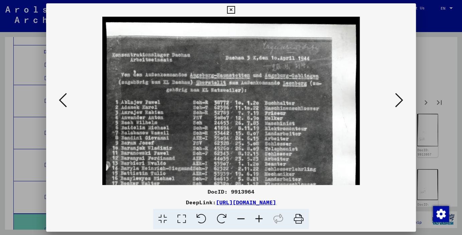
click at [256, 214] on icon at bounding box center [259, 219] width 18 height 20
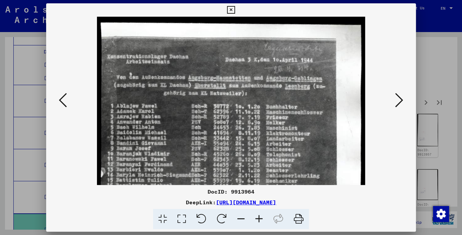
click at [256, 214] on icon at bounding box center [259, 219] width 18 height 20
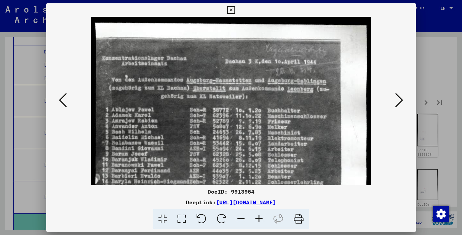
click at [256, 213] on icon at bounding box center [259, 219] width 18 height 20
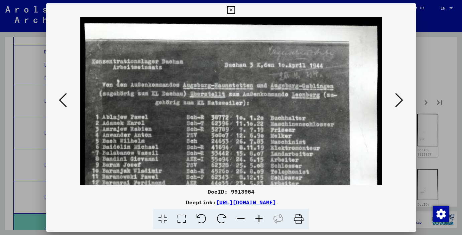
click at [255, 213] on icon at bounding box center [259, 219] width 18 height 20
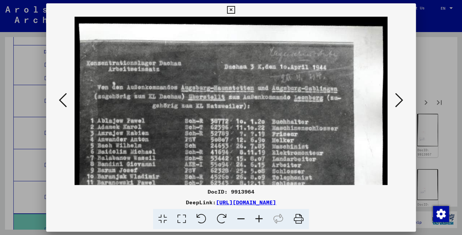
click at [255, 213] on icon at bounding box center [259, 219] width 18 height 20
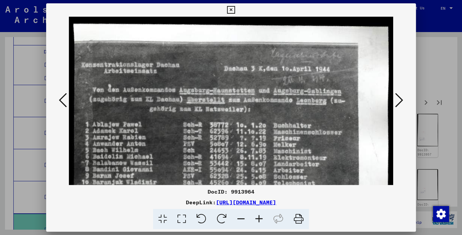
click at [255, 213] on icon at bounding box center [259, 219] width 18 height 20
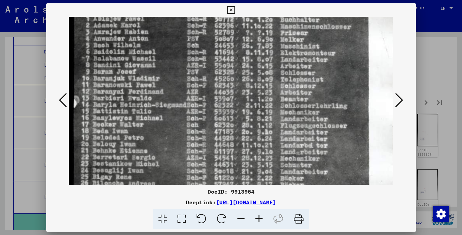
scroll to position [110, 0]
drag, startPoint x: 189, startPoint y: 165, endPoint x: 213, endPoint y: 58, distance: 109.8
click at [213, 58] on img at bounding box center [236, 157] width 335 height 502
click at [401, 102] on icon at bounding box center [399, 100] width 8 height 16
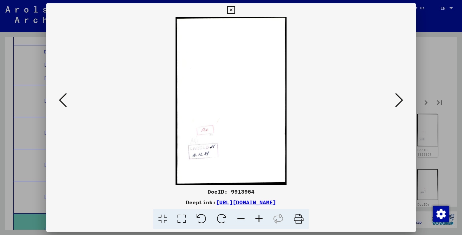
click at [401, 102] on icon at bounding box center [399, 100] width 8 height 16
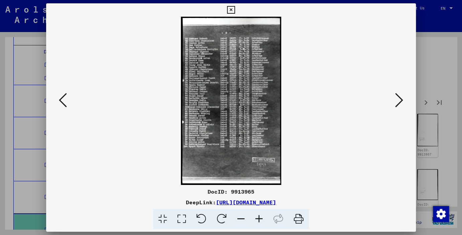
click at [400, 102] on icon at bounding box center [399, 100] width 8 height 16
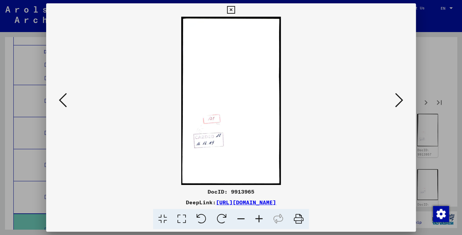
click at [400, 102] on icon at bounding box center [399, 100] width 8 height 16
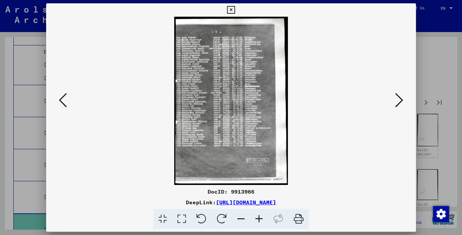
click at [400, 102] on icon at bounding box center [399, 100] width 8 height 16
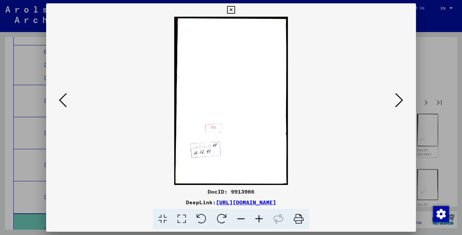
click at [400, 102] on icon at bounding box center [399, 100] width 8 height 16
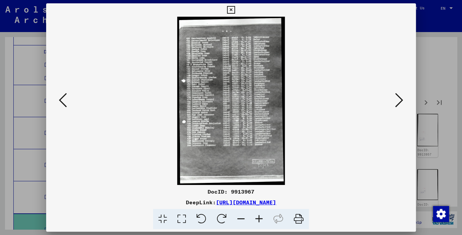
click at [400, 102] on icon at bounding box center [399, 100] width 8 height 16
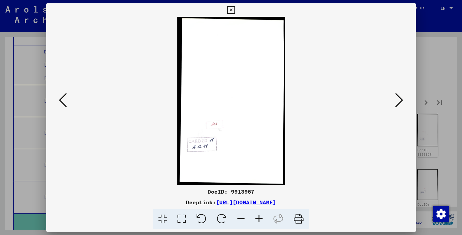
click at [400, 102] on icon at bounding box center [399, 100] width 8 height 16
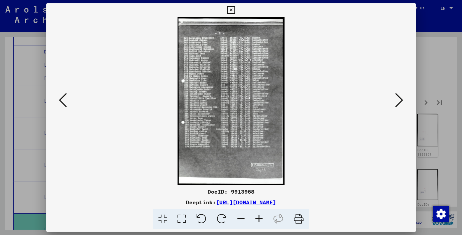
click at [259, 218] on icon at bounding box center [259, 219] width 18 height 20
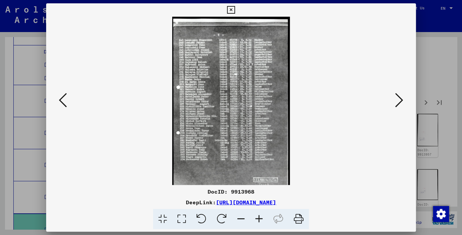
click at [259, 218] on icon at bounding box center [259, 219] width 18 height 20
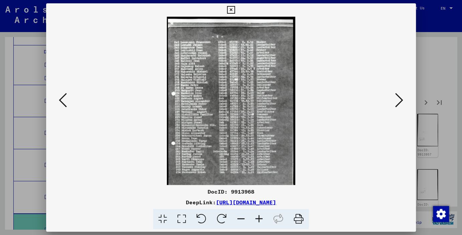
click at [259, 218] on icon at bounding box center [259, 219] width 18 height 20
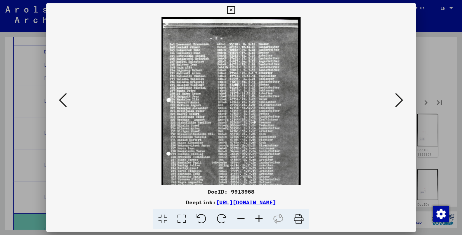
click at [259, 218] on icon at bounding box center [259, 219] width 18 height 20
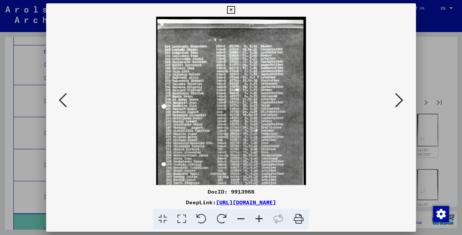
click at [259, 218] on icon at bounding box center [259, 219] width 18 height 20
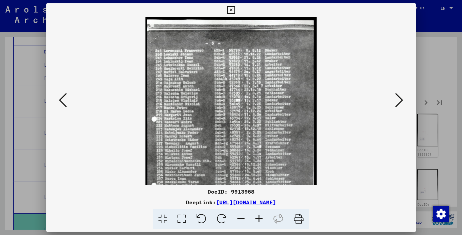
click at [259, 218] on icon at bounding box center [259, 219] width 18 height 20
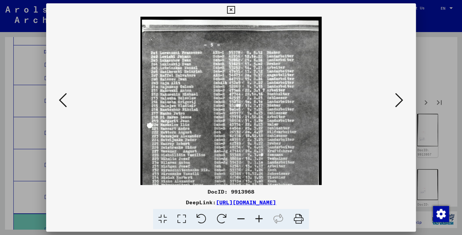
click at [259, 218] on icon at bounding box center [259, 219] width 18 height 20
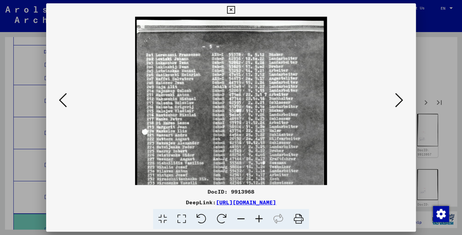
click at [259, 218] on icon at bounding box center [259, 219] width 18 height 20
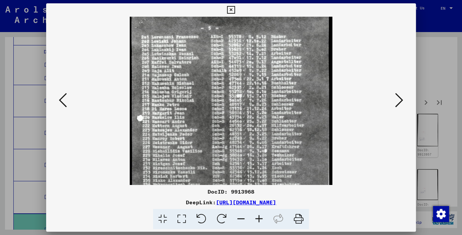
drag, startPoint x: 264, startPoint y: 154, endPoint x: 282, endPoint y: 125, distance: 33.3
click at [271, 128] on img at bounding box center [231, 156] width 203 height 319
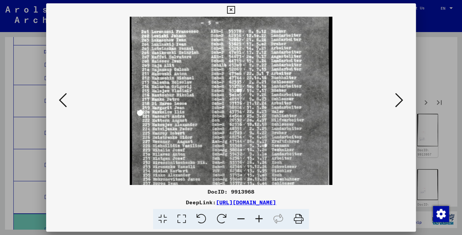
click at [401, 98] on icon at bounding box center [399, 100] width 8 height 16
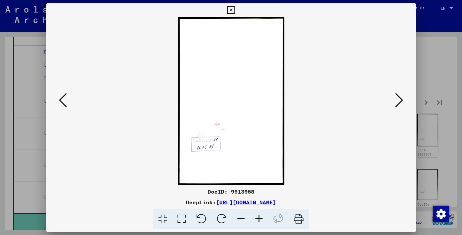
click at [401, 99] on icon at bounding box center [399, 100] width 8 height 16
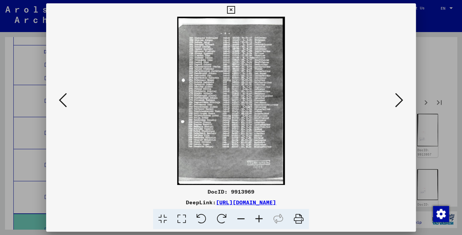
click at [401, 99] on icon at bounding box center [399, 100] width 8 height 16
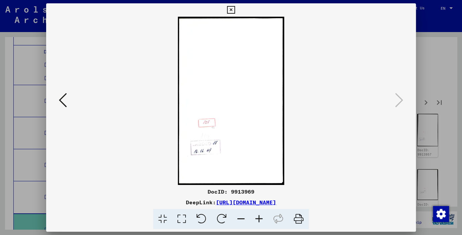
drag, startPoint x: 409, startPoint y: 7, endPoint x: 416, endPoint y: 24, distance: 18.3
click at [235, 7] on icon at bounding box center [231, 10] width 8 height 8
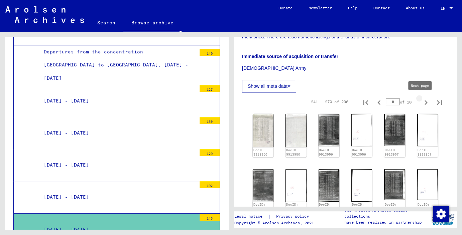
click at [421, 102] on icon "Next page" at bounding box center [425, 102] width 9 height 9
type input "**"
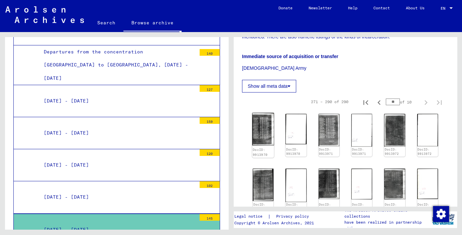
click at [264, 136] on img at bounding box center [263, 129] width 22 height 32
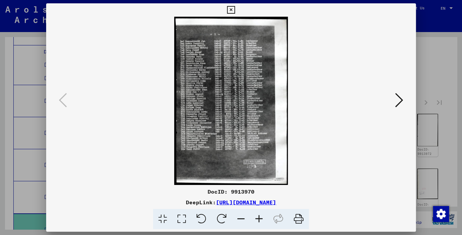
scroll to position [1125, 0]
click at [399, 101] on icon at bounding box center [399, 100] width 8 height 16
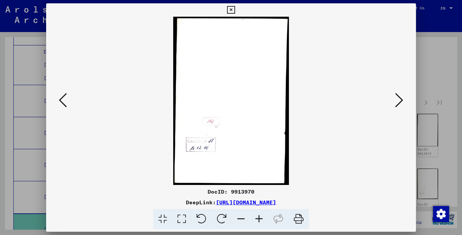
click at [399, 101] on icon at bounding box center [399, 100] width 8 height 16
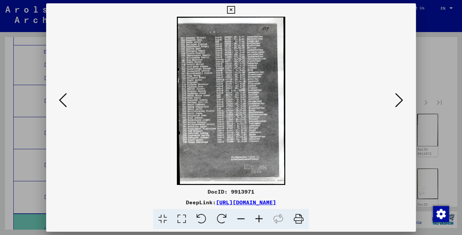
click at [399, 101] on icon at bounding box center [399, 100] width 8 height 16
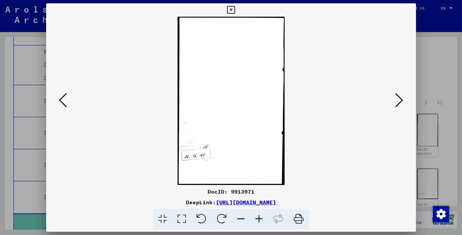
click at [399, 102] on icon at bounding box center [399, 100] width 8 height 16
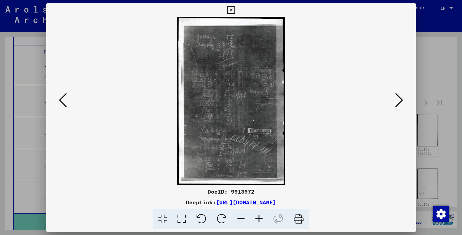
click at [257, 217] on icon at bounding box center [259, 219] width 18 height 20
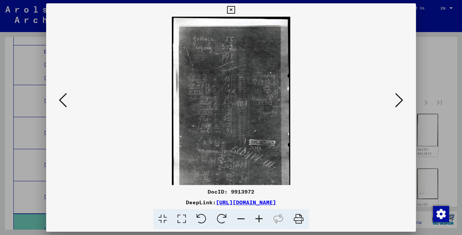
click at [257, 217] on icon at bounding box center [259, 219] width 18 height 20
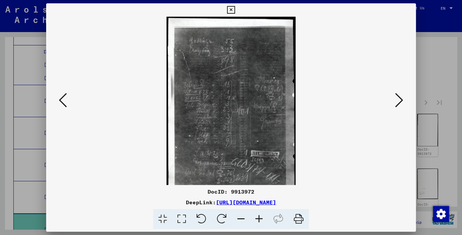
click at [257, 217] on icon at bounding box center [259, 219] width 18 height 20
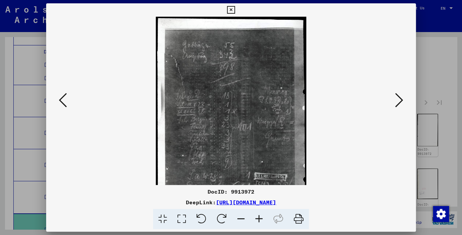
click at [257, 217] on icon at bounding box center [259, 219] width 18 height 20
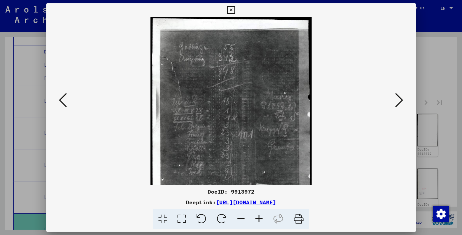
click at [257, 217] on icon at bounding box center [259, 219] width 18 height 20
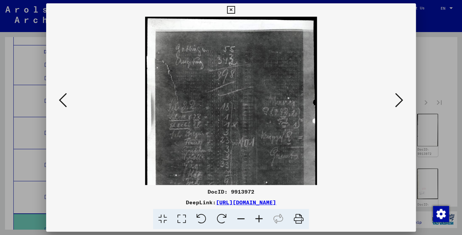
click at [257, 217] on icon at bounding box center [259, 219] width 18 height 20
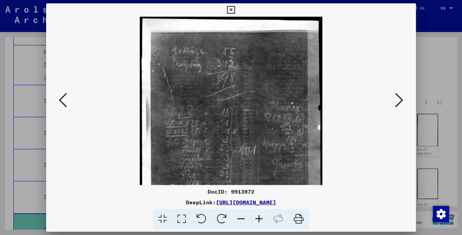
click at [256, 216] on icon at bounding box center [259, 219] width 18 height 20
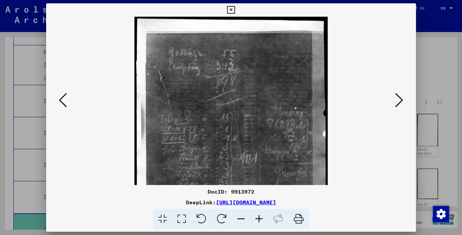
click at [256, 216] on icon at bounding box center [259, 219] width 18 height 20
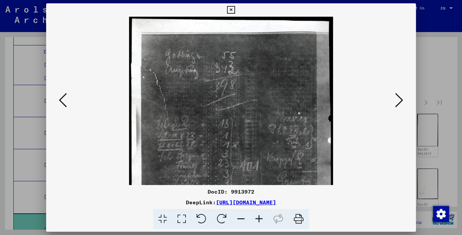
click at [255, 214] on icon at bounding box center [259, 219] width 18 height 20
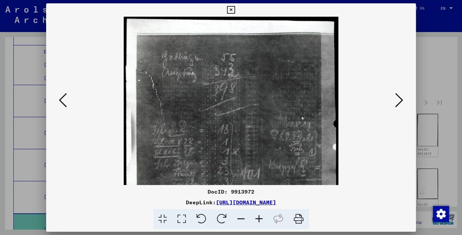
drag, startPoint x: 255, startPoint y: 213, endPoint x: 253, endPoint y: 210, distance: 3.7
click at [255, 213] on icon at bounding box center [259, 219] width 18 height 20
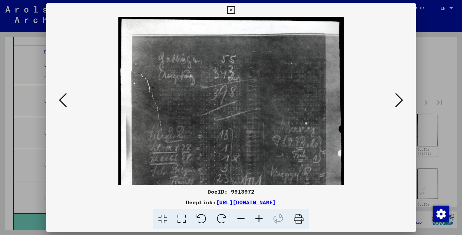
click at [252, 209] on icon at bounding box center [259, 219] width 18 height 20
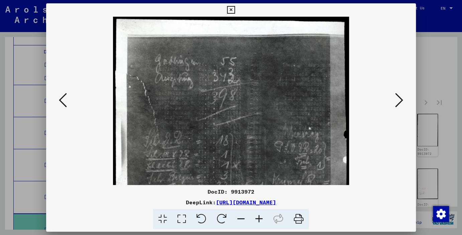
click at [250, 206] on div "DeepLink: [URL][DOMAIN_NAME]" at bounding box center [231, 202] width 370 height 8
click at [248, 204] on link "[URL][DOMAIN_NAME]" at bounding box center [246, 202] width 60 height 7
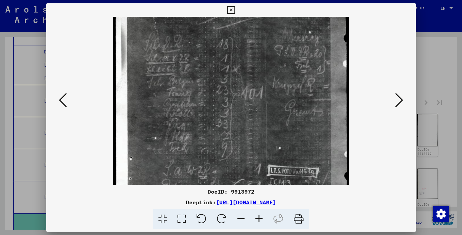
scroll to position [99, 0]
drag, startPoint x: 259, startPoint y: 134, endPoint x: 267, endPoint y: 62, distance: 72.4
click at [272, 61] on img at bounding box center [231, 102] width 236 height 369
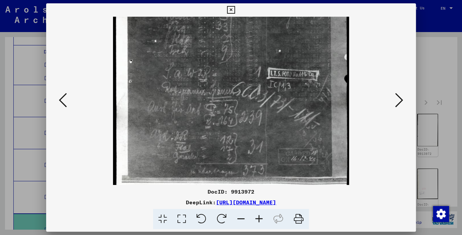
scroll to position [197, 0]
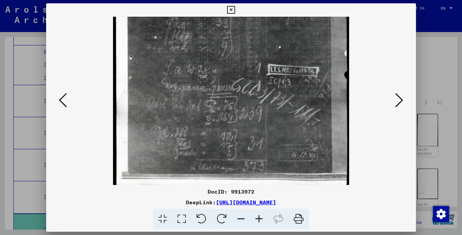
drag, startPoint x: 184, startPoint y: 170, endPoint x: 273, endPoint y: 70, distance: 133.5
click at [273, 70] on img at bounding box center [231, 4] width 236 height 369
click at [397, 101] on icon at bounding box center [399, 100] width 8 height 16
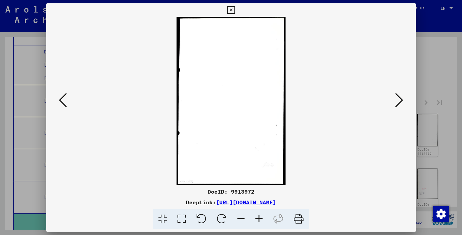
scroll to position [0, 0]
click at [397, 101] on icon at bounding box center [399, 100] width 8 height 16
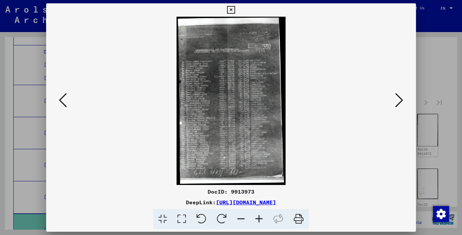
click at [67, 101] on button at bounding box center [63, 100] width 12 height 19
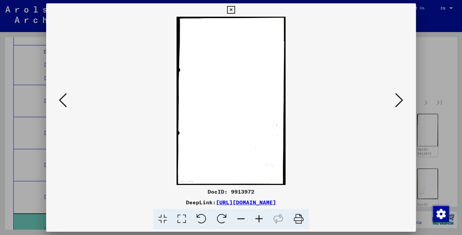
click at [67, 101] on button at bounding box center [63, 100] width 12 height 19
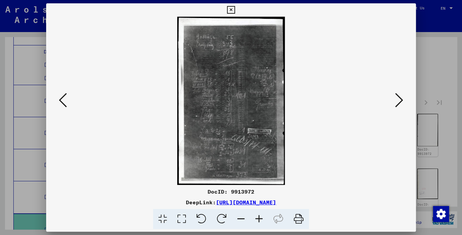
click at [258, 223] on icon at bounding box center [259, 219] width 18 height 20
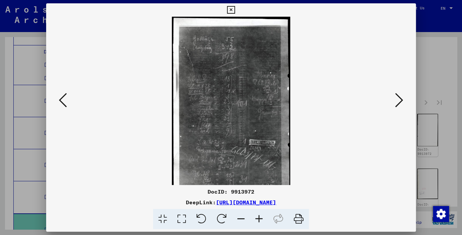
click at [258, 223] on icon at bounding box center [259, 219] width 18 height 20
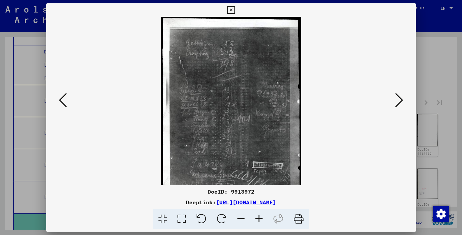
click at [258, 223] on icon at bounding box center [259, 219] width 18 height 20
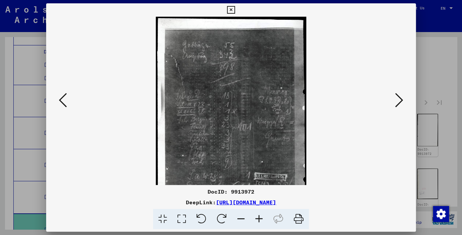
click at [258, 223] on icon at bounding box center [259, 219] width 18 height 20
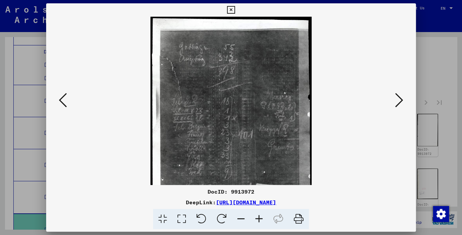
click at [257, 221] on icon at bounding box center [259, 219] width 18 height 20
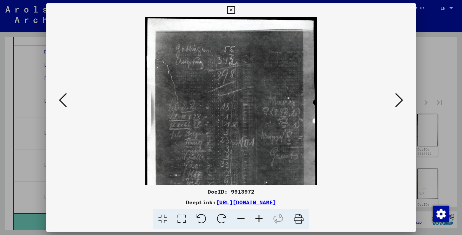
click at [256, 220] on icon at bounding box center [259, 219] width 18 height 20
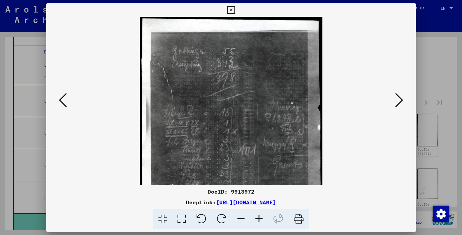
click at [256, 219] on icon at bounding box center [259, 219] width 18 height 20
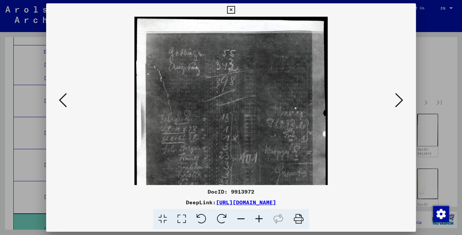
click at [255, 218] on icon at bounding box center [259, 219] width 18 height 20
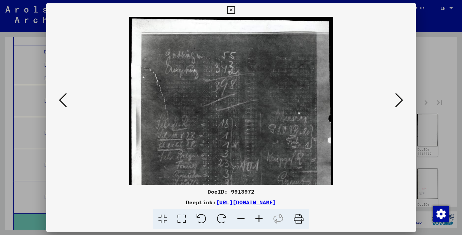
click at [254, 217] on icon at bounding box center [259, 219] width 18 height 20
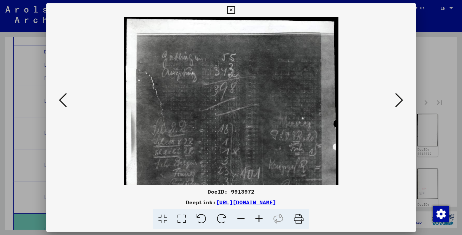
click at [253, 216] on icon at bounding box center [259, 219] width 18 height 20
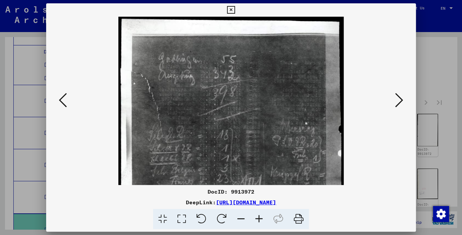
click at [252, 214] on icon at bounding box center [259, 219] width 18 height 20
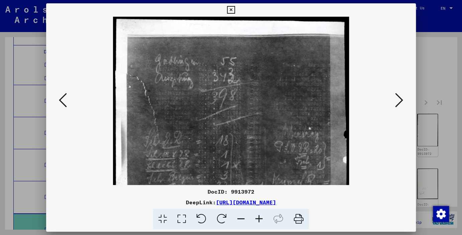
click at [252, 214] on icon at bounding box center [259, 219] width 18 height 20
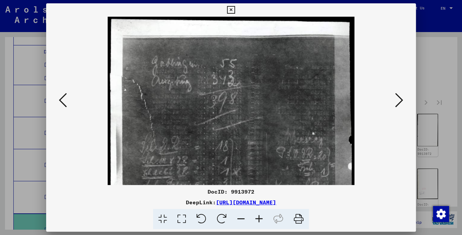
click at [251, 214] on icon at bounding box center [259, 219] width 18 height 20
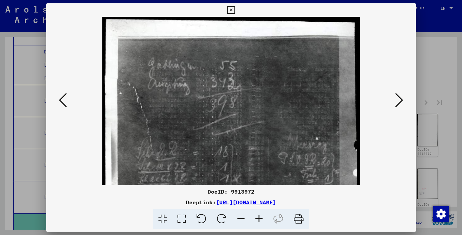
click at [250, 213] on icon at bounding box center [259, 219] width 18 height 20
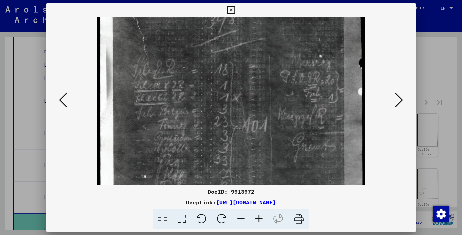
drag, startPoint x: 248, startPoint y: 161, endPoint x: 273, endPoint y: 67, distance: 97.2
click at [273, 67] on img at bounding box center [231, 138] width 268 height 419
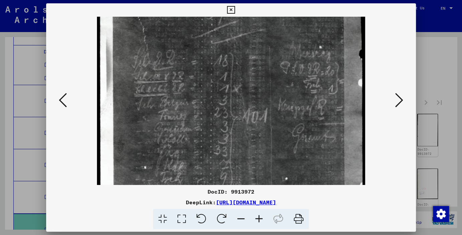
scroll to position [97, 0]
click at [261, 164] on img at bounding box center [231, 129] width 268 height 419
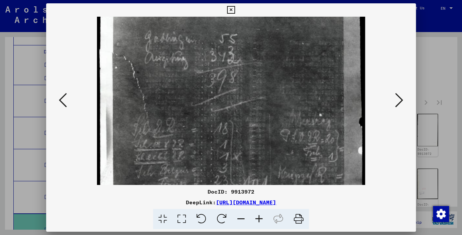
scroll to position [26, 0]
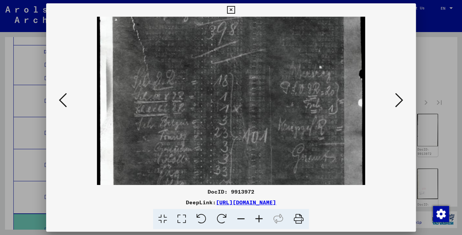
drag, startPoint x: 252, startPoint y: 52, endPoint x: 281, endPoint y: 61, distance: 30.5
click at [280, 61] on img at bounding box center [231, 149] width 268 height 419
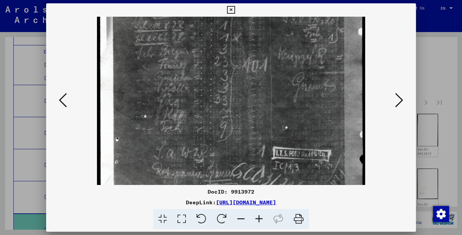
drag, startPoint x: 239, startPoint y: 155, endPoint x: 296, endPoint y: 97, distance: 81.5
click at [299, 94] on img at bounding box center [231, 78] width 268 height 419
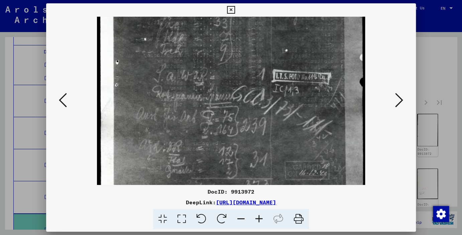
scroll to position [226, 0]
drag, startPoint x: 246, startPoint y: 127, endPoint x: 284, endPoint y: 67, distance: 70.7
click at [310, 52] on img at bounding box center [231, 0] width 268 height 419
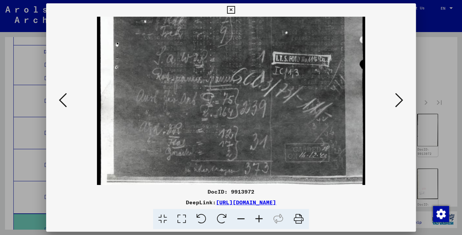
scroll to position [251, 0]
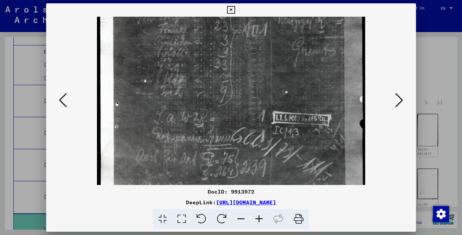
drag, startPoint x: 244, startPoint y: 147, endPoint x: 256, endPoint y: 133, distance: 18.5
click at [264, 176] on img at bounding box center [231, 43] width 268 height 419
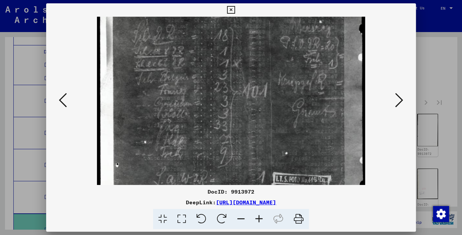
scroll to position [122, 0]
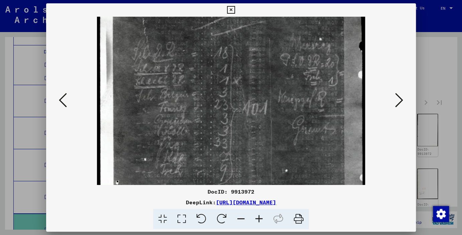
drag, startPoint x: 264, startPoint y: 74, endPoint x: 269, endPoint y: 152, distance: 78.4
click at [269, 152] on img at bounding box center [231, 121] width 268 height 419
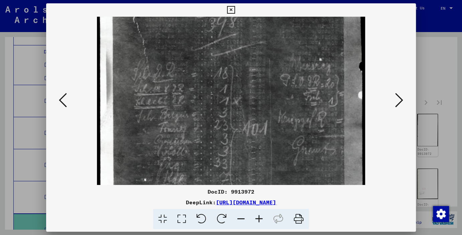
scroll to position [31, 0]
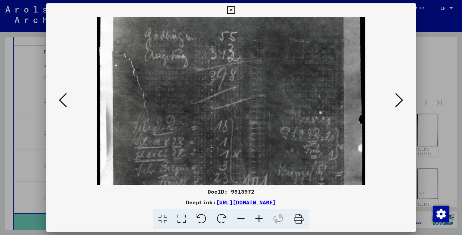
drag, startPoint x: 315, startPoint y: 60, endPoint x: 302, endPoint y: 133, distance: 73.7
click at [302, 133] on img at bounding box center [231, 195] width 268 height 419
click at [399, 102] on icon at bounding box center [399, 100] width 8 height 16
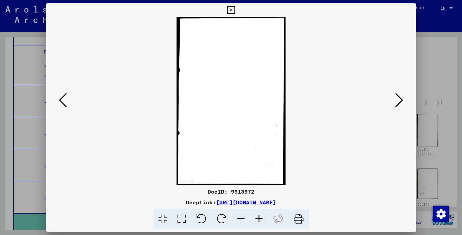
scroll to position [0, 0]
click at [399, 102] on icon at bounding box center [399, 100] width 8 height 16
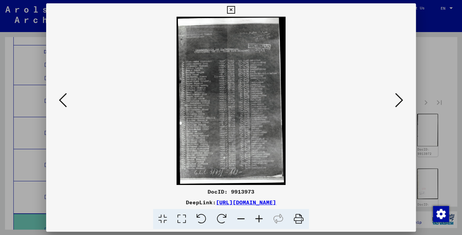
click at [257, 216] on icon at bounding box center [259, 219] width 18 height 20
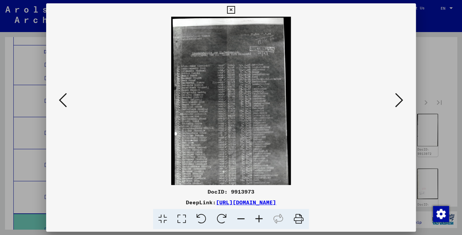
click at [257, 216] on icon at bounding box center [259, 219] width 18 height 20
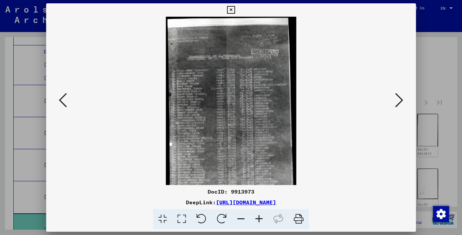
click at [257, 216] on icon at bounding box center [259, 219] width 18 height 20
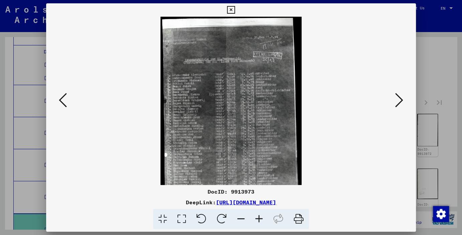
click at [257, 216] on icon at bounding box center [259, 219] width 18 height 20
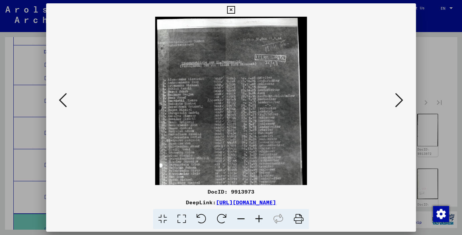
click at [257, 216] on icon at bounding box center [259, 219] width 18 height 20
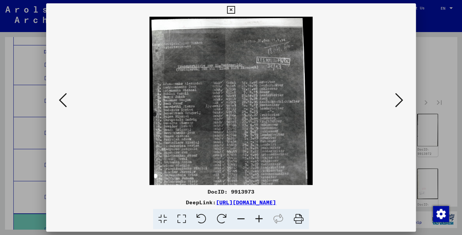
click at [257, 216] on icon at bounding box center [259, 219] width 18 height 20
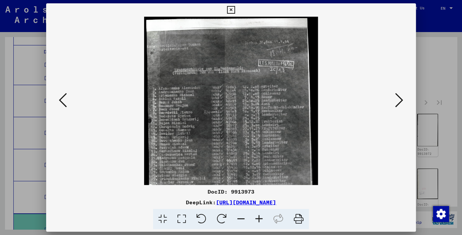
click at [257, 216] on icon at bounding box center [259, 219] width 18 height 20
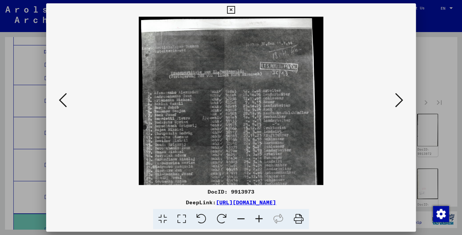
click at [257, 216] on icon at bounding box center [259, 219] width 18 height 20
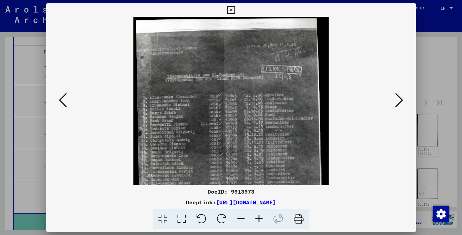
click at [257, 215] on icon at bounding box center [259, 219] width 18 height 20
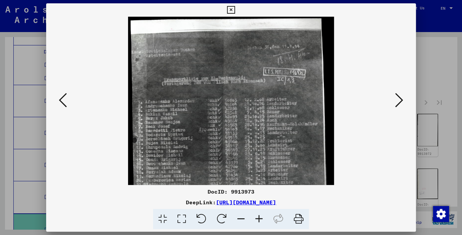
click at [256, 215] on icon at bounding box center [259, 219] width 18 height 20
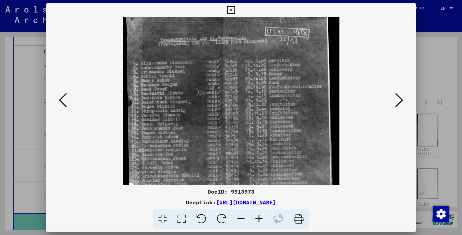
scroll to position [49, 0]
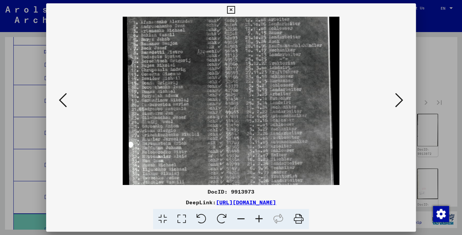
drag, startPoint x: 252, startPoint y: 171, endPoint x: 291, endPoint y: 90, distance: 90.3
click at [291, 90] on img at bounding box center [231, 100] width 217 height 335
click at [399, 104] on icon at bounding box center [399, 100] width 8 height 16
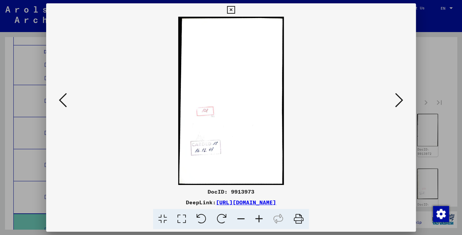
scroll to position [0, 0]
click at [399, 104] on icon at bounding box center [399, 100] width 8 height 16
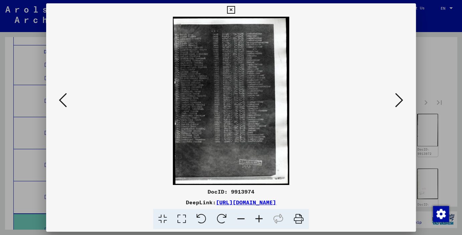
click at [259, 216] on icon at bounding box center [259, 219] width 18 height 20
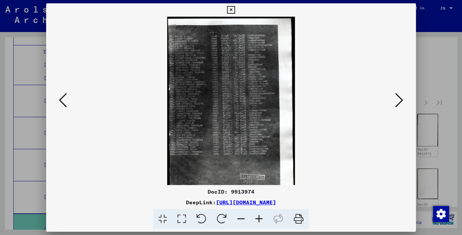
click at [259, 216] on icon at bounding box center [259, 219] width 18 height 20
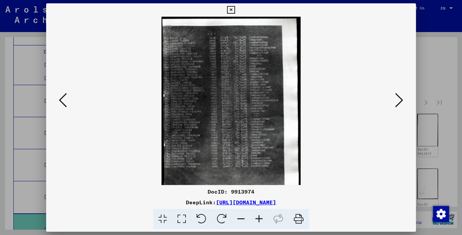
click at [259, 215] on icon at bounding box center [259, 219] width 18 height 20
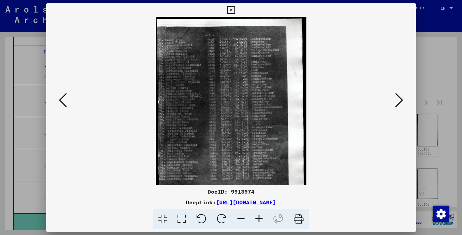
click at [259, 215] on icon at bounding box center [259, 219] width 18 height 20
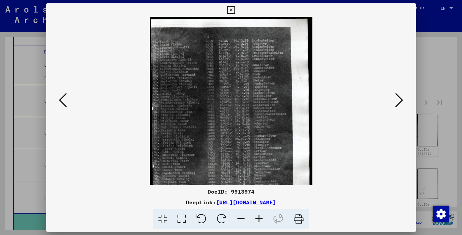
click at [259, 215] on icon at bounding box center [259, 219] width 18 height 20
click at [259, 214] on icon at bounding box center [259, 219] width 18 height 20
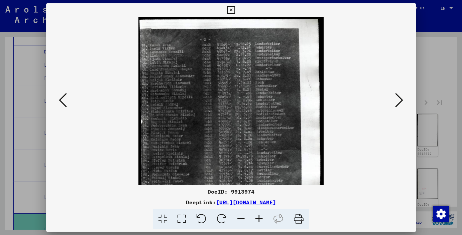
click at [259, 213] on icon at bounding box center [259, 219] width 18 height 20
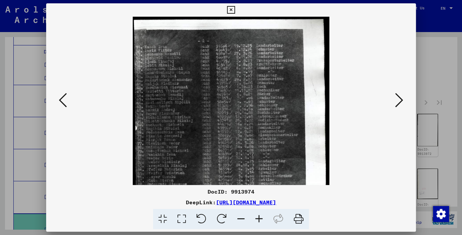
click at [259, 213] on icon at bounding box center [259, 219] width 18 height 20
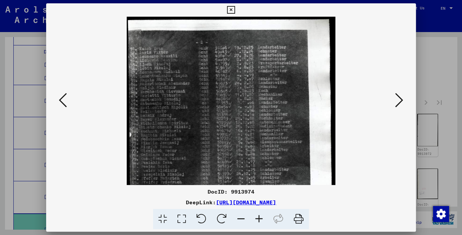
click at [258, 212] on icon at bounding box center [259, 219] width 18 height 20
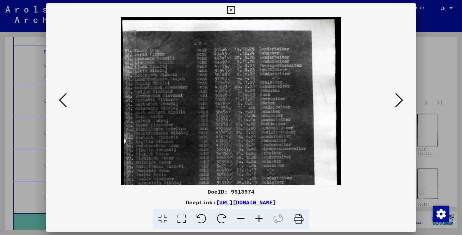
click at [258, 211] on icon at bounding box center [259, 219] width 18 height 20
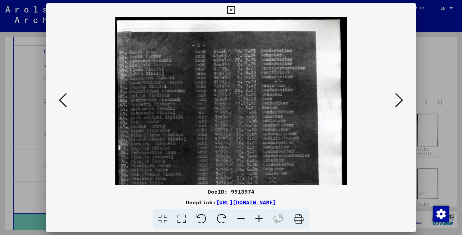
click at [258, 211] on icon at bounding box center [259, 219] width 18 height 20
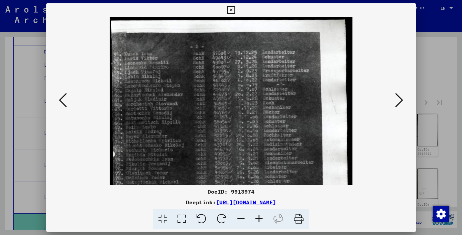
click at [258, 211] on icon at bounding box center [259, 219] width 18 height 20
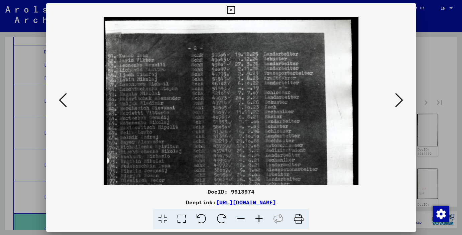
click at [402, 100] on icon at bounding box center [399, 100] width 8 height 16
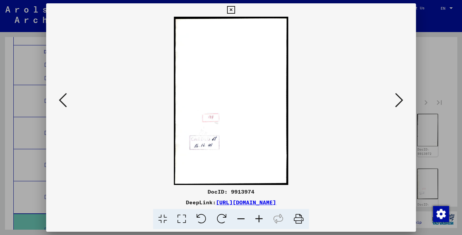
click at [402, 100] on icon at bounding box center [399, 100] width 8 height 16
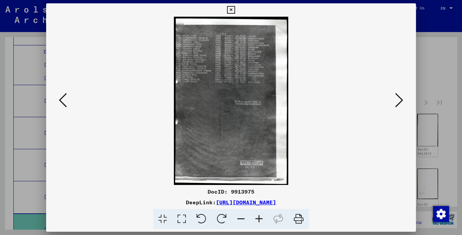
click at [402, 99] on icon at bounding box center [399, 100] width 8 height 16
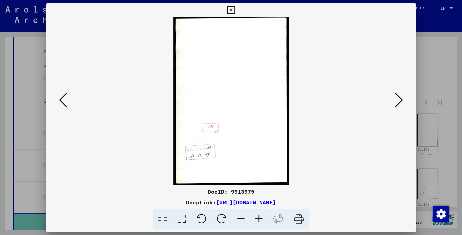
click at [402, 99] on icon at bounding box center [399, 100] width 8 height 16
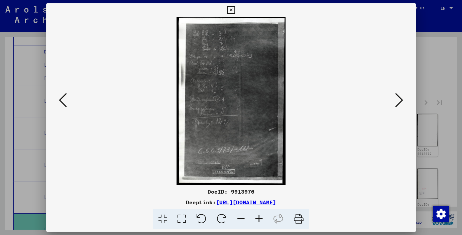
click at [259, 218] on icon at bounding box center [259, 219] width 18 height 20
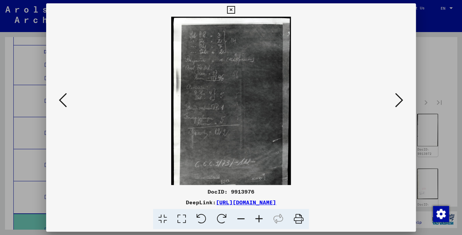
click at [259, 218] on icon at bounding box center [259, 219] width 18 height 20
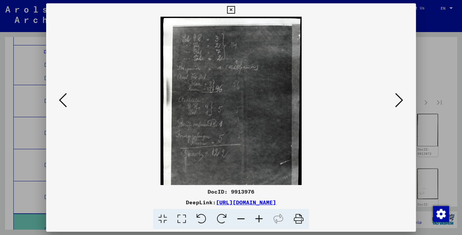
click at [259, 218] on icon at bounding box center [259, 219] width 18 height 20
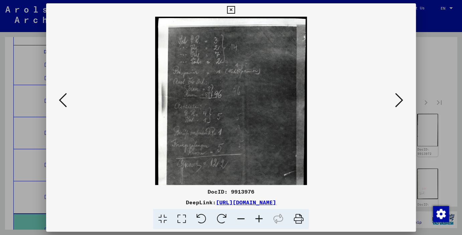
click at [259, 218] on icon at bounding box center [259, 219] width 18 height 20
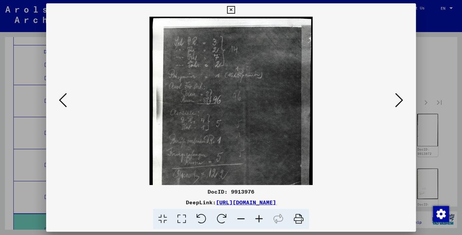
click at [259, 218] on icon at bounding box center [259, 219] width 18 height 20
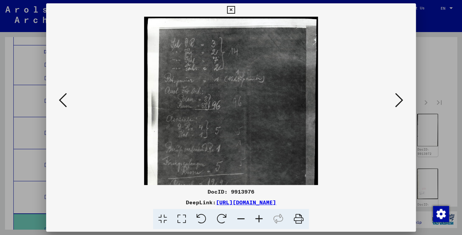
click at [259, 218] on icon at bounding box center [259, 219] width 18 height 20
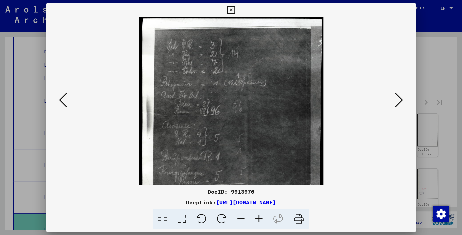
click at [259, 218] on icon at bounding box center [259, 219] width 18 height 20
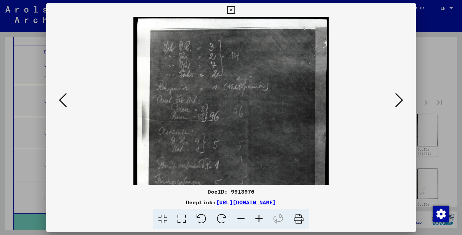
click at [259, 218] on icon at bounding box center [259, 219] width 18 height 20
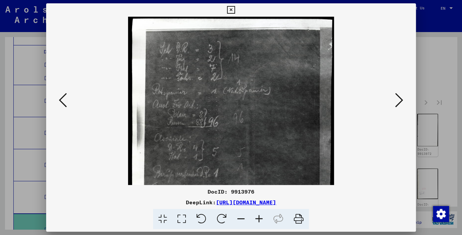
click at [259, 218] on icon at bounding box center [259, 219] width 18 height 20
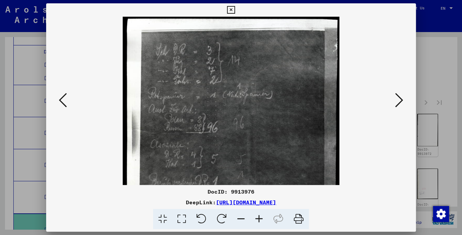
click at [259, 217] on icon at bounding box center [259, 219] width 18 height 20
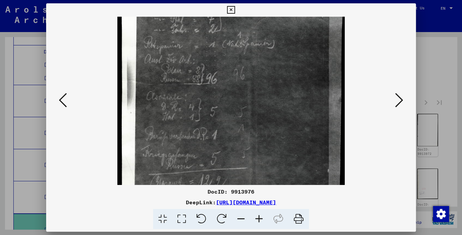
scroll to position [56, 0]
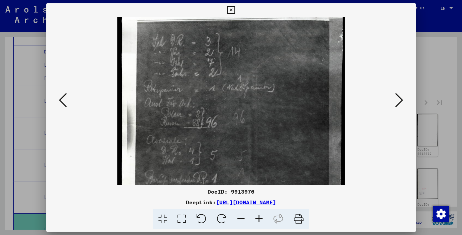
drag, startPoint x: 283, startPoint y: 173, endPoint x: 320, endPoint y: 168, distance: 36.9
click at [320, 168] on img at bounding box center [231, 182] width 228 height 352
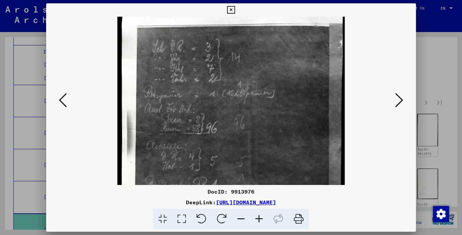
click at [402, 101] on icon at bounding box center [399, 100] width 8 height 16
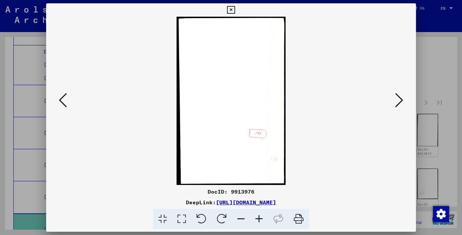
click at [402, 102] on icon at bounding box center [399, 100] width 8 height 16
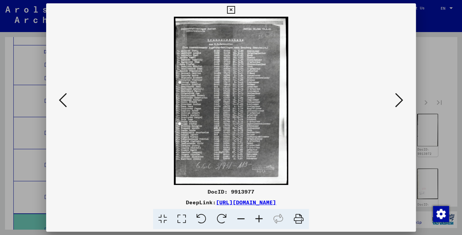
click at [256, 218] on icon at bounding box center [259, 219] width 18 height 20
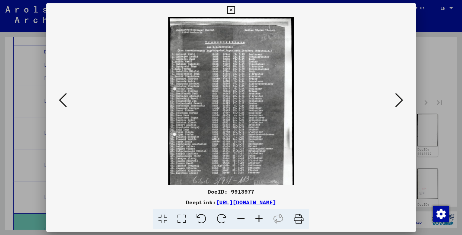
click at [256, 218] on icon at bounding box center [259, 219] width 18 height 20
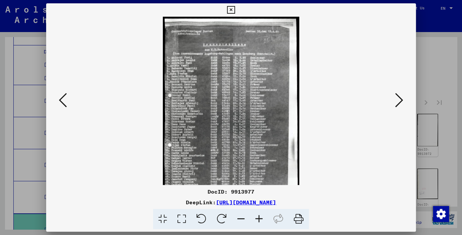
click at [256, 218] on icon at bounding box center [259, 219] width 18 height 20
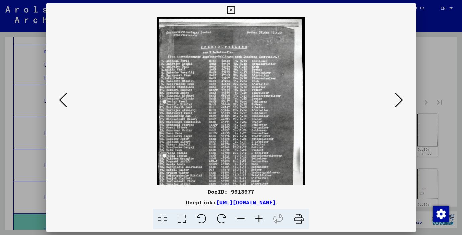
click at [256, 218] on icon at bounding box center [259, 219] width 18 height 20
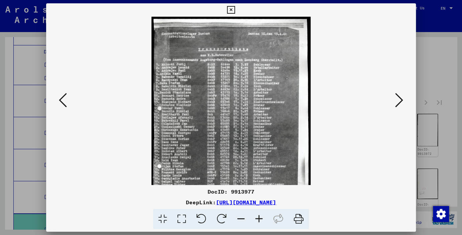
click at [256, 218] on icon at bounding box center [259, 219] width 18 height 20
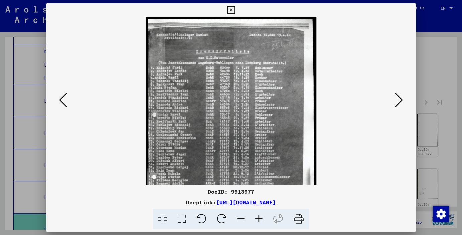
click at [256, 218] on icon at bounding box center [259, 219] width 18 height 20
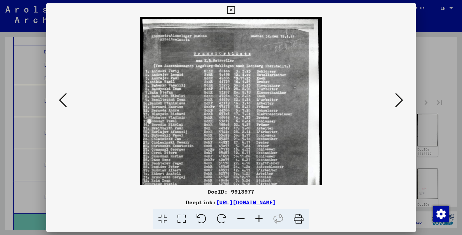
click at [256, 218] on icon at bounding box center [259, 219] width 18 height 20
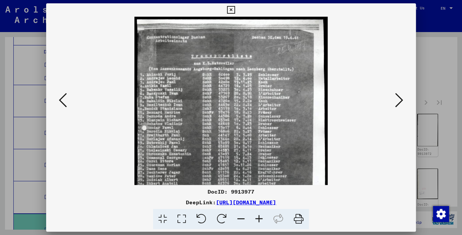
click at [256, 218] on icon at bounding box center [259, 219] width 18 height 20
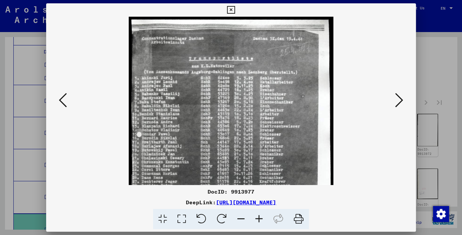
click at [256, 218] on icon at bounding box center [259, 219] width 18 height 20
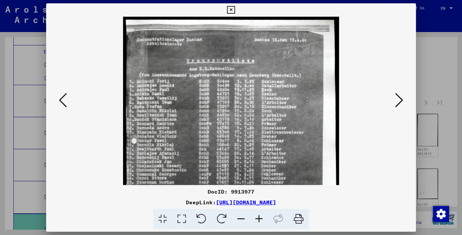
click at [256, 218] on icon at bounding box center [259, 219] width 18 height 20
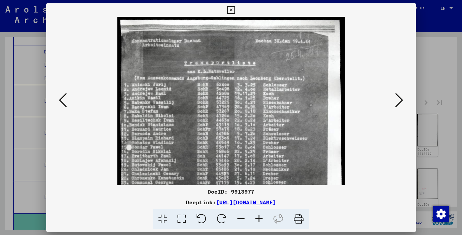
click at [255, 218] on icon at bounding box center [259, 219] width 18 height 20
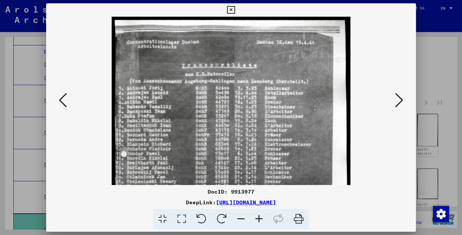
drag, startPoint x: 255, startPoint y: 218, endPoint x: 248, endPoint y: 180, distance: 38.8
click at [255, 217] on icon at bounding box center [259, 219] width 18 height 20
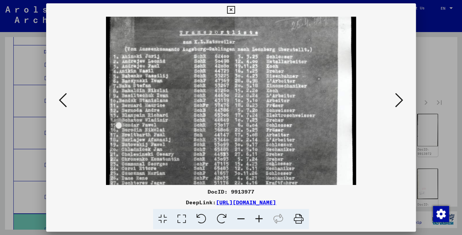
scroll to position [36, 0]
drag, startPoint x: 263, startPoint y: 169, endPoint x: 261, endPoint y: 132, distance: 37.4
click at [261, 132] on img at bounding box center [231, 165] width 250 height 369
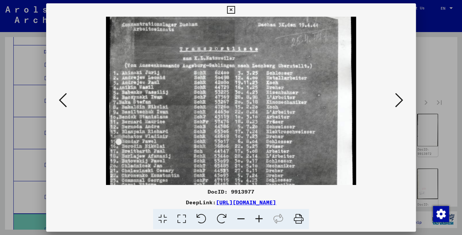
scroll to position [0, 0]
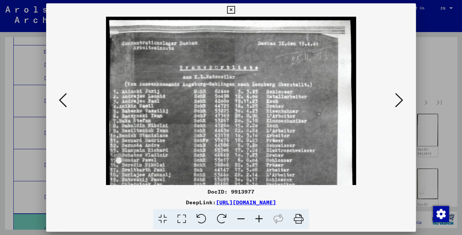
drag, startPoint x: 295, startPoint y: 29, endPoint x: 294, endPoint y: 79, distance: 50.1
click at [294, 79] on img at bounding box center [231, 201] width 250 height 369
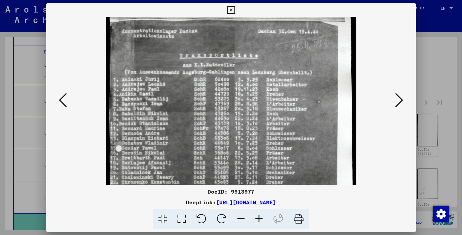
scroll to position [13, 0]
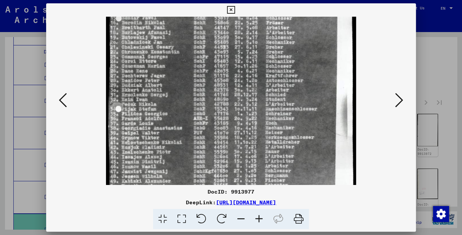
drag, startPoint x: 241, startPoint y: 161, endPoint x: 288, endPoint y: 19, distance: 150.0
click at [287, 19] on img at bounding box center [231, 58] width 250 height 369
click at [402, 100] on icon at bounding box center [399, 100] width 8 height 16
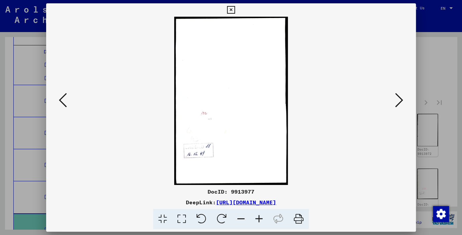
click at [402, 100] on icon at bounding box center [399, 100] width 8 height 16
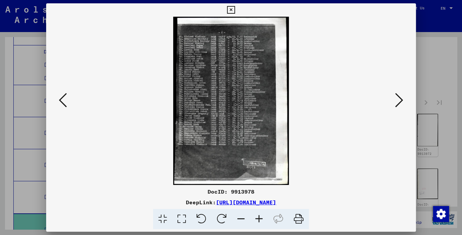
click at [400, 98] on icon at bounding box center [399, 100] width 8 height 16
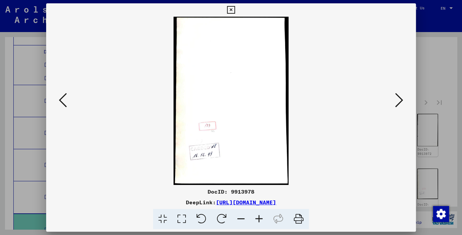
click at [400, 98] on icon at bounding box center [399, 100] width 8 height 16
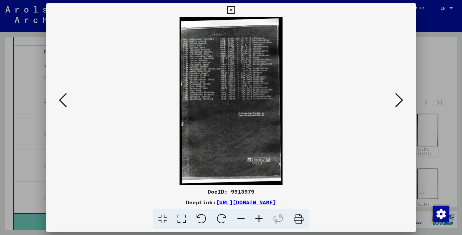
click at [400, 98] on icon at bounding box center [399, 100] width 8 height 16
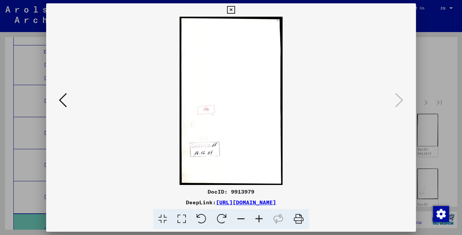
click at [235, 7] on icon at bounding box center [231, 10] width 8 height 8
